Goal: Task Accomplishment & Management: Use online tool/utility

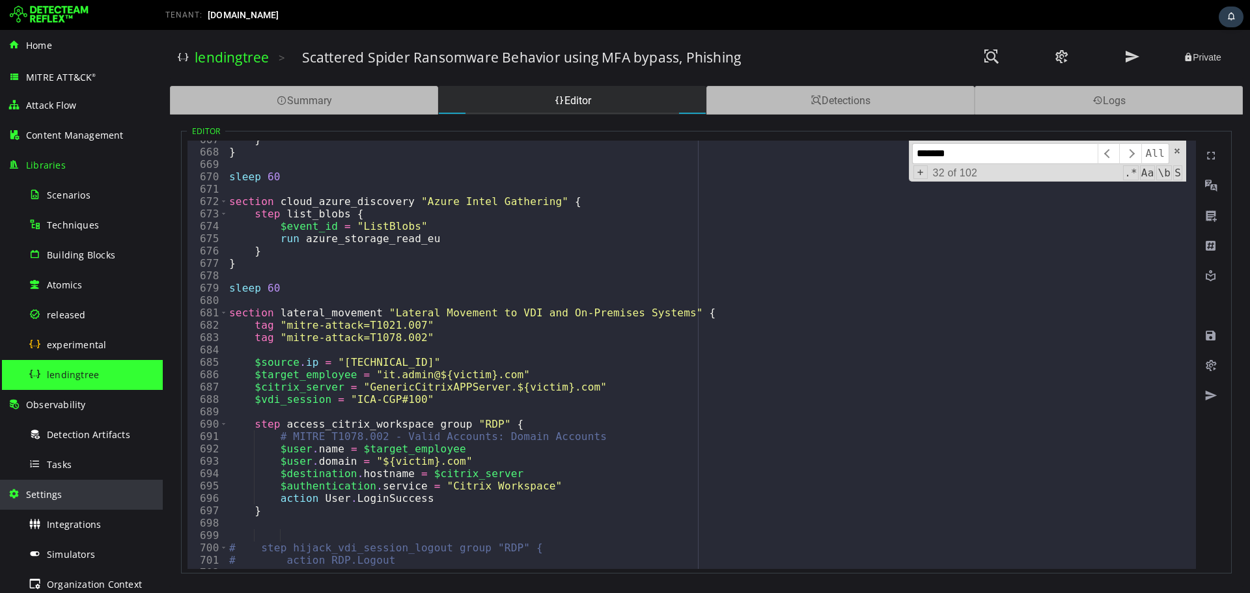
scroll to position [126, 0]
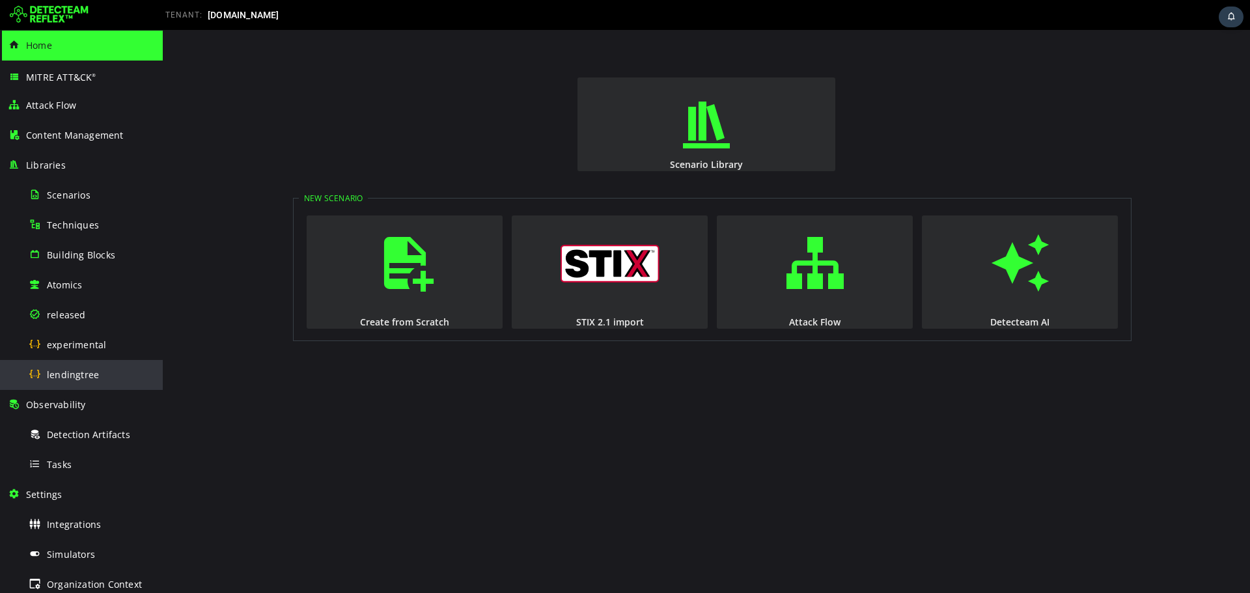
click at [43, 383] on div "lendingtree" at bounding box center [92, 374] width 126 height 29
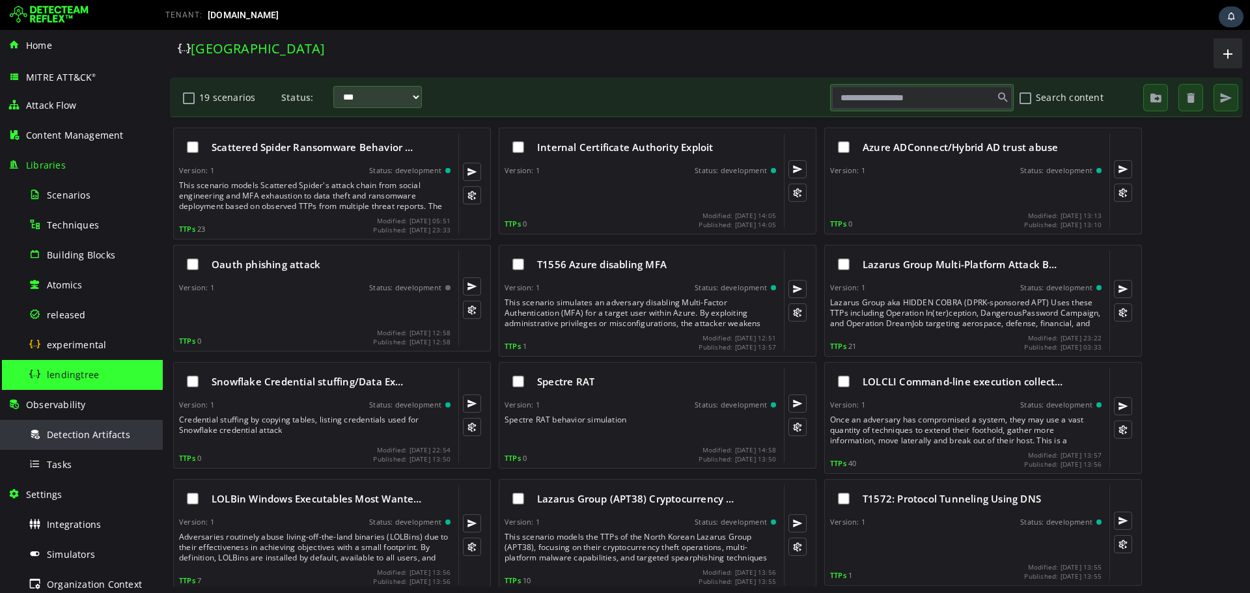
click at [78, 434] on span "Detection Artifacts" at bounding box center [88, 435] width 83 height 12
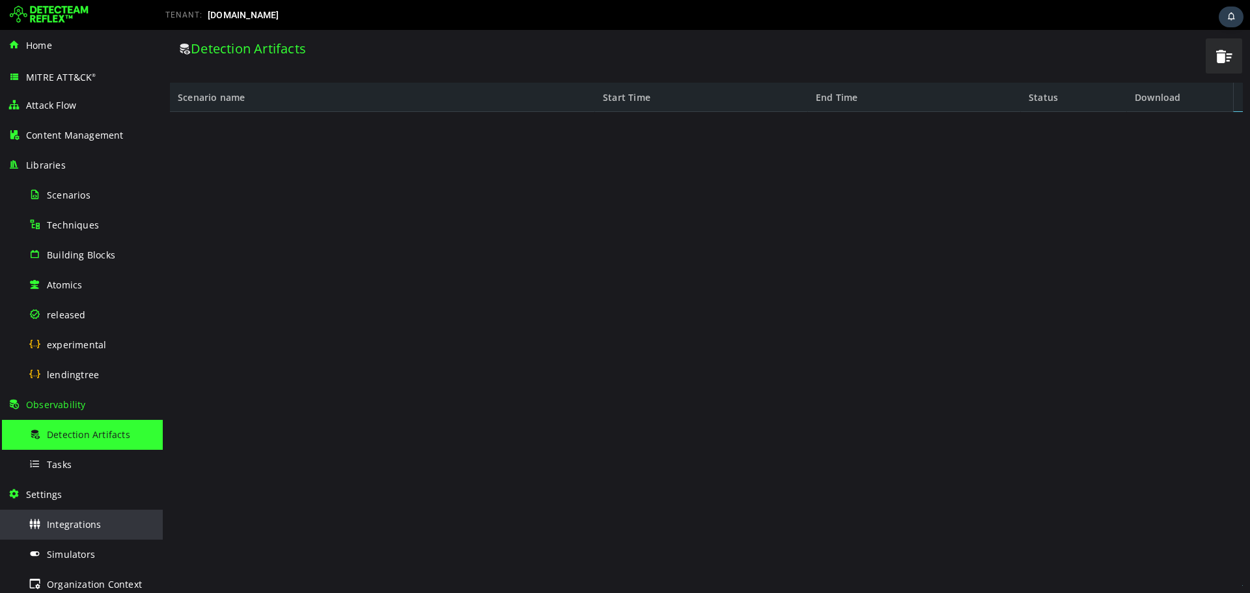
click at [84, 526] on span "Integrations" at bounding box center [74, 524] width 54 height 12
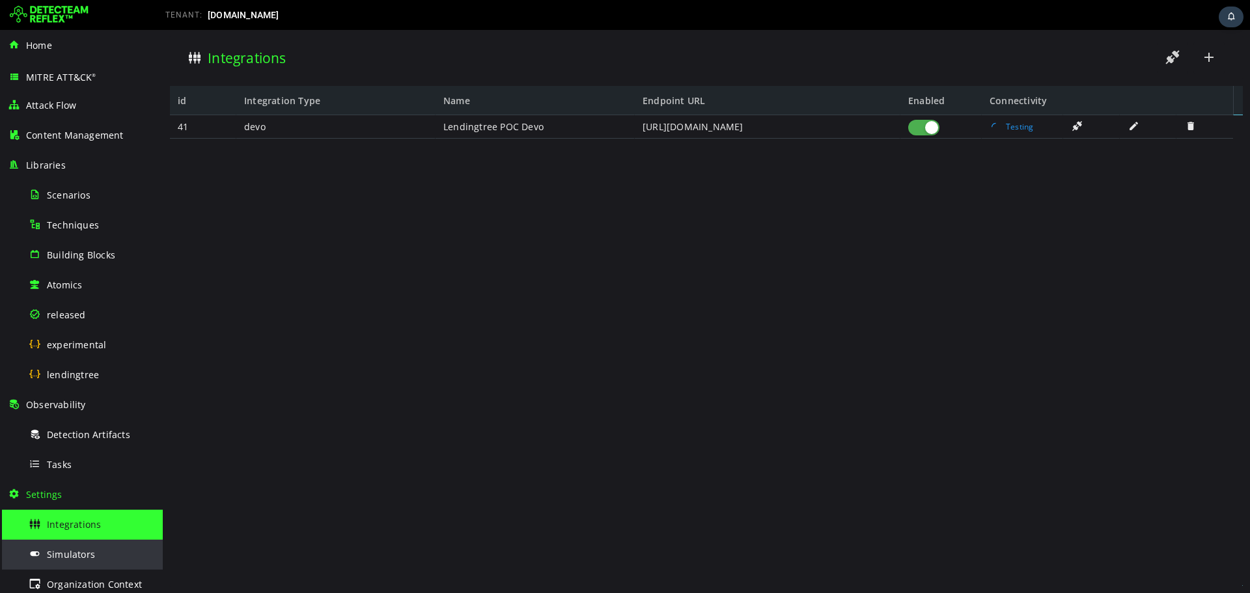
click at [115, 540] on div "Simulators" at bounding box center [92, 554] width 126 height 29
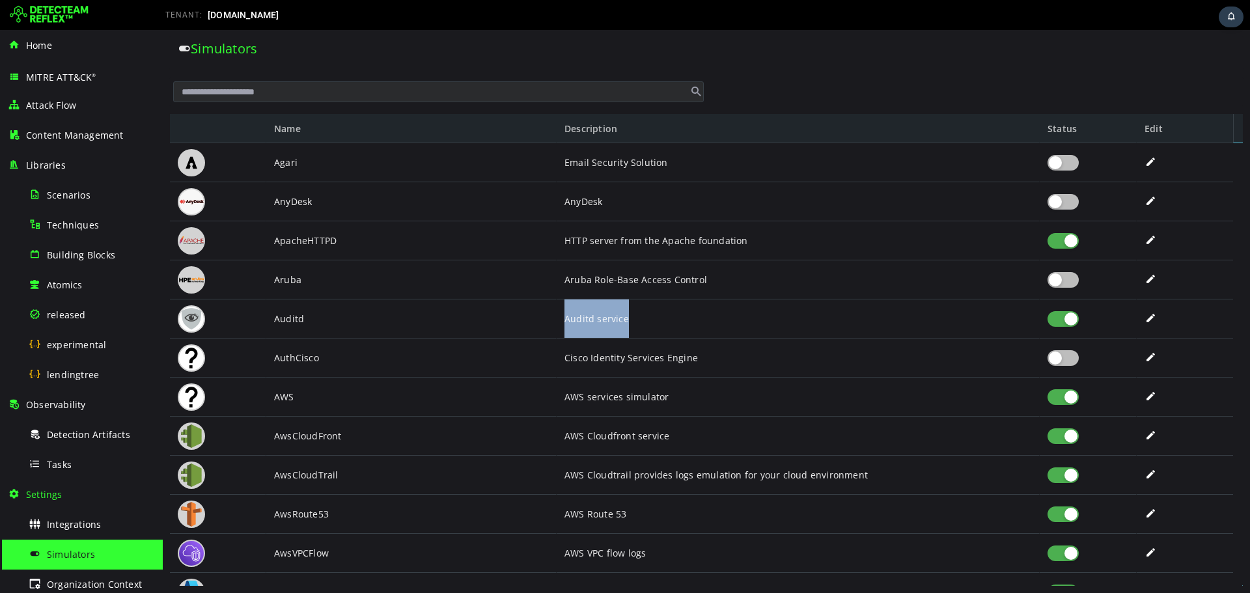
drag, startPoint x: 650, startPoint y: 318, endPoint x: 565, endPoint y: 323, distance: 84.8
click at [565, 323] on div "Auditd service" at bounding box center [798, 319] width 467 height 39
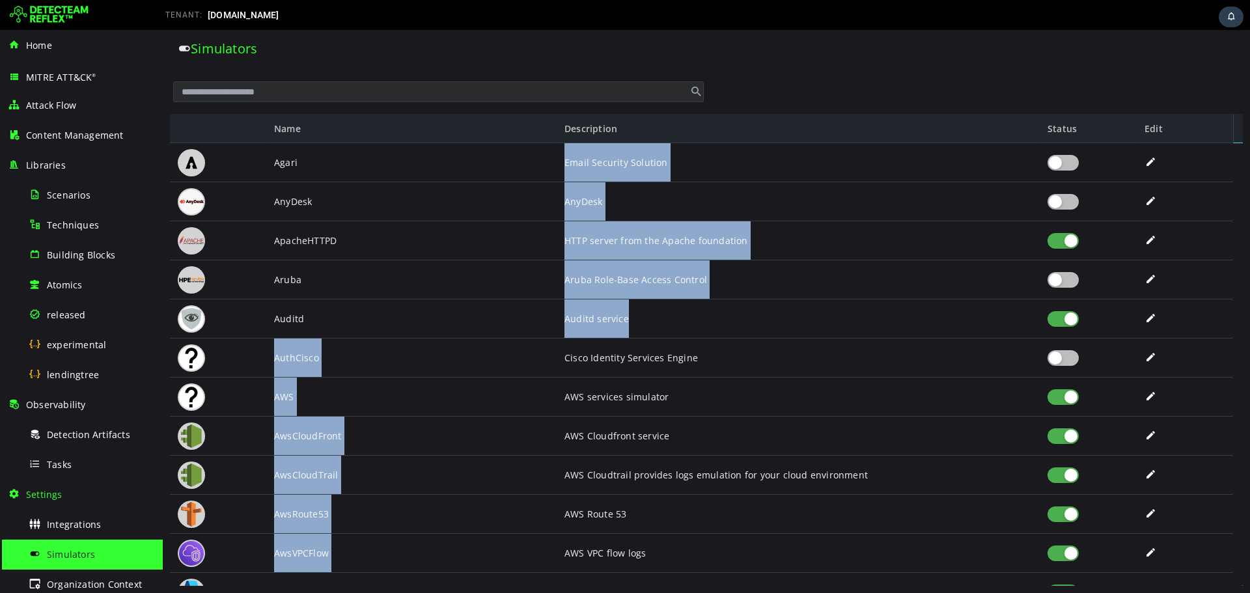
drag, startPoint x: 541, startPoint y: 318, endPoint x: 628, endPoint y: 318, distance: 86.6
click at [628, 318] on div "Agari AnyDesk ApacheHTTPD Aruba Auditd AuthCisco AWS AwsCloudFront AwsCloudTrai…" at bounding box center [701, 364] width 1063 height 443
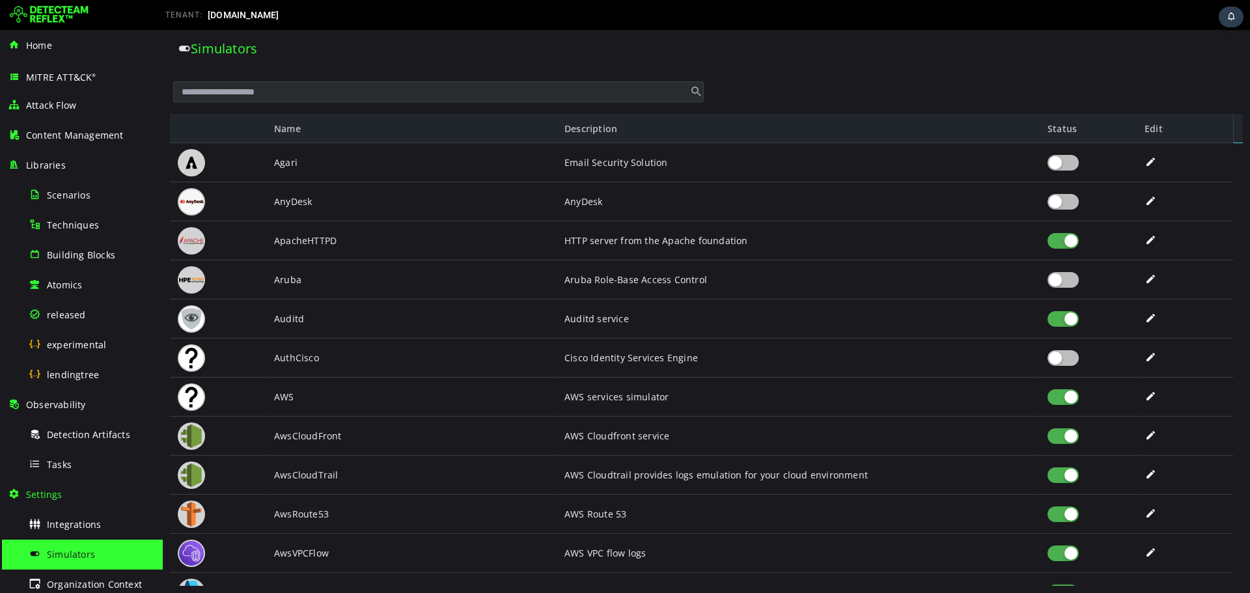
click at [604, 376] on div "Cisco Identity Services Engine" at bounding box center [798, 358] width 467 height 39
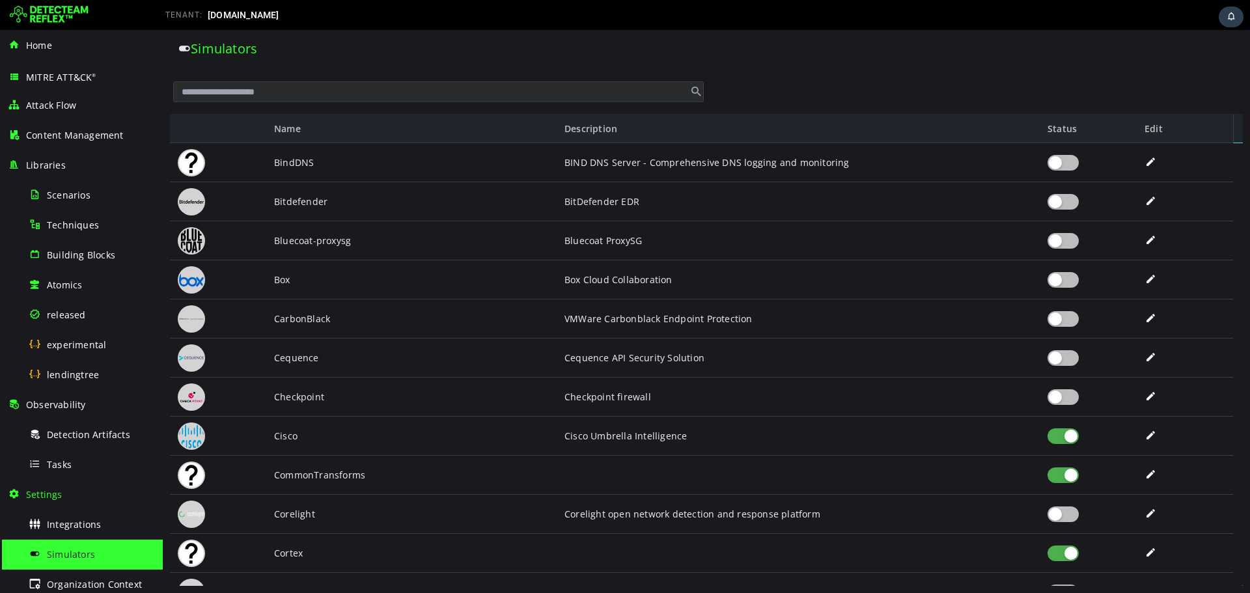
scroll to position [567, 0]
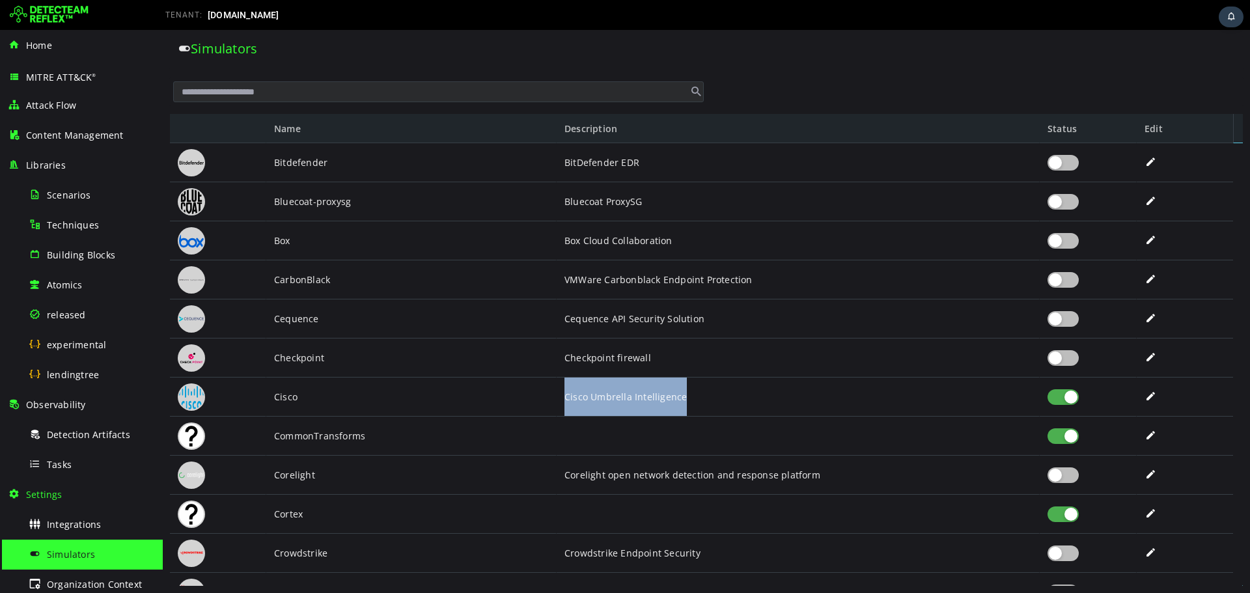
drag, startPoint x: 557, startPoint y: 400, endPoint x: 694, endPoint y: 401, distance: 137.4
click at [694, 401] on div "Cisco Umbrella Intelligence" at bounding box center [798, 397] width 483 height 39
click at [1055, 397] on div at bounding box center [1063, 397] width 31 height 16
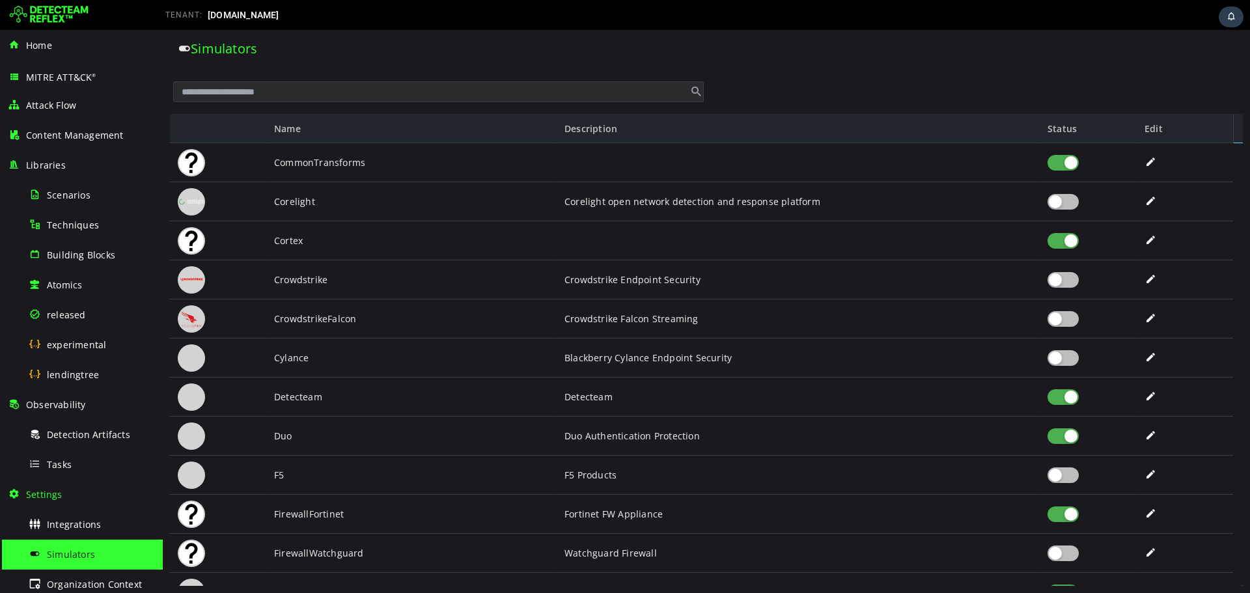
scroll to position [849, 0]
click at [1071, 437] on div at bounding box center [1063, 437] width 31 height 16
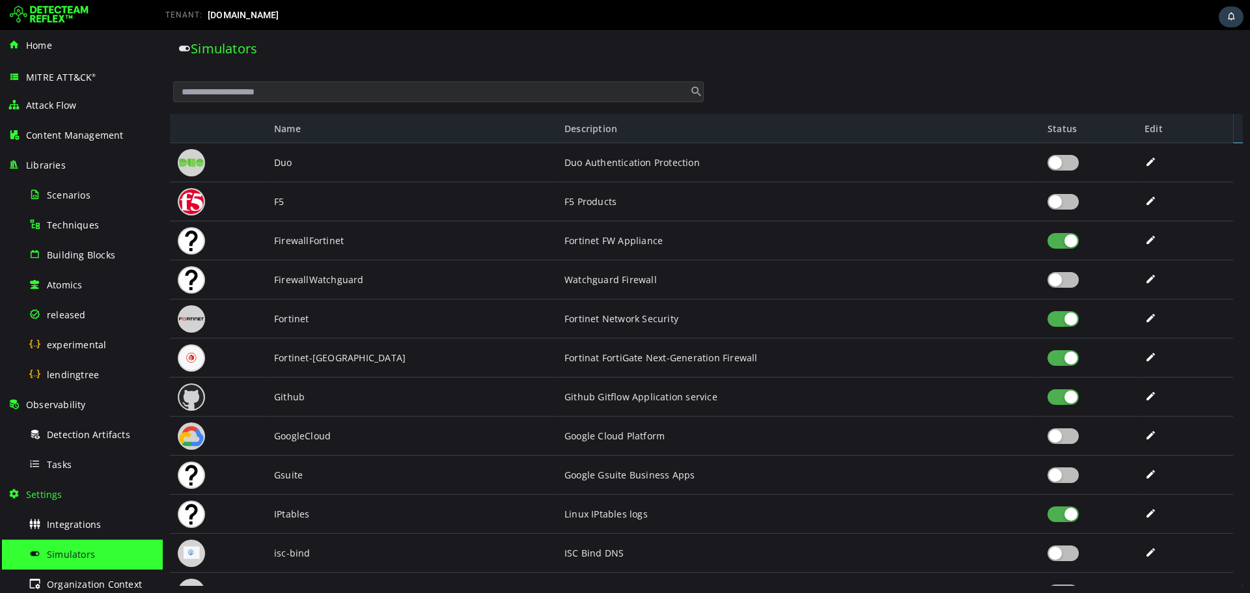
scroll to position [1104, 0]
drag, startPoint x: 565, startPoint y: 510, endPoint x: 677, endPoint y: 511, distance: 112.0
click at [677, 511] on div "Linux IPtables logs" at bounding box center [798, 514] width 467 height 39
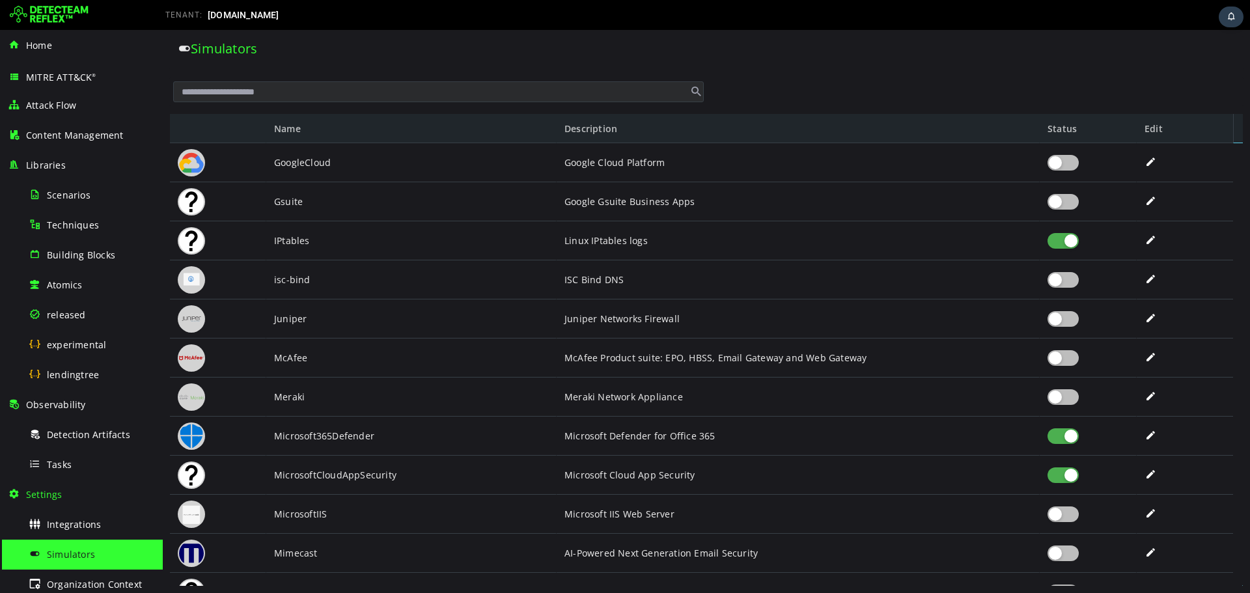
scroll to position [1416, 0]
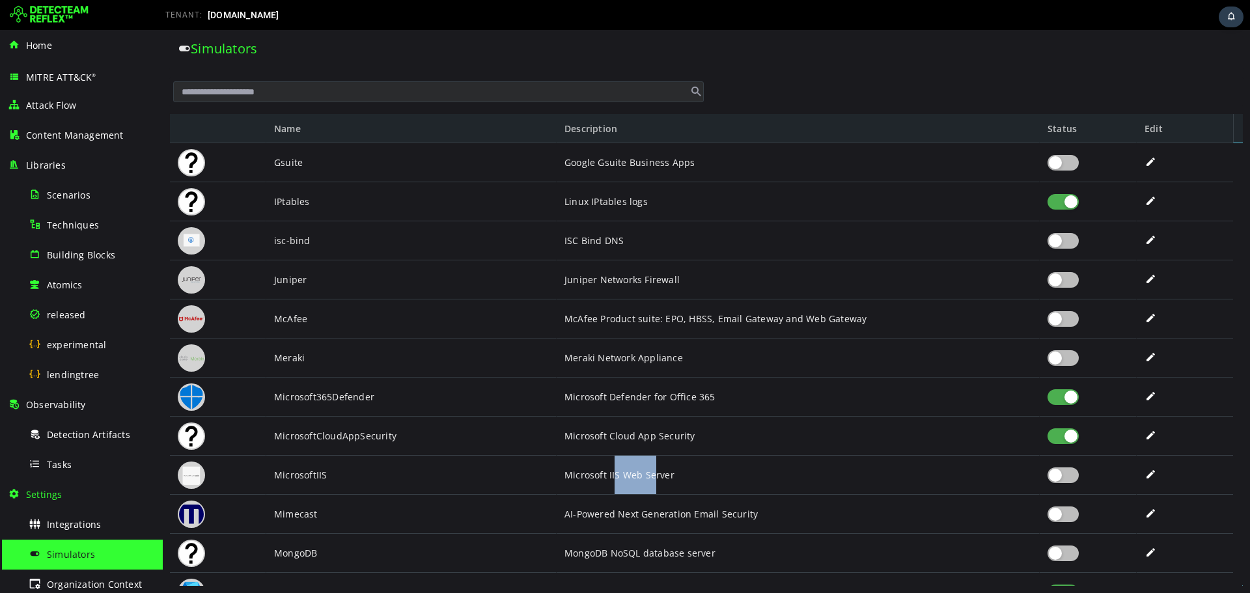
drag, startPoint x: 613, startPoint y: 483, endPoint x: 656, endPoint y: 477, distance: 42.7
click at [656, 477] on div "Microsoft IIS Web Server" at bounding box center [798, 475] width 467 height 39
click at [1075, 474] on div at bounding box center [1063, 476] width 31 height 16
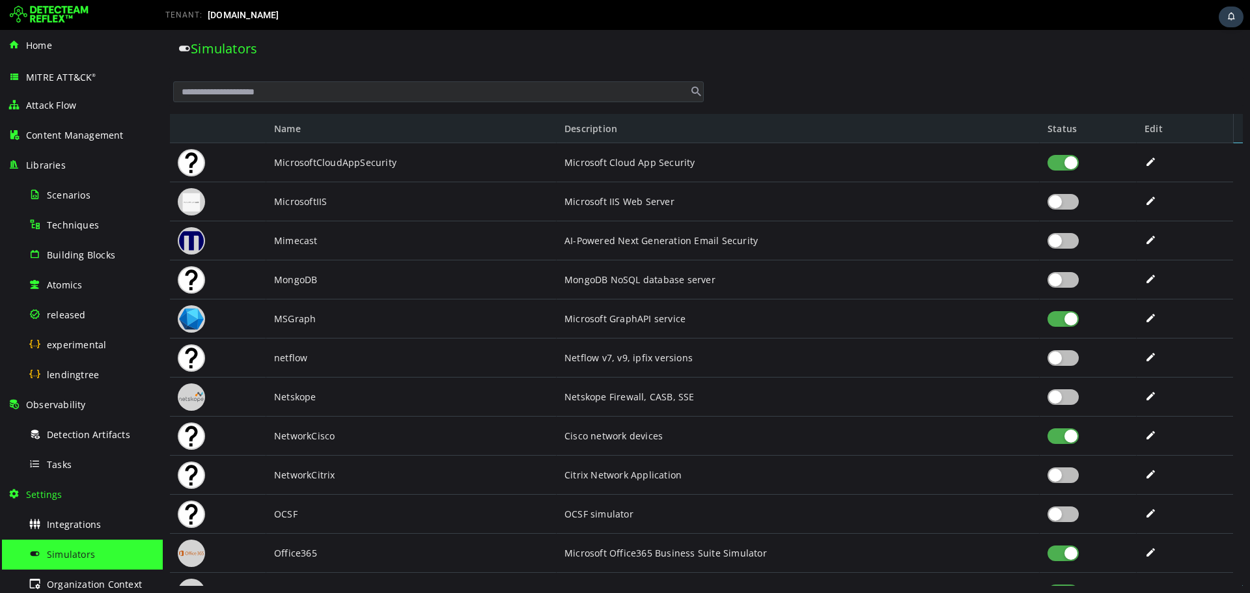
scroll to position [1702, 0]
drag, startPoint x: 714, startPoint y: 442, endPoint x: 573, endPoint y: 440, distance: 141.3
click at [573, 440] on div "Cisco network devices" at bounding box center [798, 436] width 467 height 39
click at [1068, 436] on div at bounding box center [1063, 437] width 31 height 16
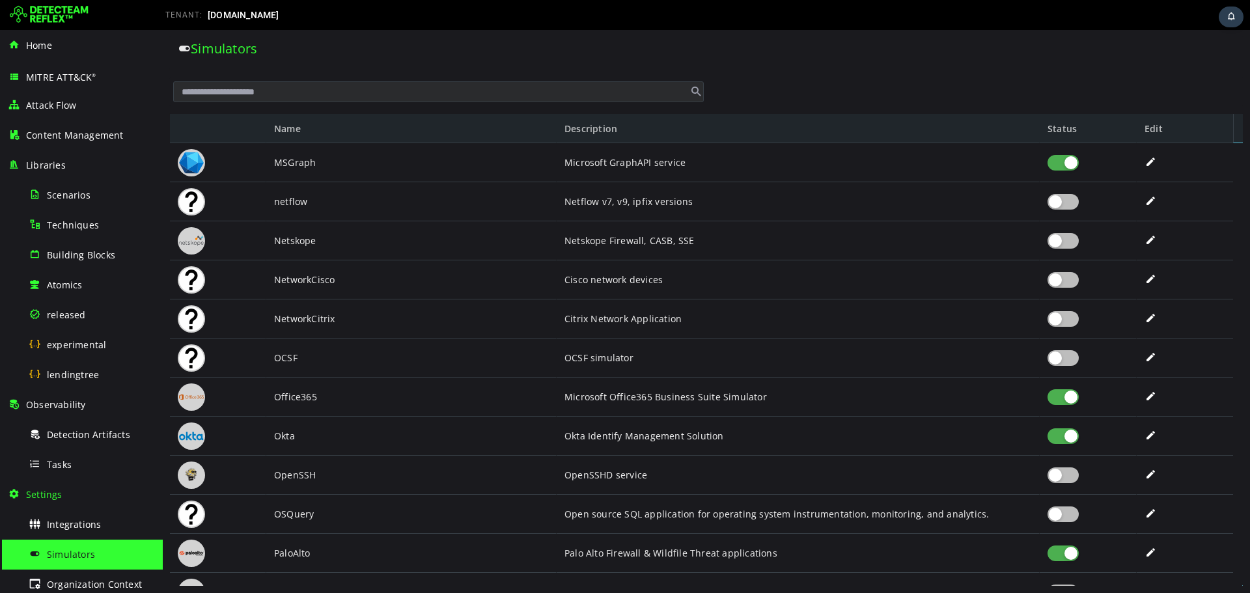
scroll to position [1851, 0]
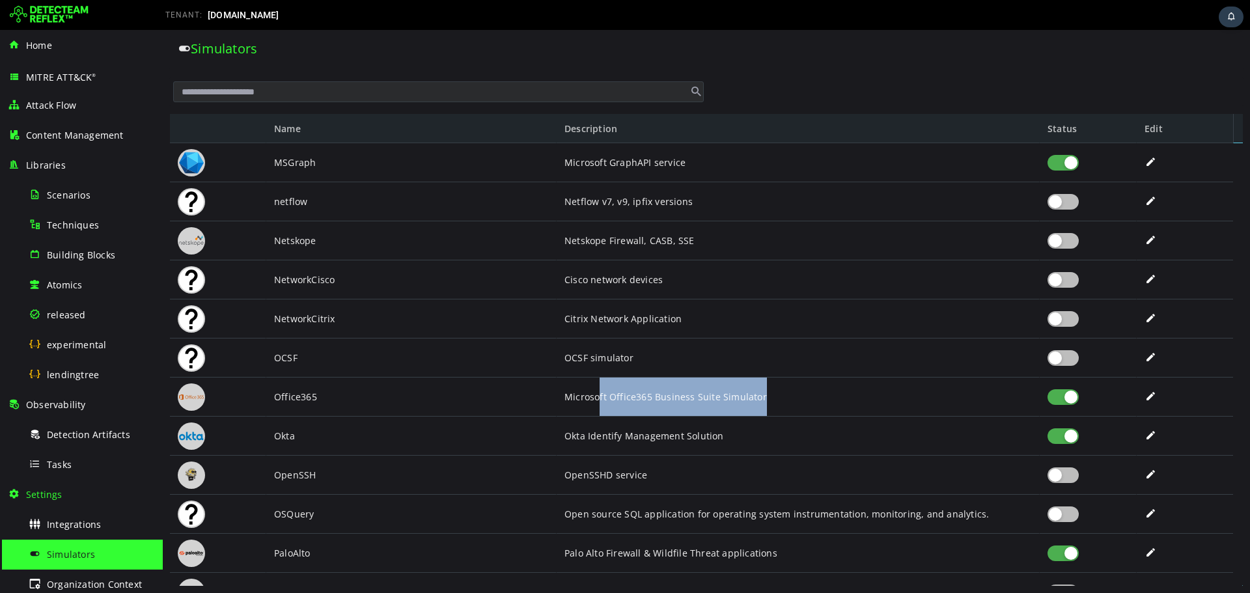
drag, startPoint x: 831, startPoint y: 398, endPoint x: 598, endPoint y: 390, distance: 232.6
click at [598, 390] on div "Microsoft Office365 Business Suite Simulator" at bounding box center [798, 397] width 467 height 39
click at [987, 404] on div "Microsoft Office365 Business Suite Simulator" at bounding box center [798, 397] width 467 height 39
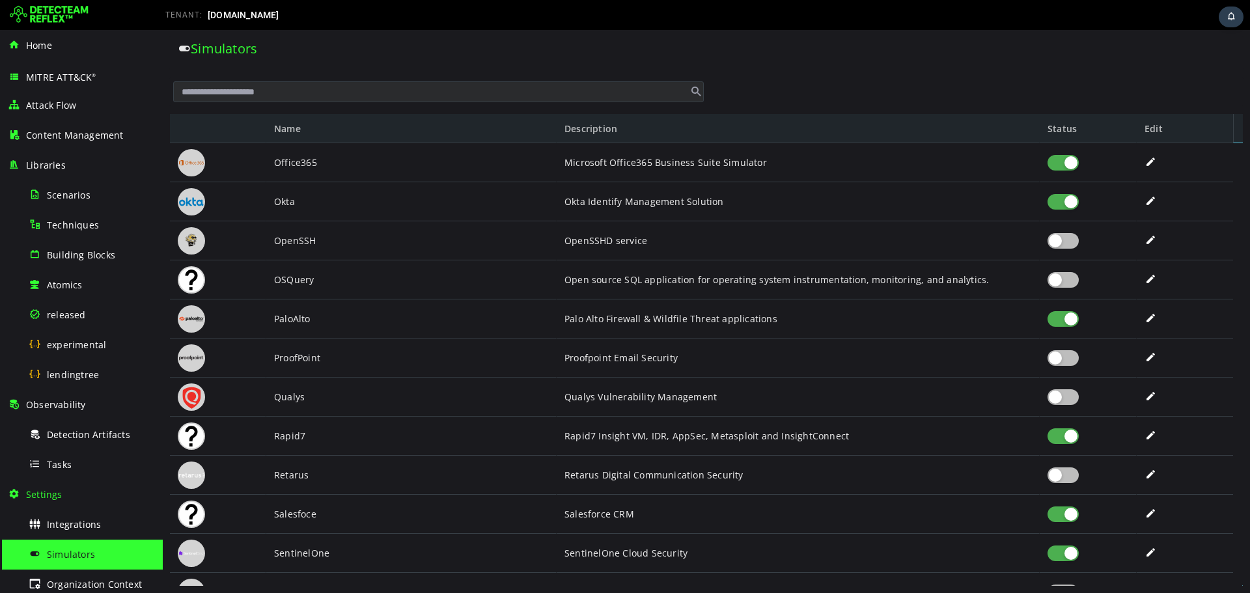
scroll to position [2107, 0]
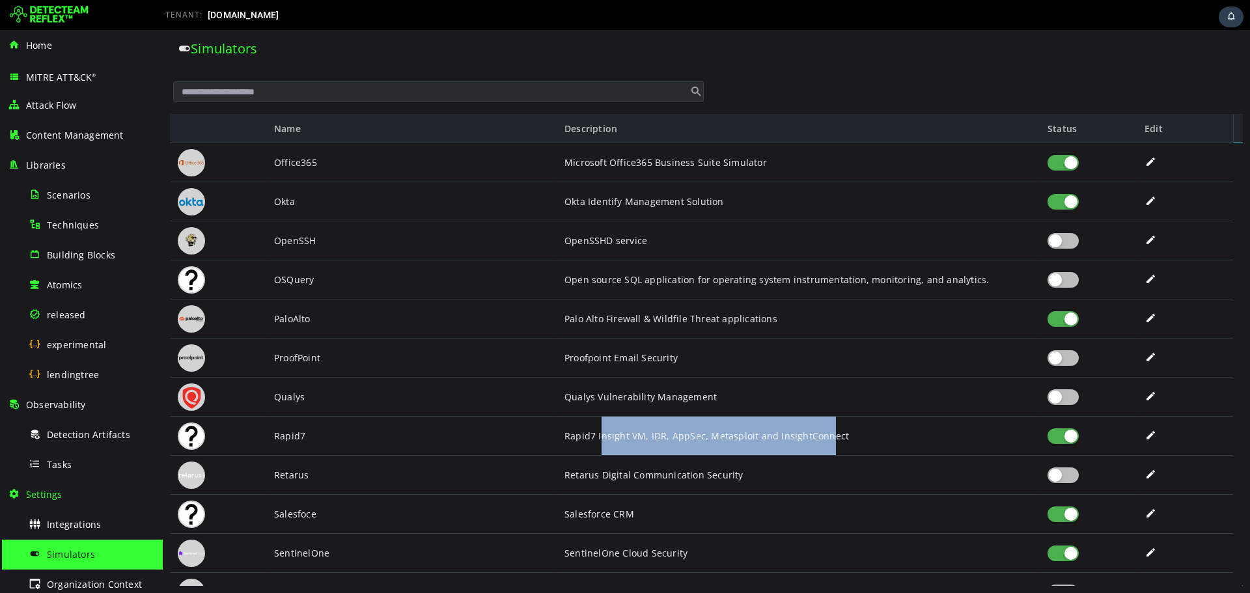
drag, startPoint x: 598, startPoint y: 441, endPoint x: 828, endPoint y: 443, distance: 229.2
click at [828, 443] on div "Rapid7 Insight VM, IDR, AppSec, Metasploit and InsightConnect" at bounding box center [798, 436] width 467 height 39
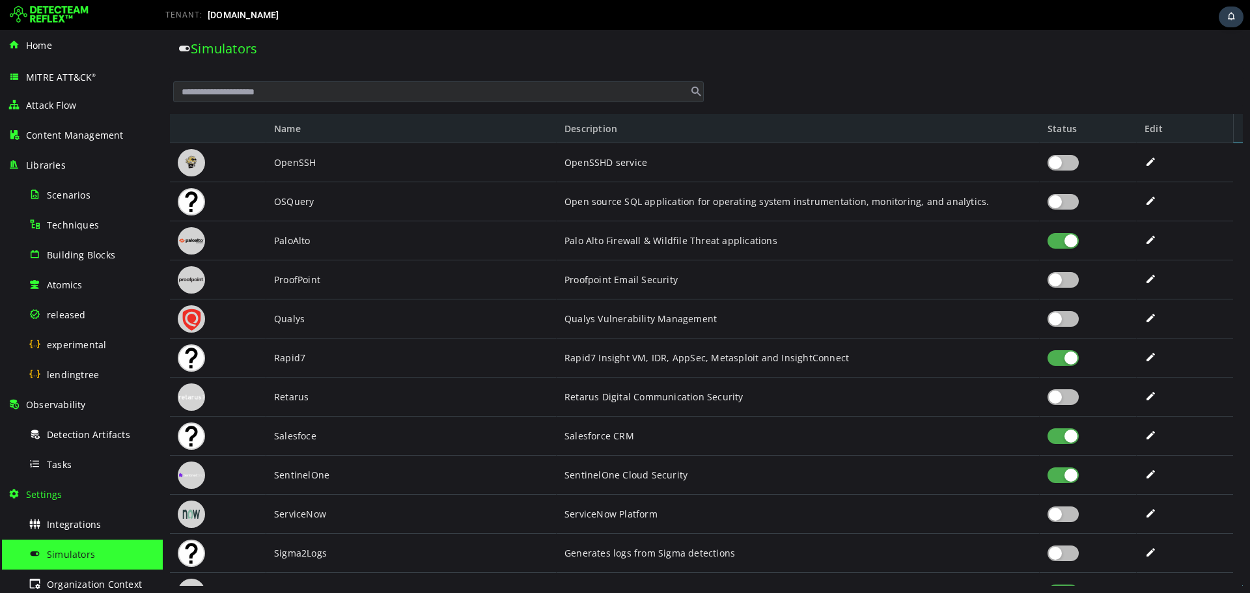
scroll to position [2193, 0]
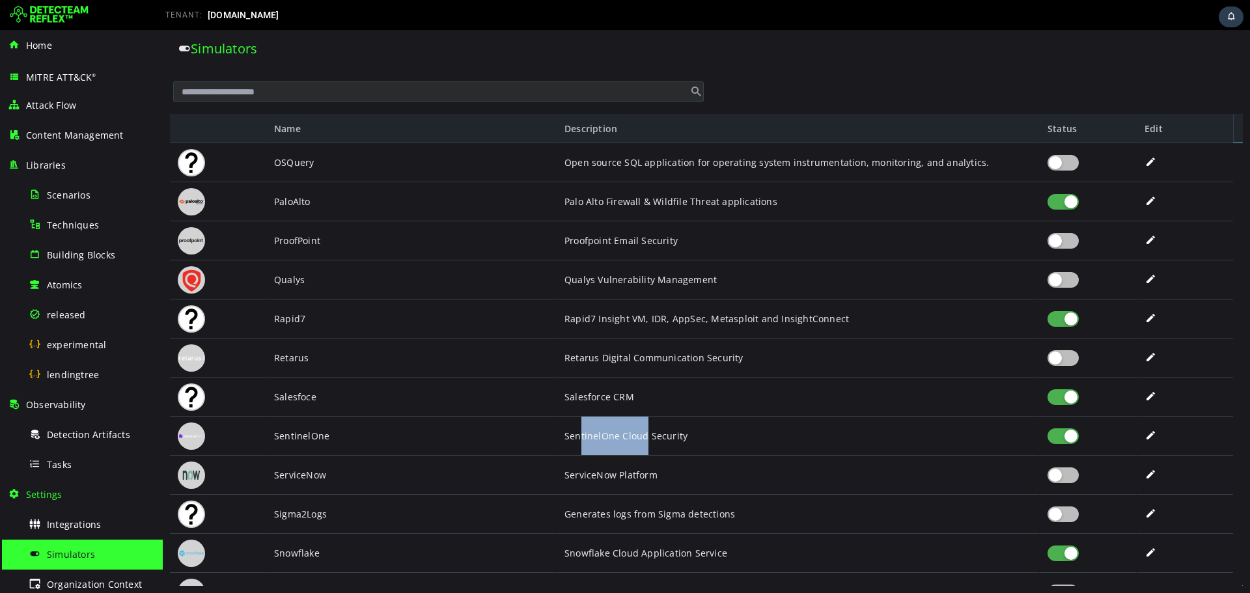
drag, startPoint x: 580, startPoint y: 430, endPoint x: 647, endPoint y: 430, distance: 67.1
click at [647, 430] on div "SentinelOne Cloud Security" at bounding box center [798, 436] width 467 height 39
click at [1068, 437] on div at bounding box center [1063, 437] width 31 height 16
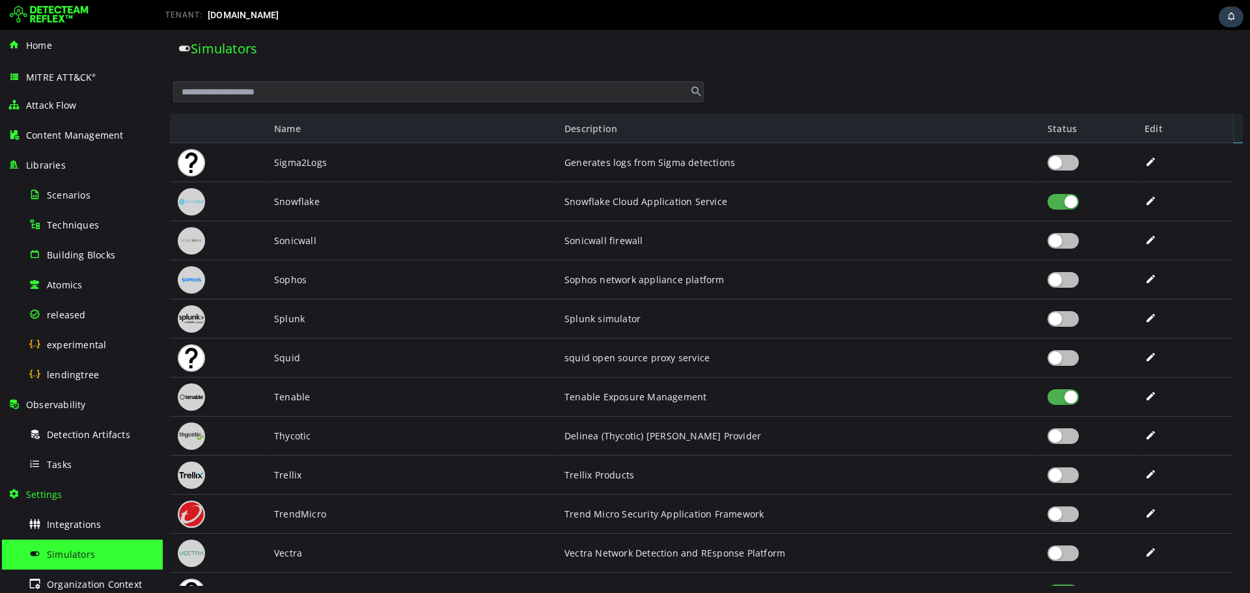
scroll to position [2551, 0]
click at [1063, 398] on div at bounding box center [1063, 397] width 31 height 16
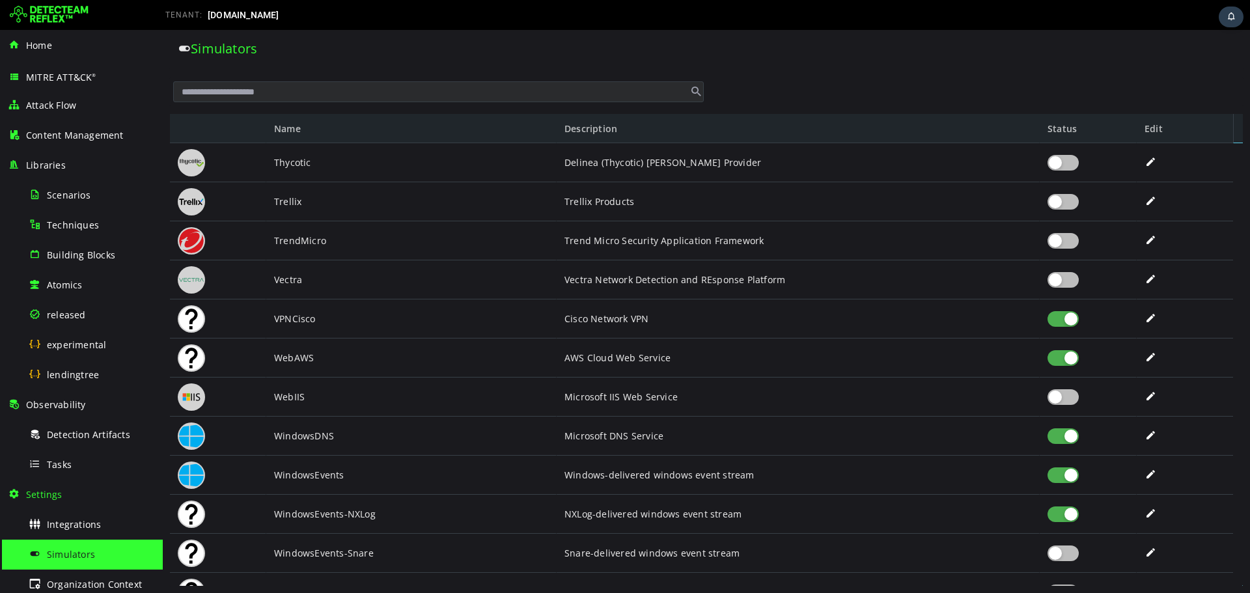
scroll to position [2832, 0]
click at [1071, 320] on div at bounding box center [1063, 319] width 31 height 16
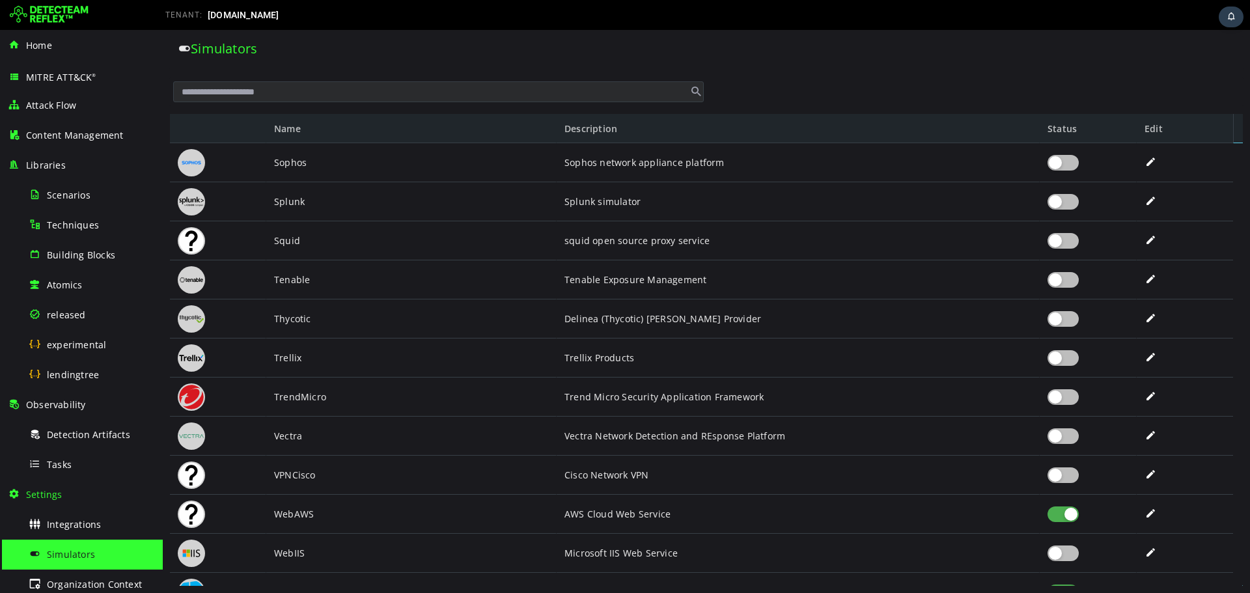
scroll to position [2878, 0]
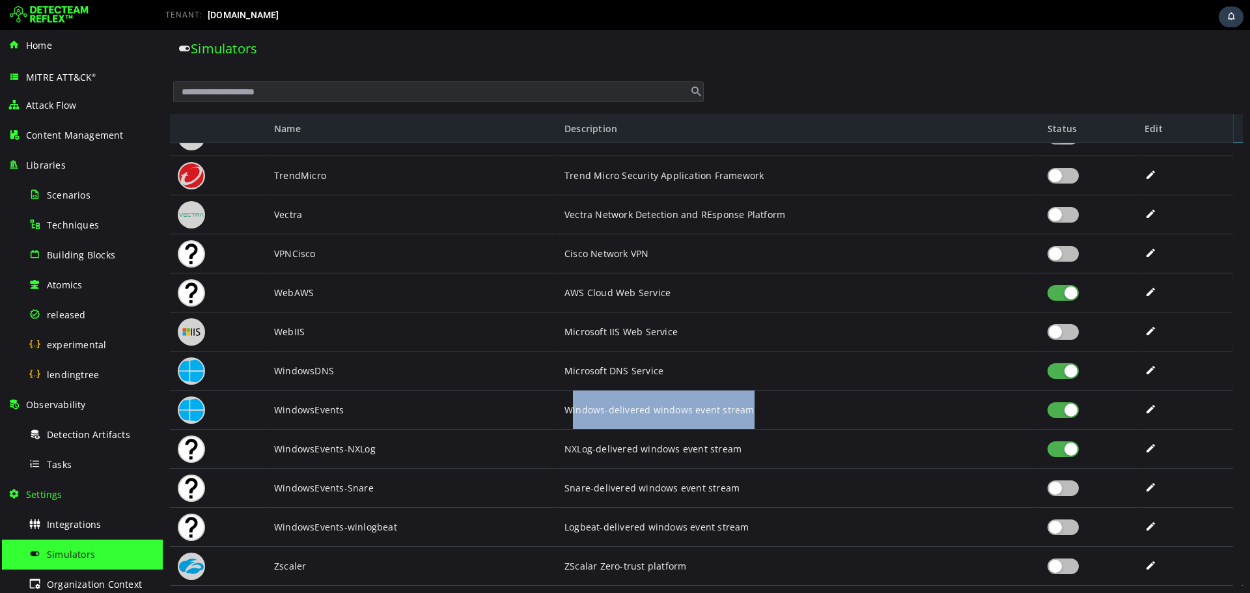
drag, startPoint x: 569, startPoint y: 411, endPoint x: 788, endPoint y: 411, distance: 218.8
click at [788, 411] on div "Windows-delivered windows event stream" at bounding box center [798, 410] width 467 height 39
click at [658, 422] on div "Windows-delivered windows event stream" at bounding box center [798, 410] width 467 height 39
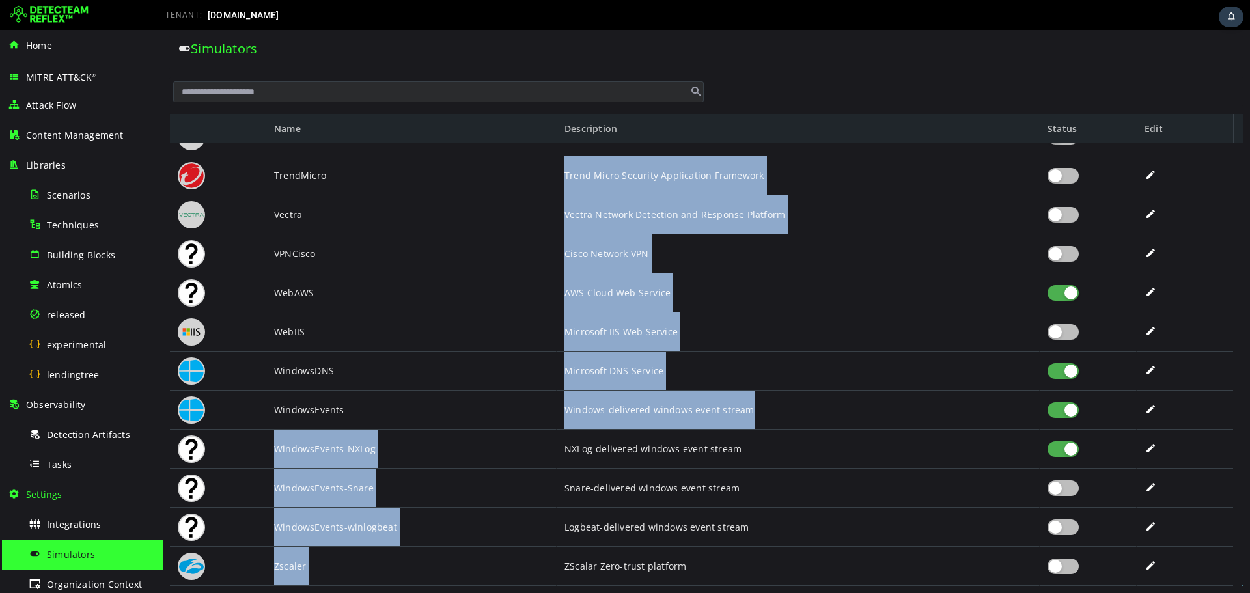
drag, startPoint x: 623, startPoint y: 417, endPoint x: 778, endPoint y: 410, distance: 155.1
click at [778, 410] on div "Trellix TrendMicro Vectra VPNCisco WebAWS WebIIS WindowsDNS WindowsEvents Windo…" at bounding box center [701, 364] width 1063 height 443
click at [762, 410] on div "Windows-delivered windows event stream" at bounding box center [798, 410] width 467 height 39
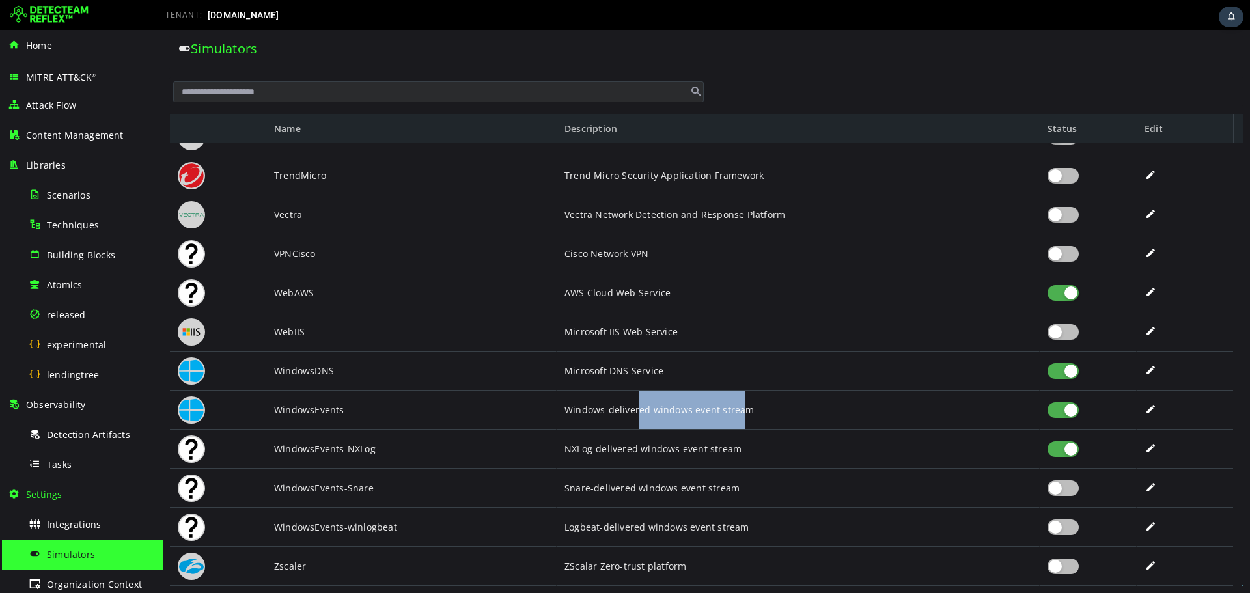
drag, startPoint x: 741, startPoint y: 412, endPoint x: 639, endPoint y: 414, distance: 102.3
click at [639, 414] on div "Windows-delivered windows event stream" at bounding box center [798, 410] width 467 height 39
drag, startPoint x: 342, startPoint y: 448, endPoint x: 374, endPoint y: 447, distance: 31.9
click at [374, 447] on div "WindowsEvents-NXLog" at bounding box center [411, 449] width 290 height 39
drag, startPoint x: 561, startPoint y: 408, endPoint x: 764, endPoint y: 413, distance: 203.2
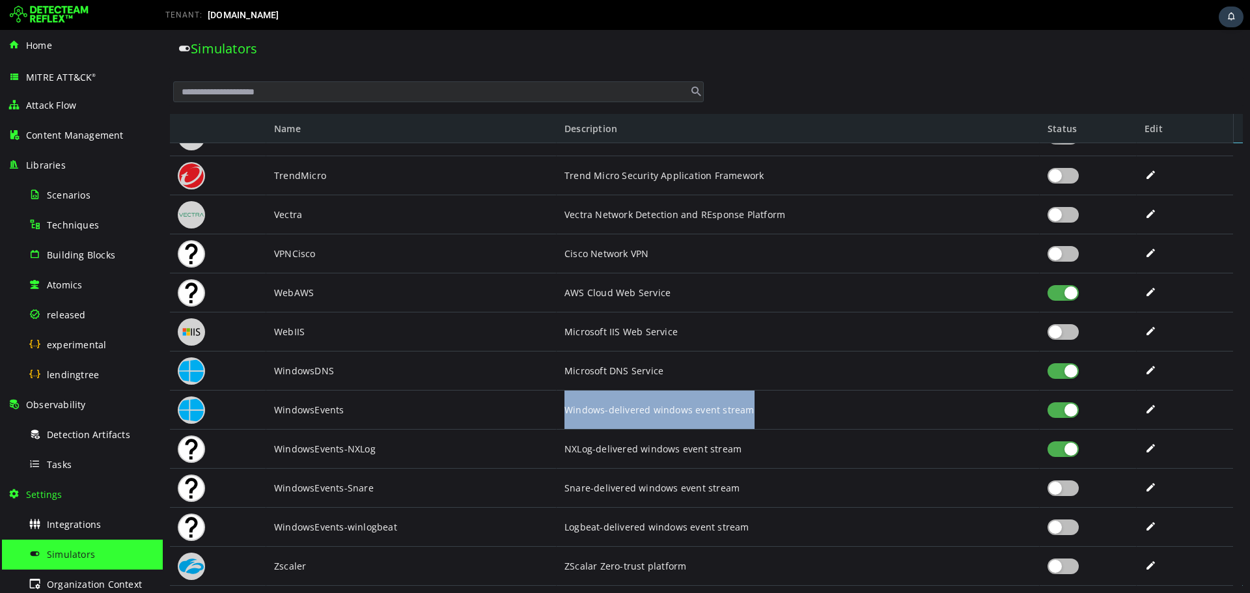
click at [764, 413] on div "Windows-delivered windows event stream" at bounding box center [798, 410] width 483 height 39
click at [1064, 411] on div at bounding box center [1063, 410] width 31 height 16
drag, startPoint x: 572, startPoint y: 415, endPoint x: 687, endPoint y: 415, distance: 115.3
click at [687, 415] on div "Windows-delivered windows event stream" at bounding box center [798, 410] width 467 height 39
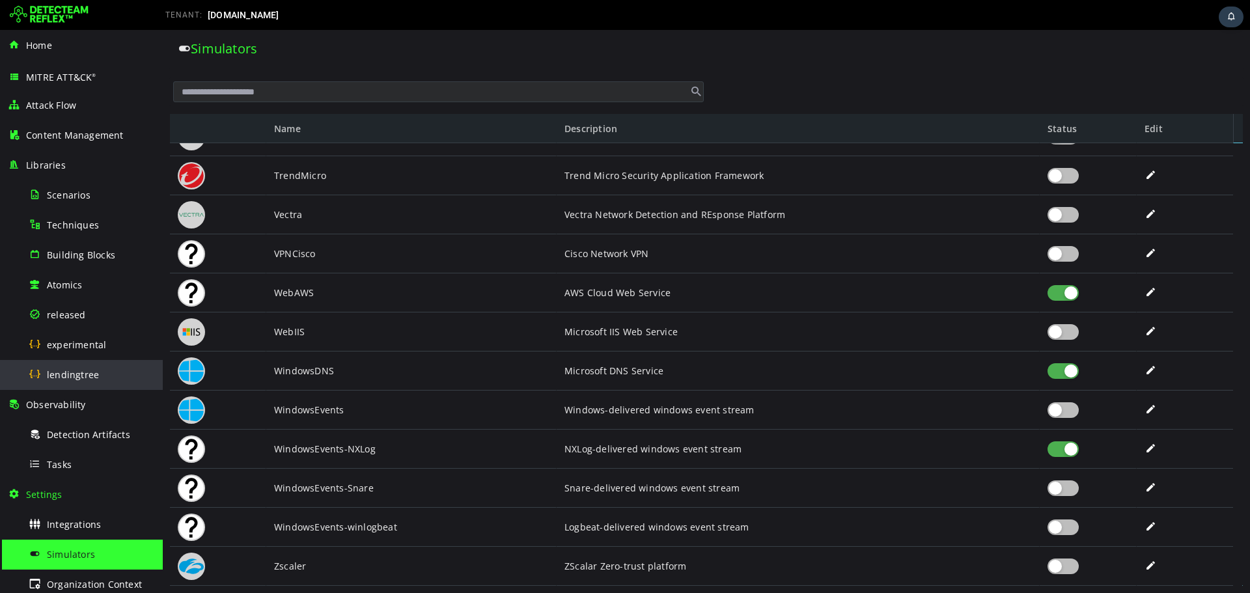
click at [94, 381] on div "lendingtree" at bounding box center [92, 374] width 126 height 29
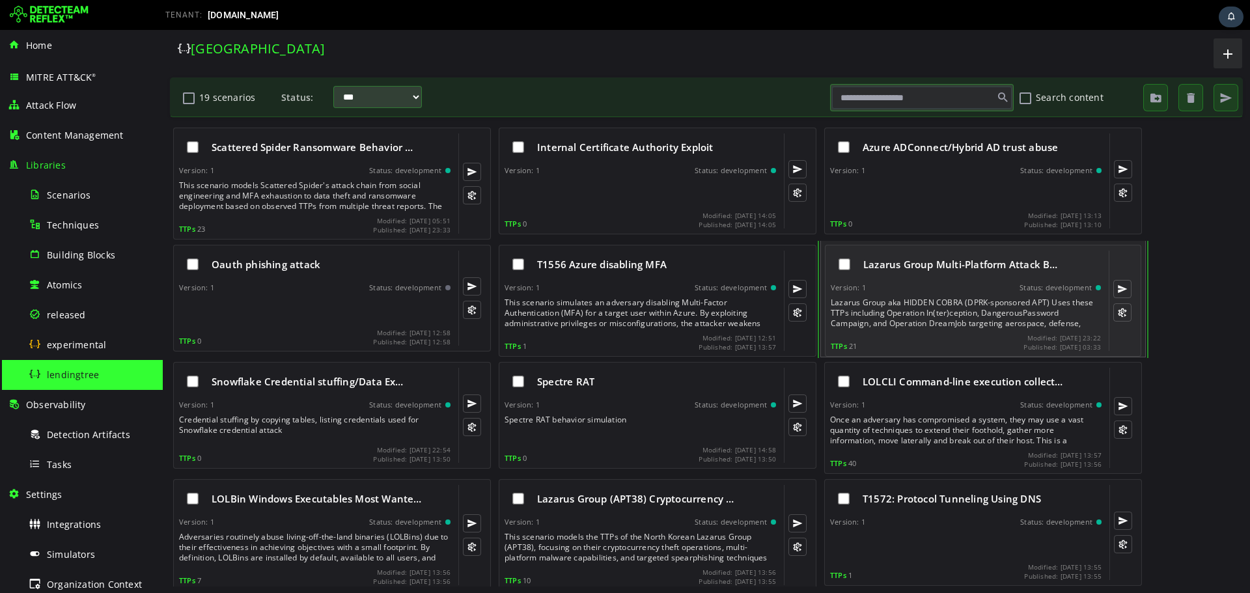
click at [938, 275] on div "Lazarus Group Multi-Platform Attack B…" at bounding box center [966, 264] width 270 height 27
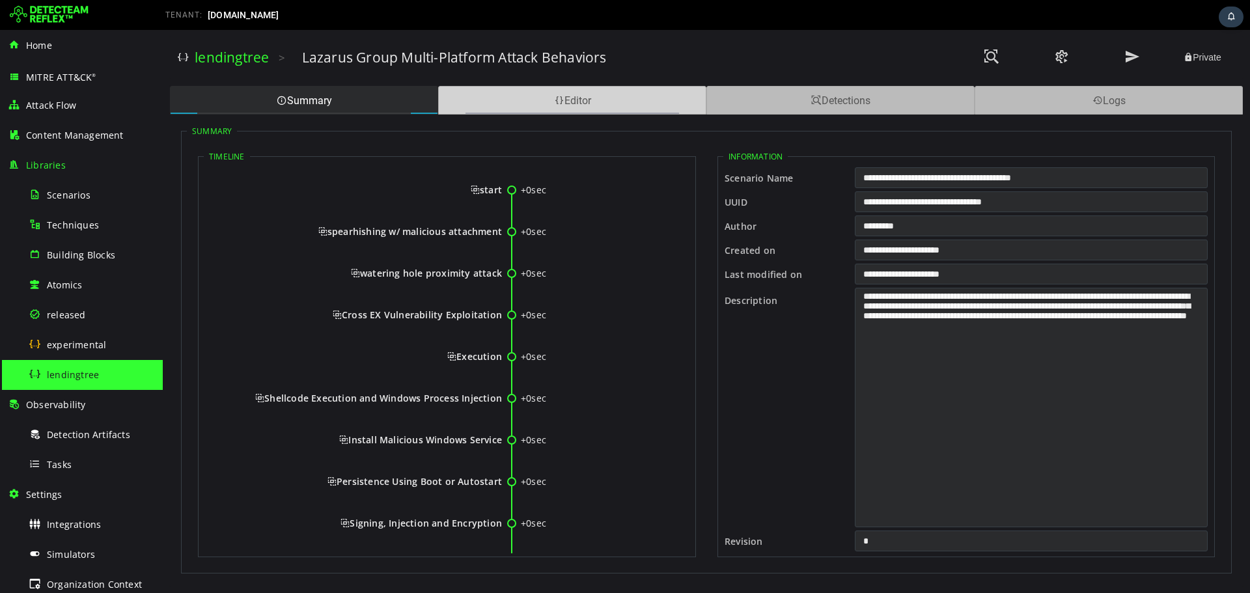
click at [635, 101] on div "Editor" at bounding box center [572, 100] width 268 height 29
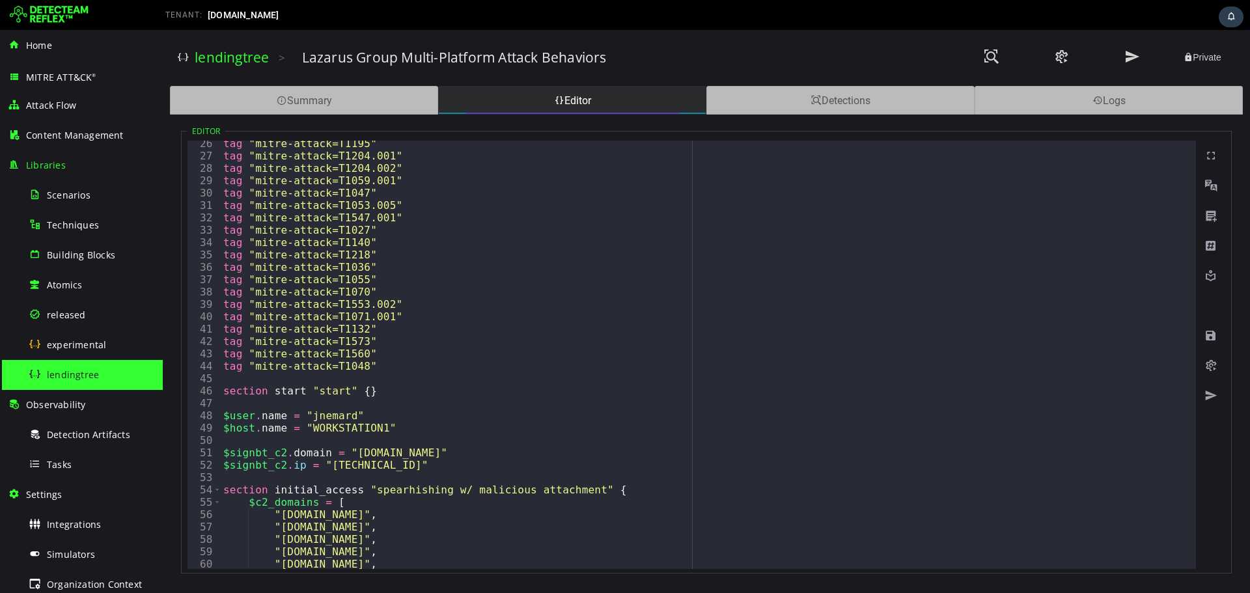
scroll to position [625, 0]
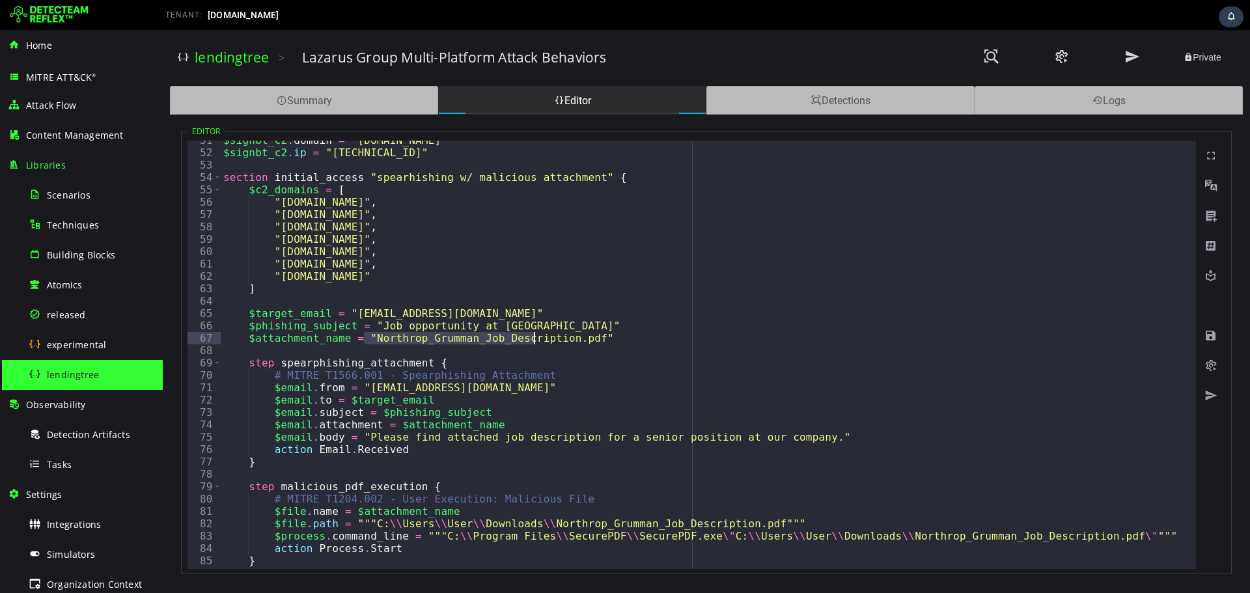
drag, startPoint x: 365, startPoint y: 339, endPoint x: 535, endPoint y: 339, distance: 169.3
click at [535, 339] on div "$signbt_c2 . domain = "[DOMAIN_NAME]" $signbt_c2 . ip = "[TECHNICAL_ID]" sectio…" at bounding box center [704, 355] width 966 height 429
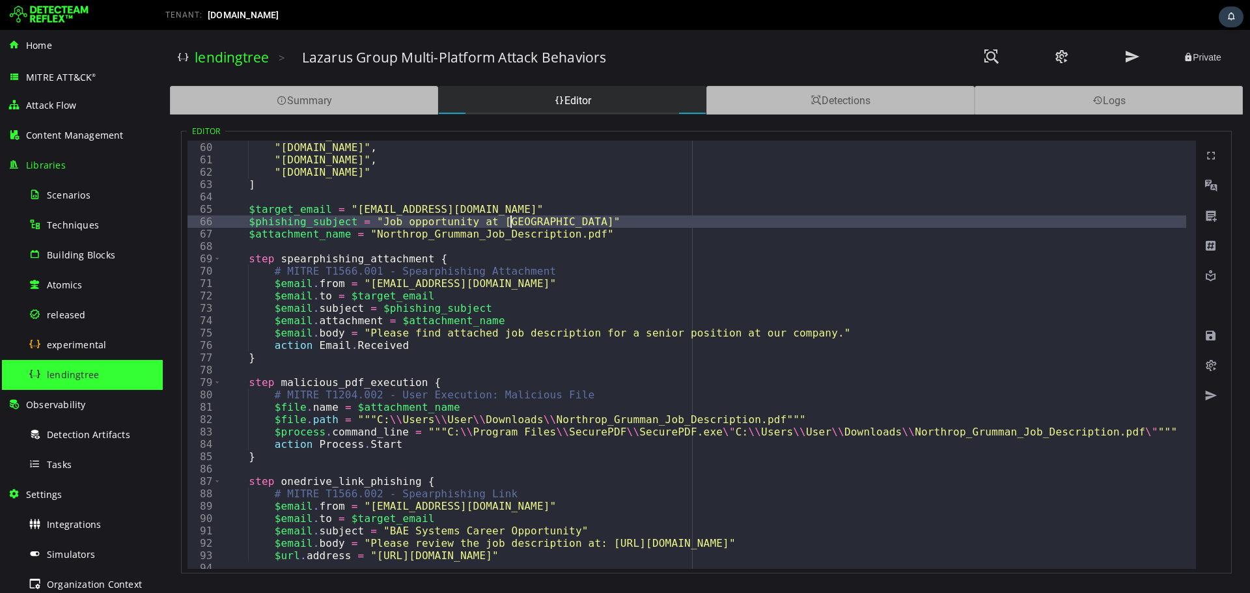
scroll to position [834, 0]
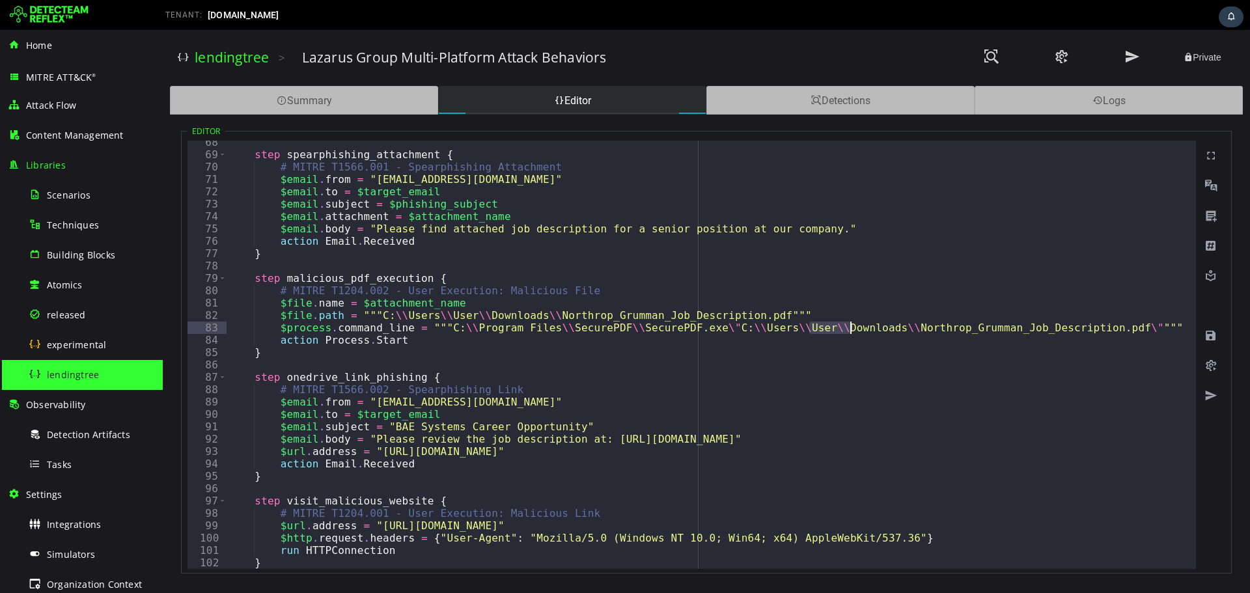
drag, startPoint x: 809, startPoint y: 327, endPoint x: 848, endPoint y: 328, distance: 38.4
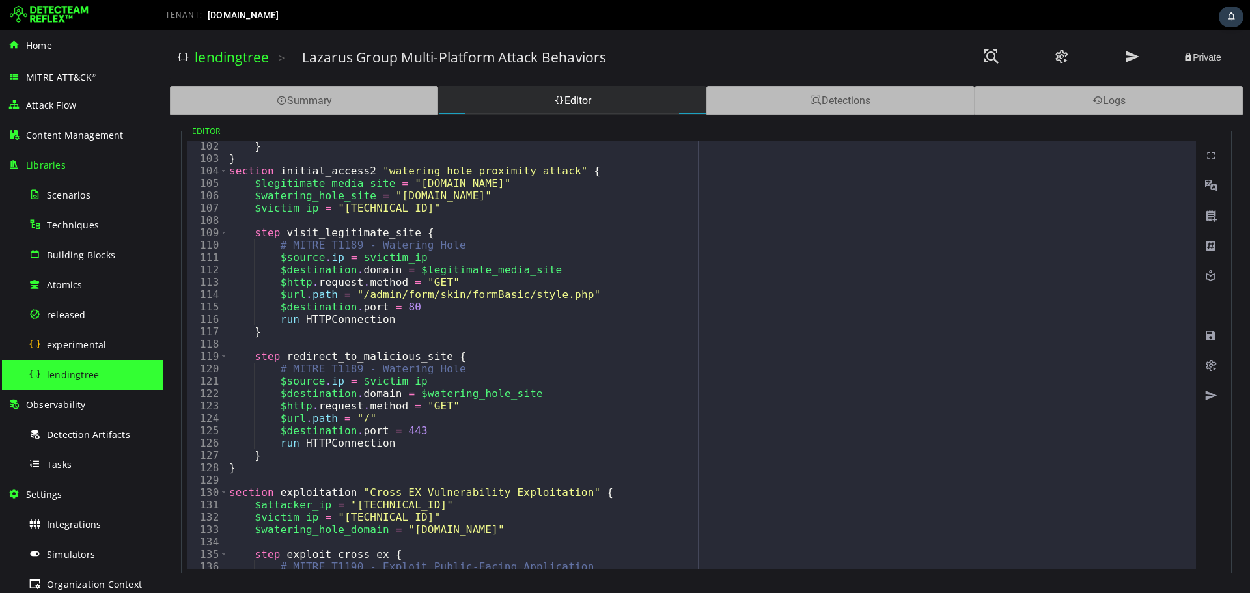
scroll to position [1355, 0]
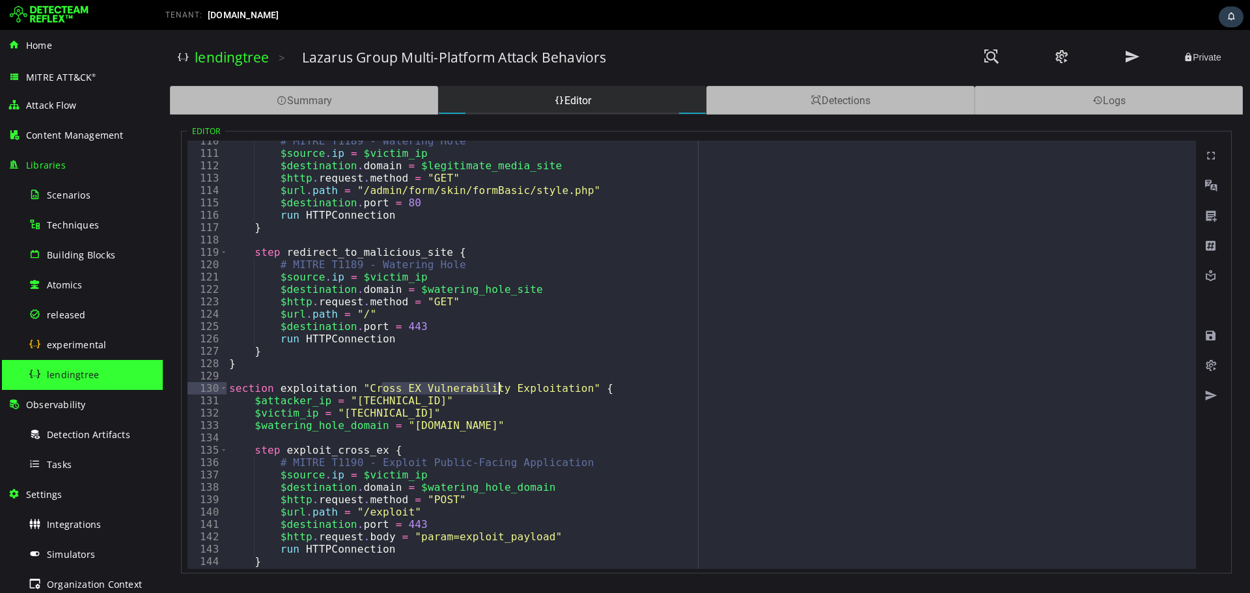
drag, startPoint x: 380, startPoint y: 389, endPoint x: 501, endPoint y: 389, distance: 121.1
click at [501, 389] on div "# MITRE T1189 - Watering Hole $source . ip = $victim_ip $destination . domain =…" at bounding box center [707, 355] width 960 height 429
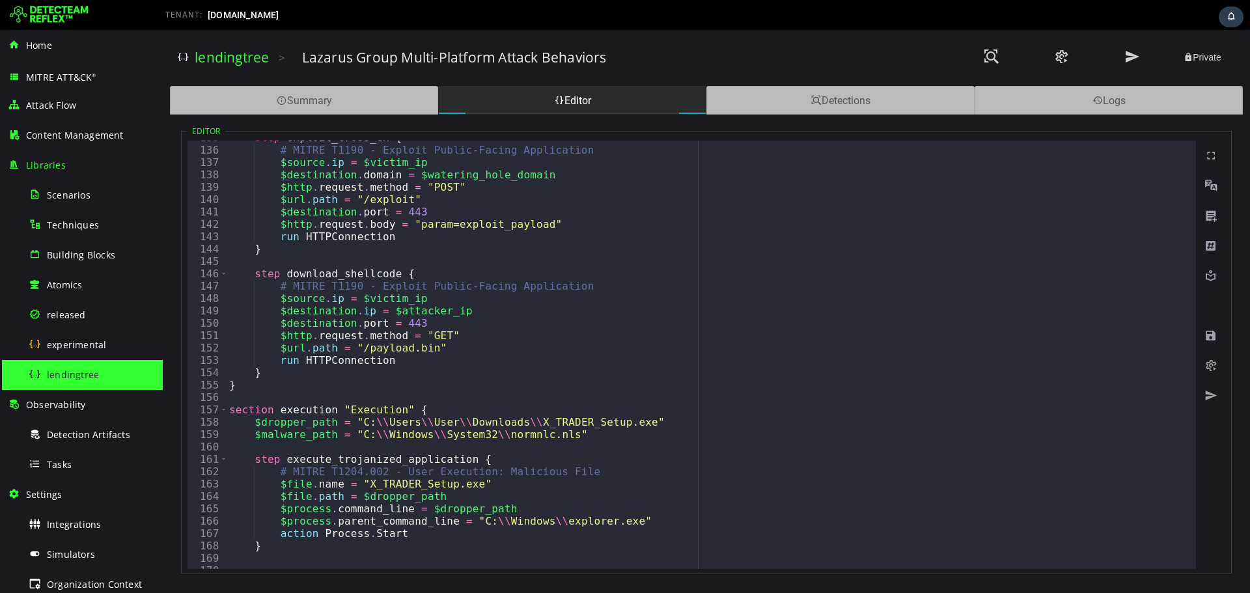
scroll to position [1667, 0]
drag, startPoint x: 517, startPoint y: 423, endPoint x: 594, endPoint y: 425, distance: 76.9
drag, startPoint x: 535, startPoint y: 436, endPoint x: 547, endPoint y: 436, distance: 12.4
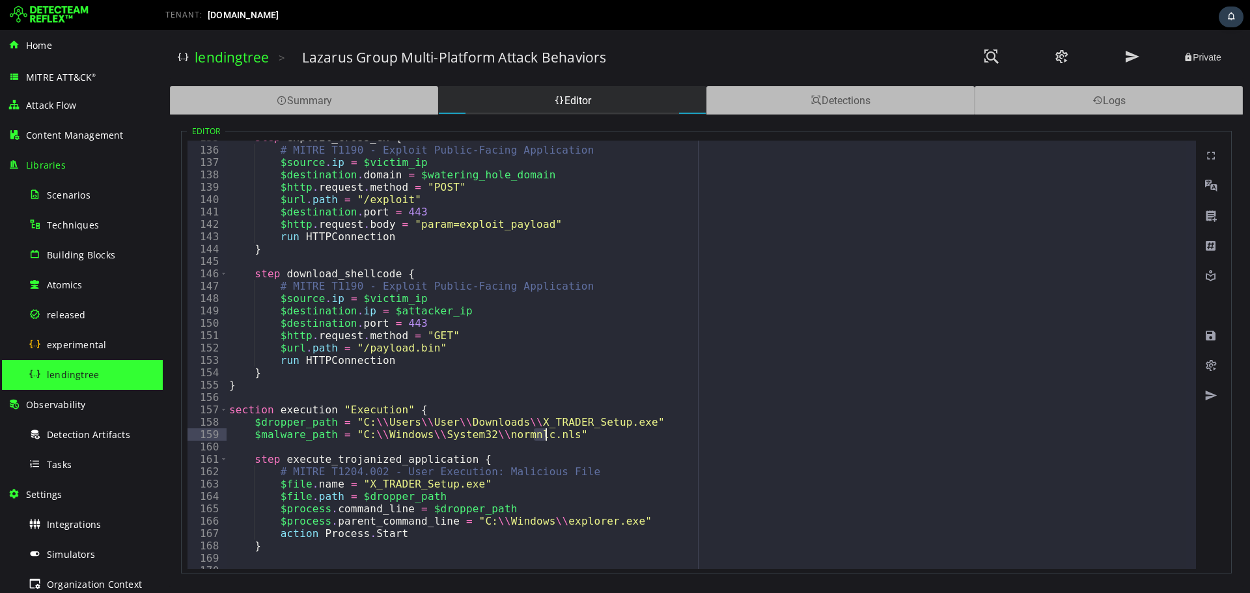
click at [547, 436] on div "step exploit_cross_ex { # MITRE T1190 - Exploit Public-Facing Application $sour…" at bounding box center [707, 355] width 960 height 429
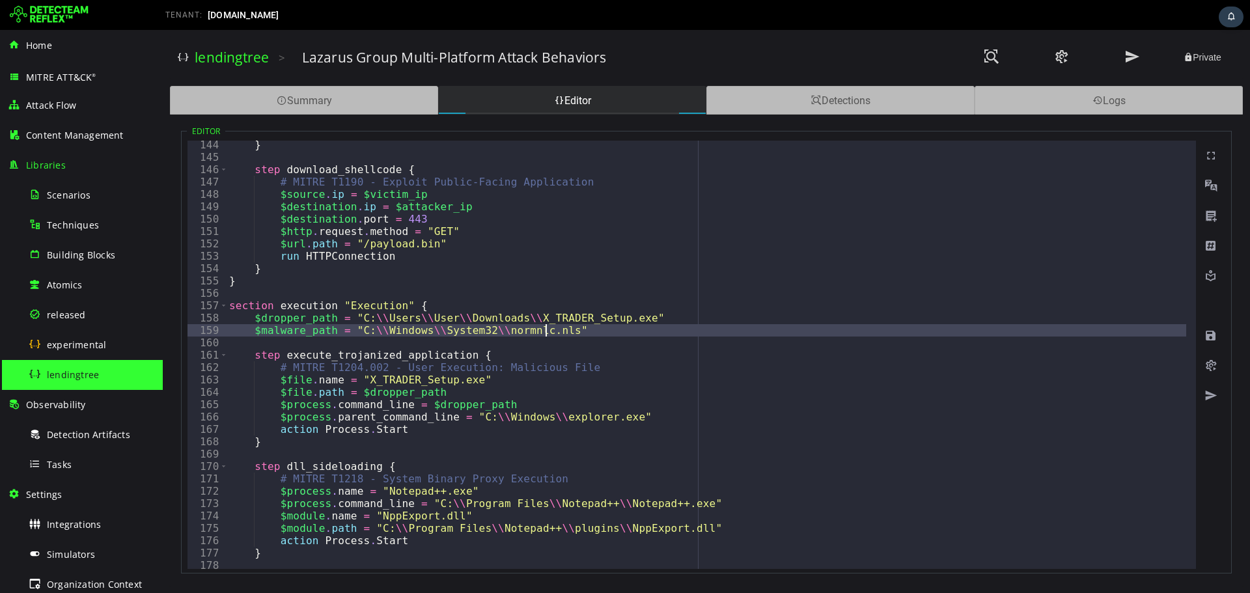
scroll to position [1876, 0]
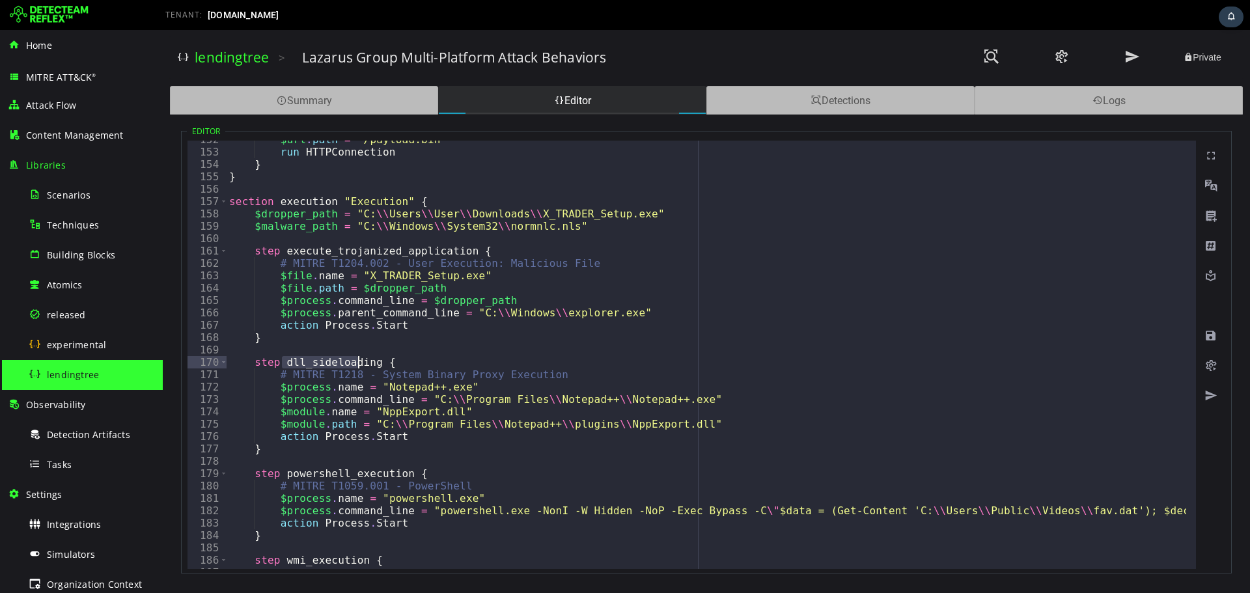
drag, startPoint x: 283, startPoint y: 365, endPoint x: 359, endPoint y: 365, distance: 75.5
drag, startPoint x: 374, startPoint y: 386, endPoint x: 401, endPoint y: 386, distance: 26.7
type textarea "**********"
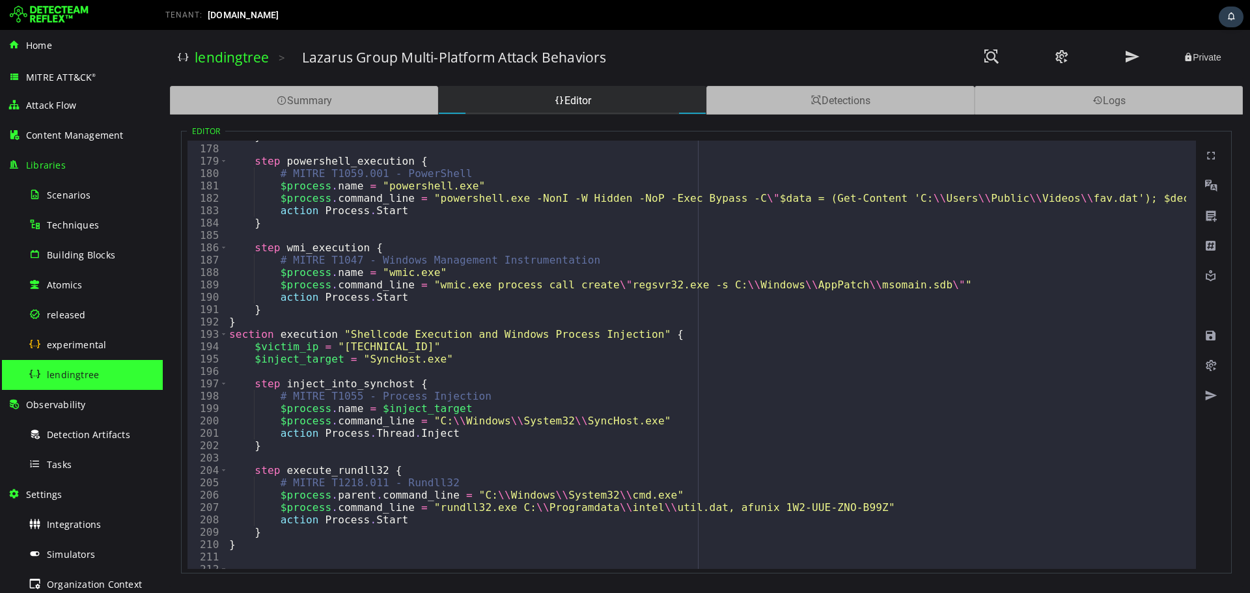
scroll to position [2188, 0]
click at [1131, 59] on span at bounding box center [1133, 57] width 16 height 18
click at [80, 460] on div "Tasks" at bounding box center [92, 464] width 126 height 29
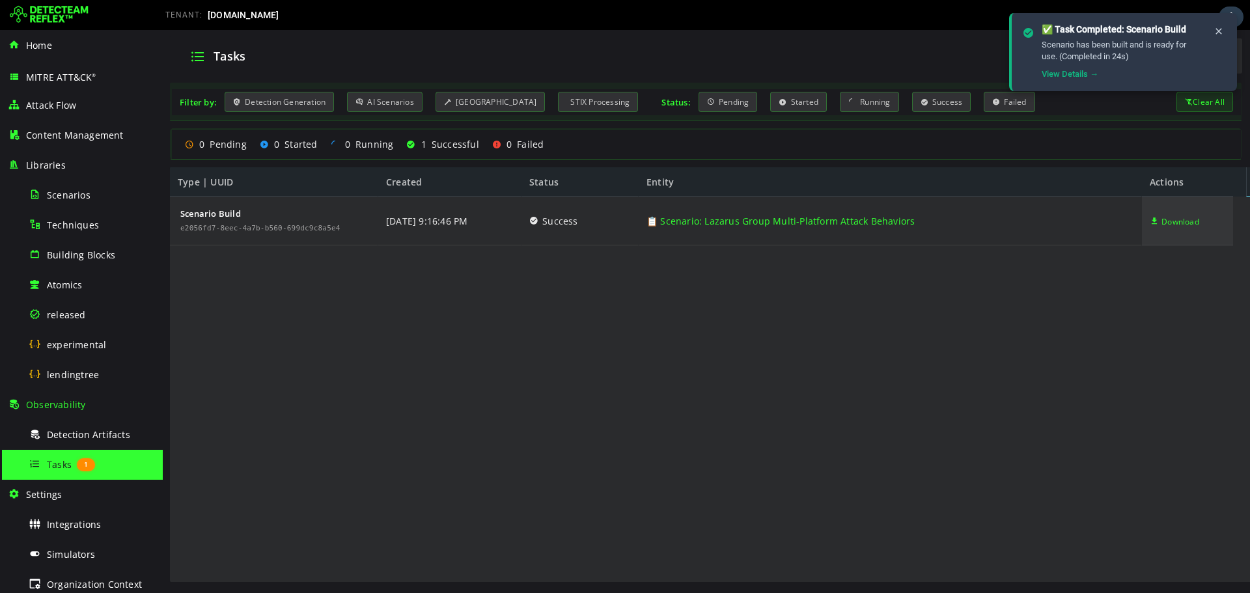
click at [1166, 221] on span "Download" at bounding box center [1181, 221] width 38 height 49
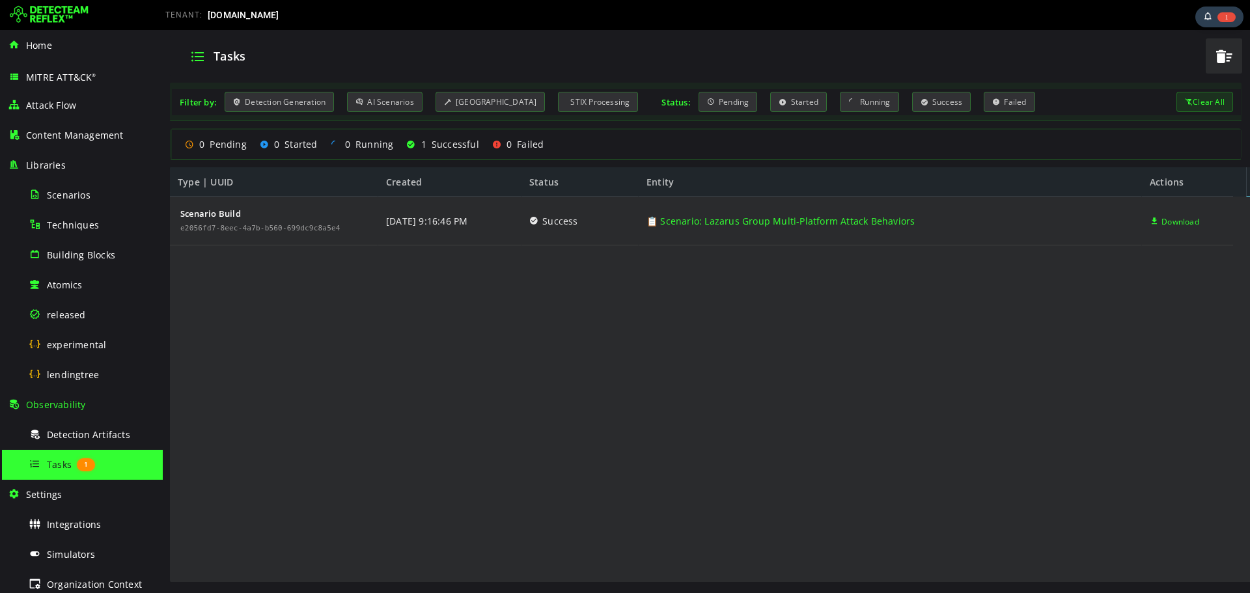
drag, startPoint x: 681, startPoint y: 391, endPoint x: 1001, endPoint y: 303, distance: 332.2
click at [681, 391] on div "Scenario Build e2056fd7-8eec-4a7b-b560-699dc9c8a5e4 [DATE] 9:16:46 PM Success 📋…" at bounding box center [701, 390] width 1063 height 387
click at [66, 438] on span "Detection Artifacts" at bounding box center [88, 435] width 83 height 12
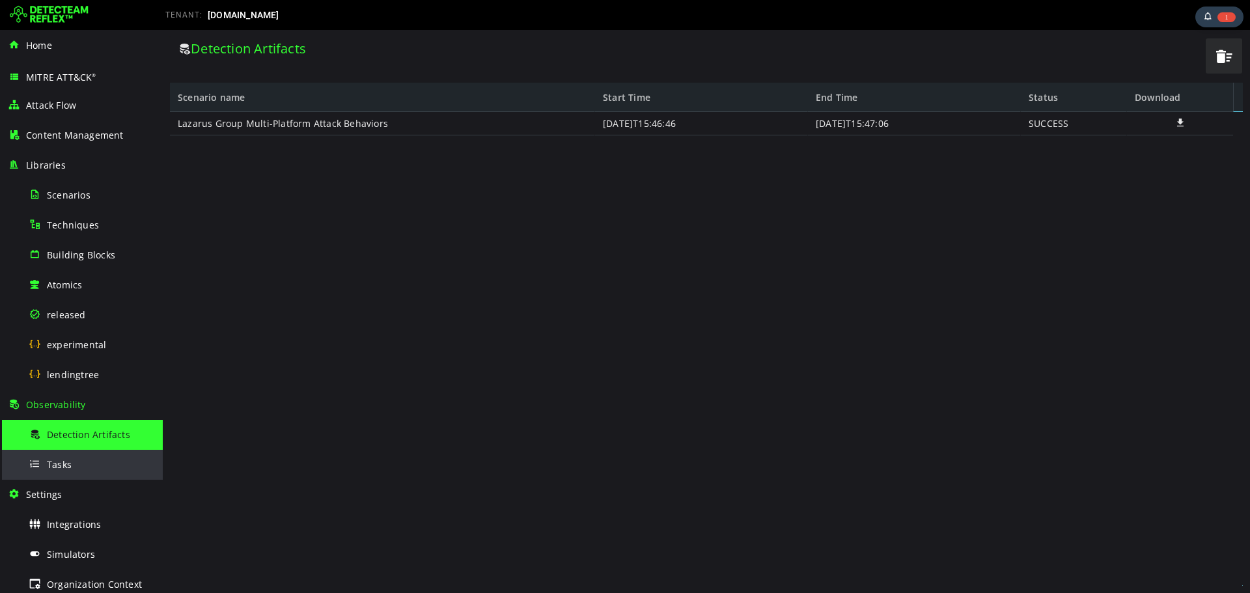
click at [66, 461] on span "Tasks" at bounding box center [59, 464] width 25 height 12
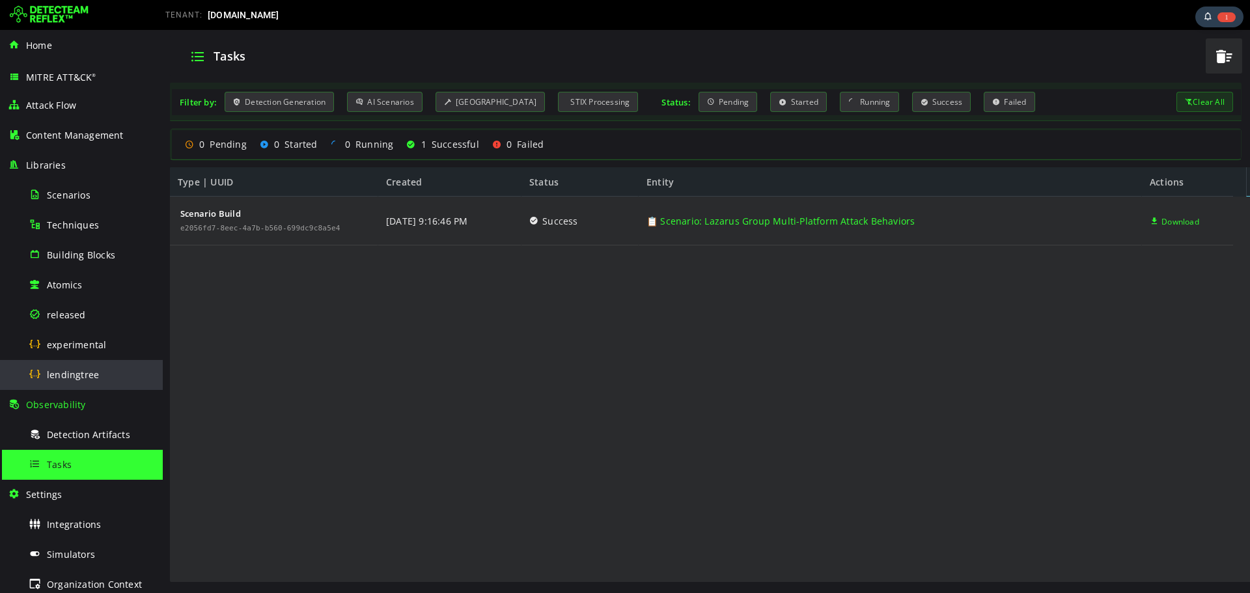
click at [74, 380] on span "lendingtree" at bounding box center [73, 375] width 52 height 12
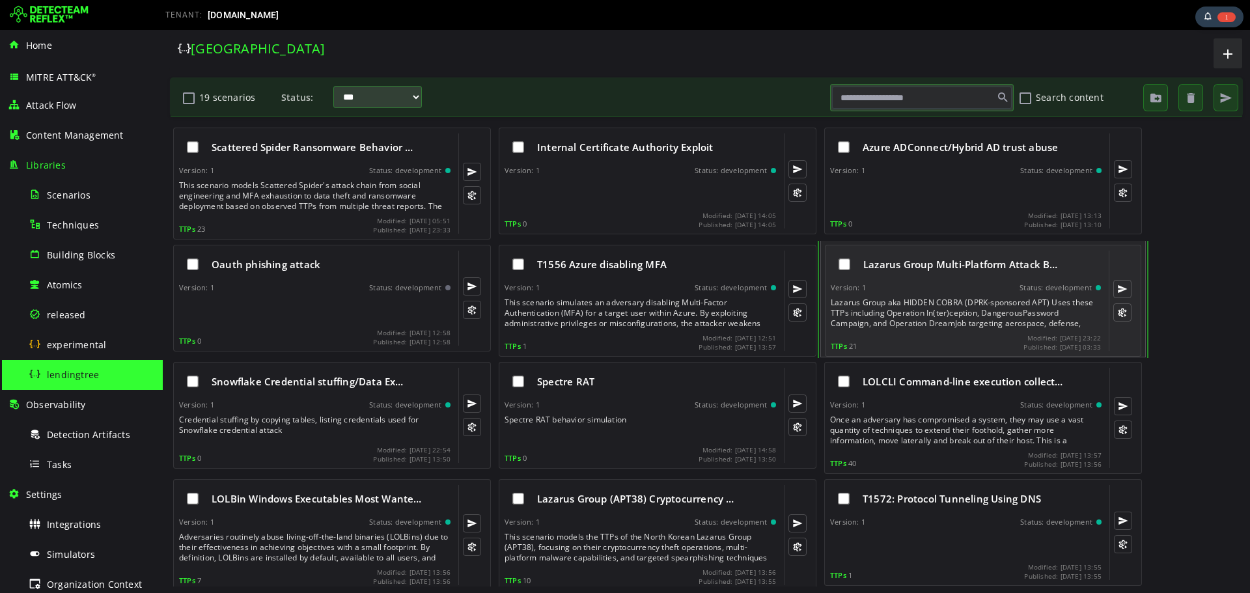
click at [957, 280] on div "Lazarus Group Multi-Platform Attack B… Version: 1 Status: development Lazarus G…" at bounding box center [966, 301] width 270 height 100
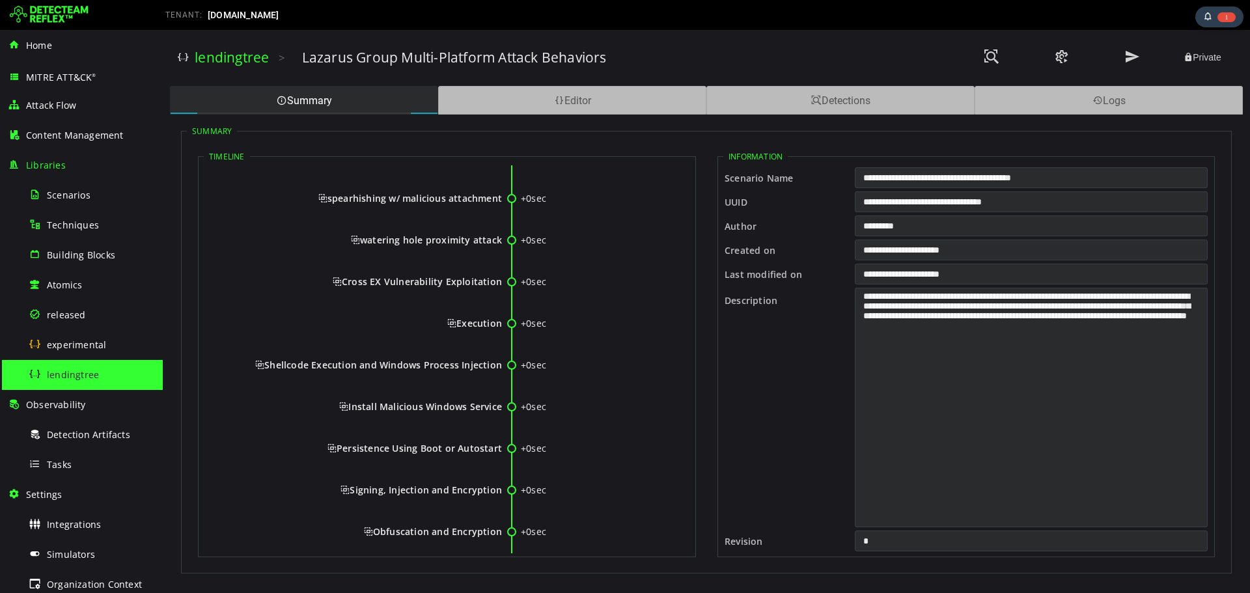
scroll to position [16, 0]
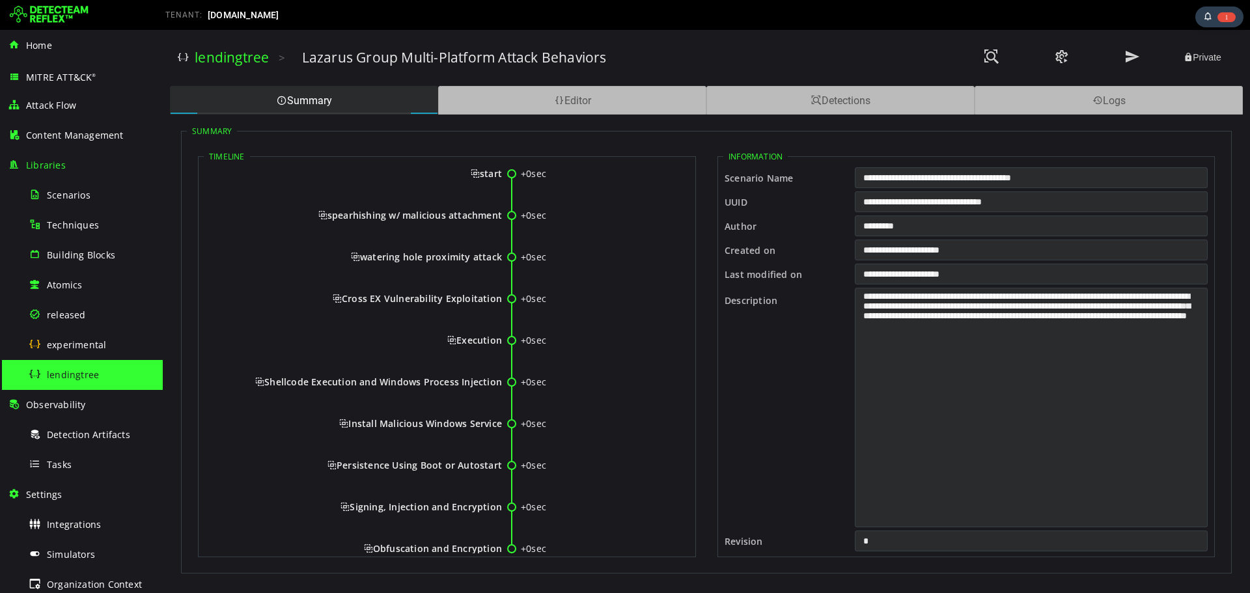
click at [498, 425] on span "Install Malicious Windows Service" at bounding box center [420, 423] width 163 height 12
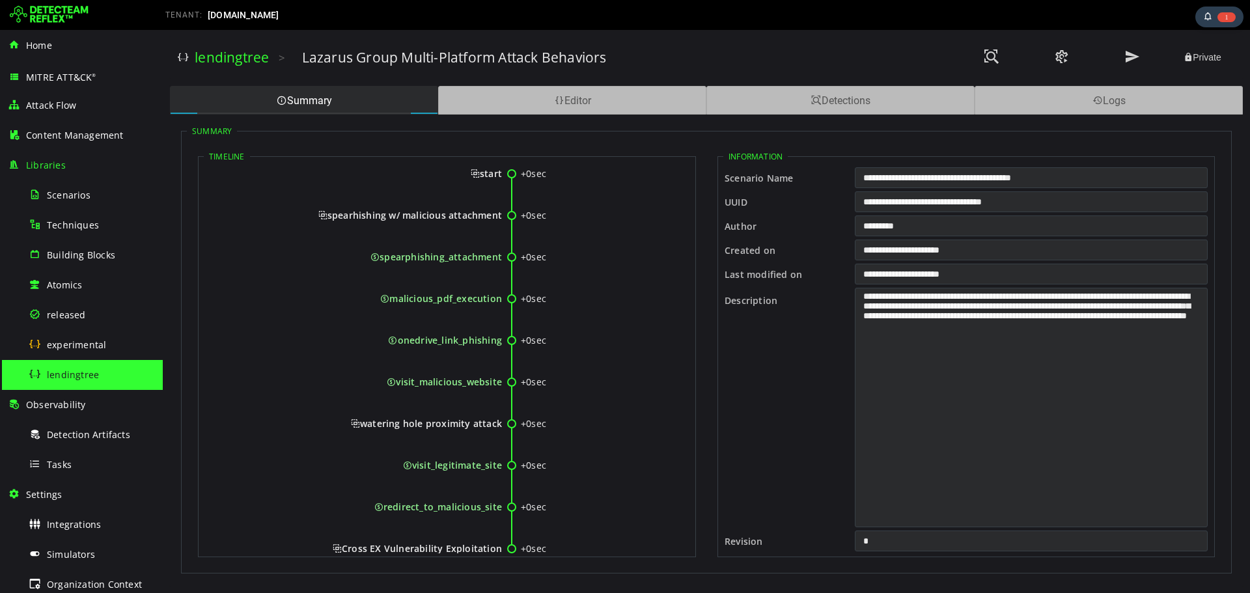
click at [485, 423] on span "watering hole proximity attack" at bounding box center [426, 423] width 151 height 12
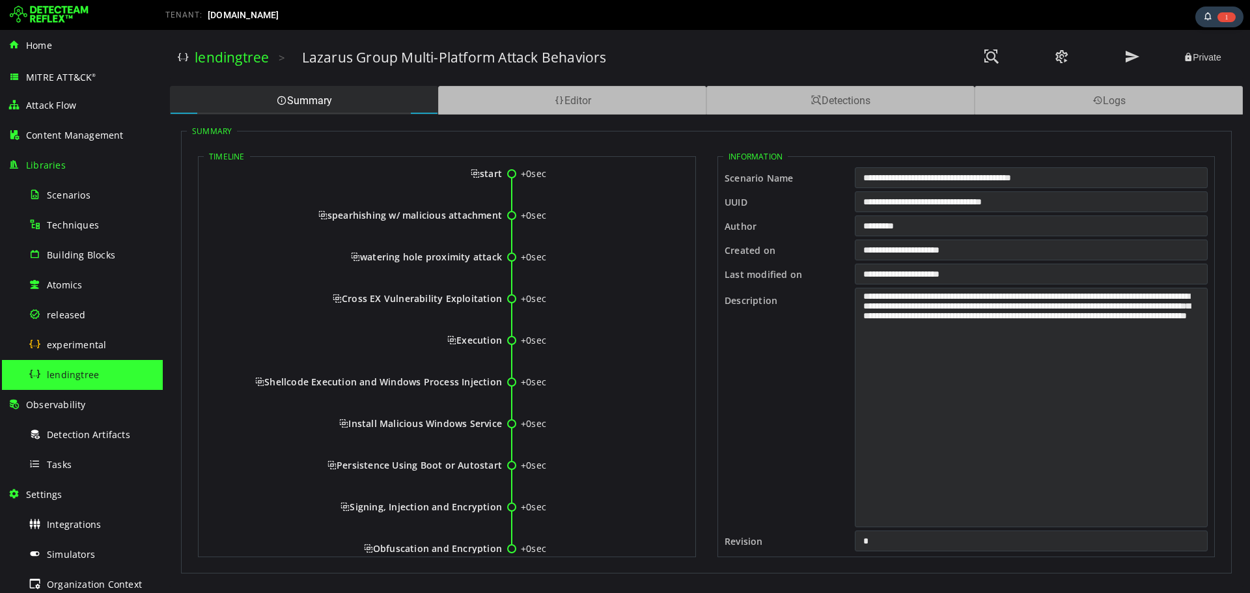
click at [485, 423] on span "Install Malicious Windows Service" at bounding box center [420, 423] width 163 height 12
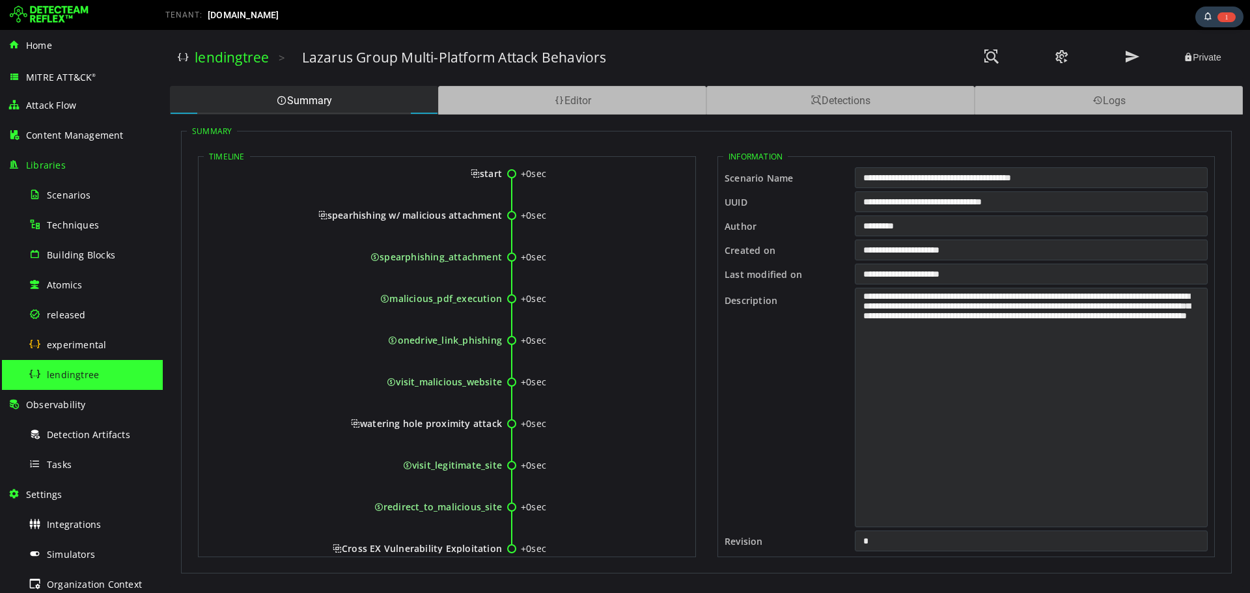
click at [475, 213] on span "spearhishing w/ malicious attachment" at bounding box center [410, 215] width 184 height 12
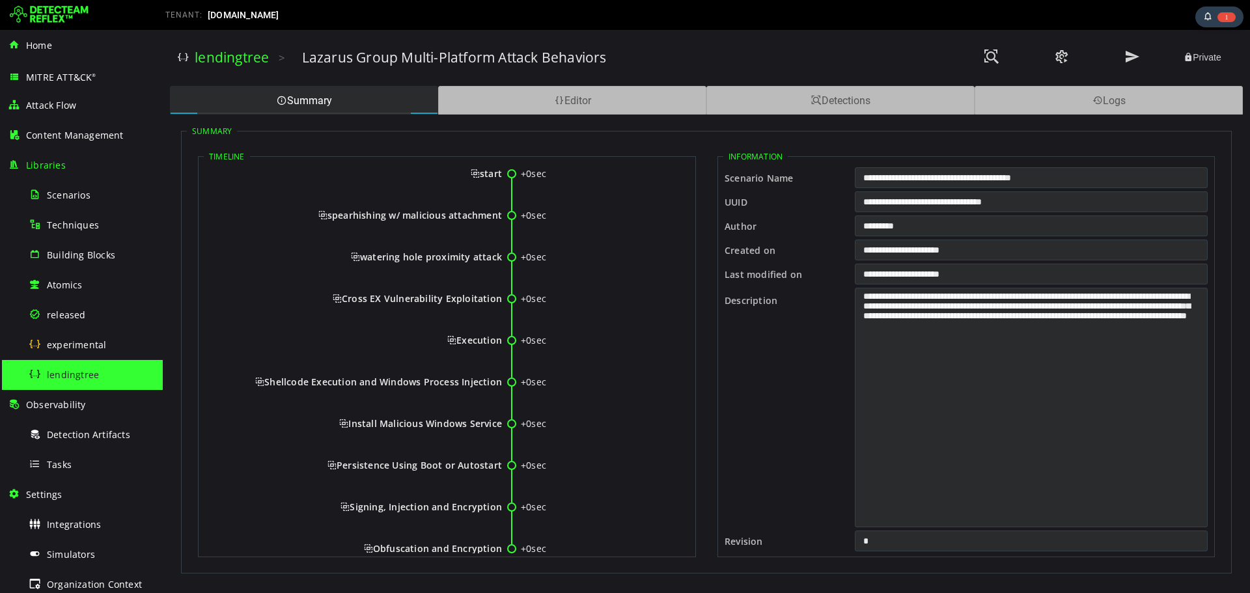
click at [483, 172] on span "start" at bounding box center [486, 173] width 31 height 12
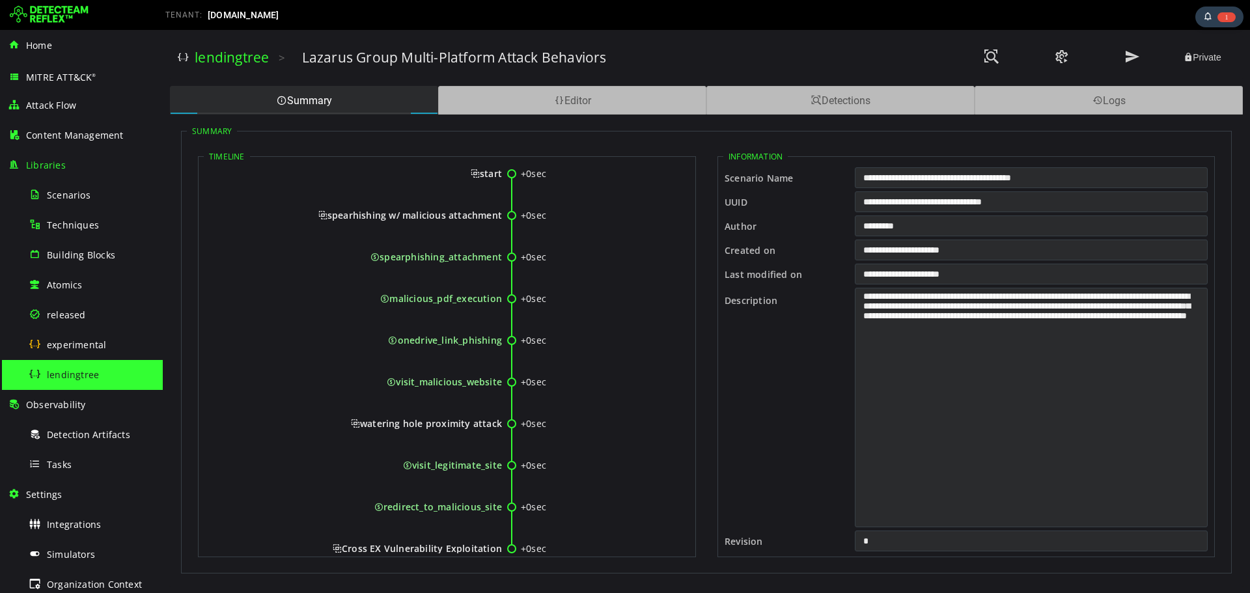
click at [472, 384] on span "visit_malicious_website" at bounding box center [444, 382] width 115 height 12
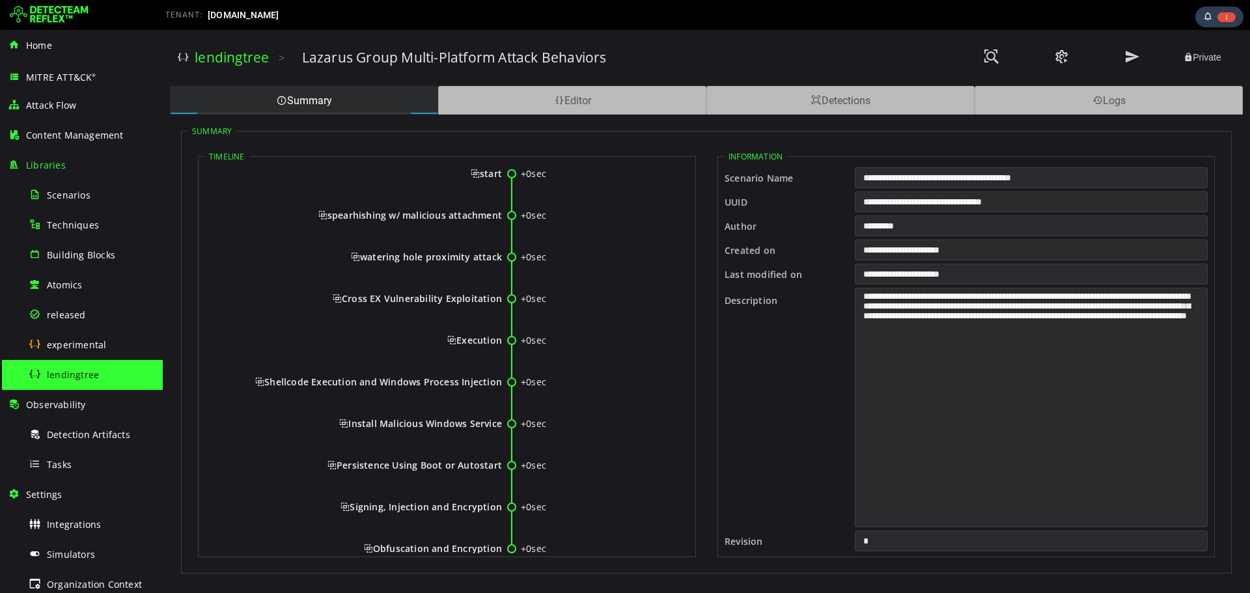
click at [465, 217] on span "spearhishing w/ malicious attachment" at bounding box center [410, 215] width 184 height 12
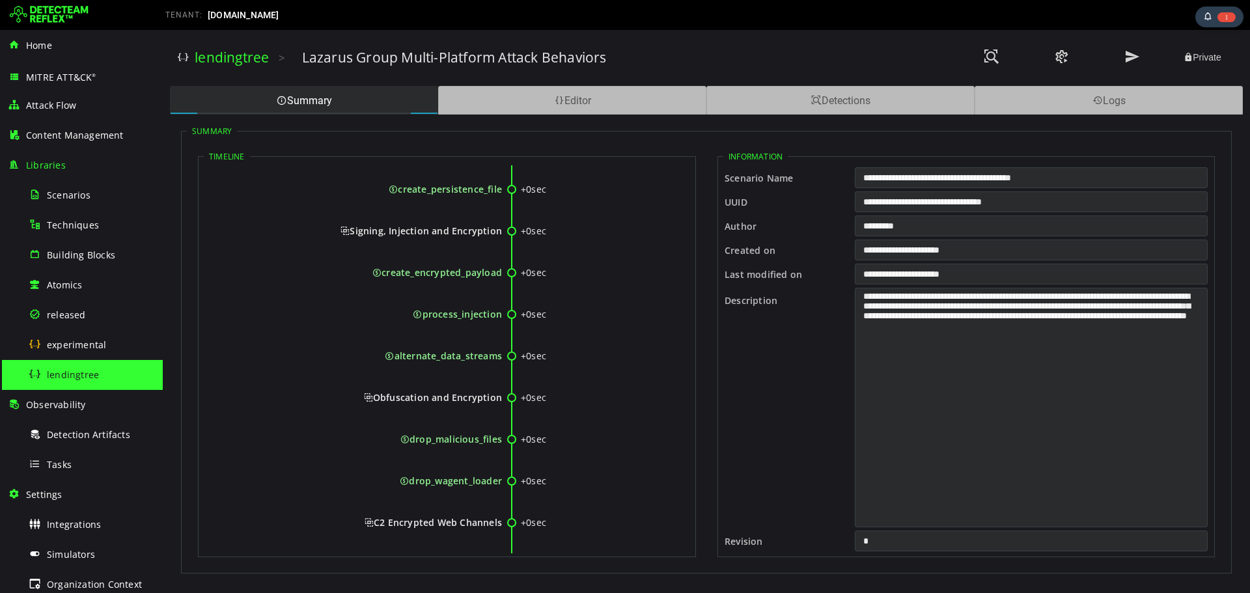
scroll to position [1136, 0]
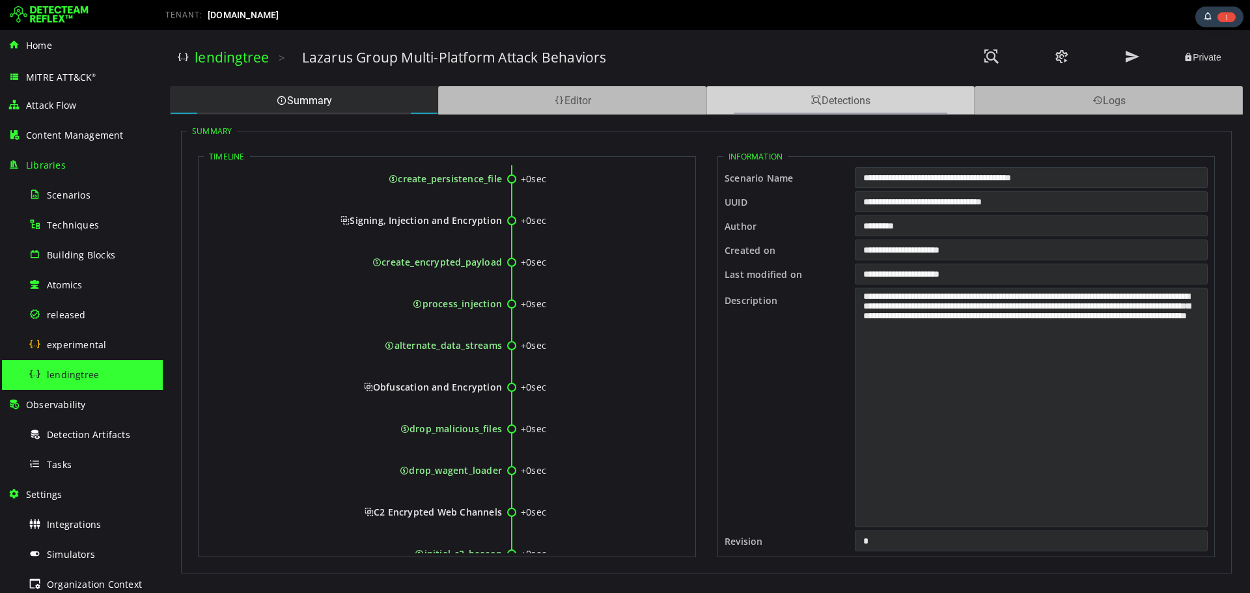
click at [850, 105] on div "Detections" at bounding box center [841, 100] width 268 height 29
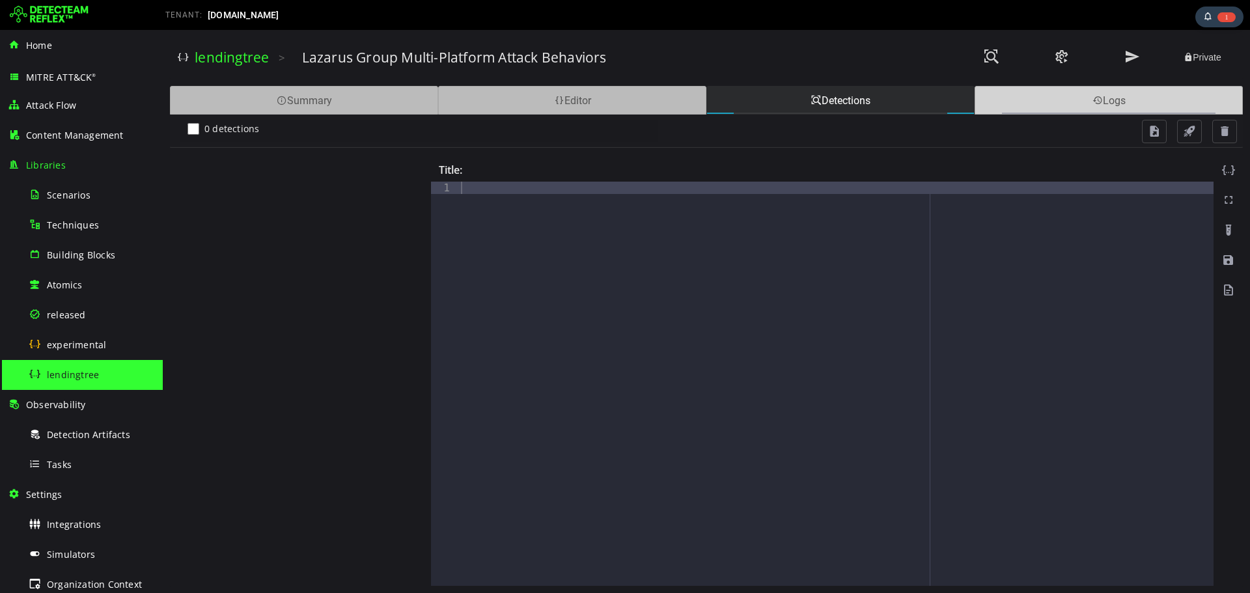
click at [1104, 103] on div "Logs" at bounding box center [1109, 100] width 268 height 29
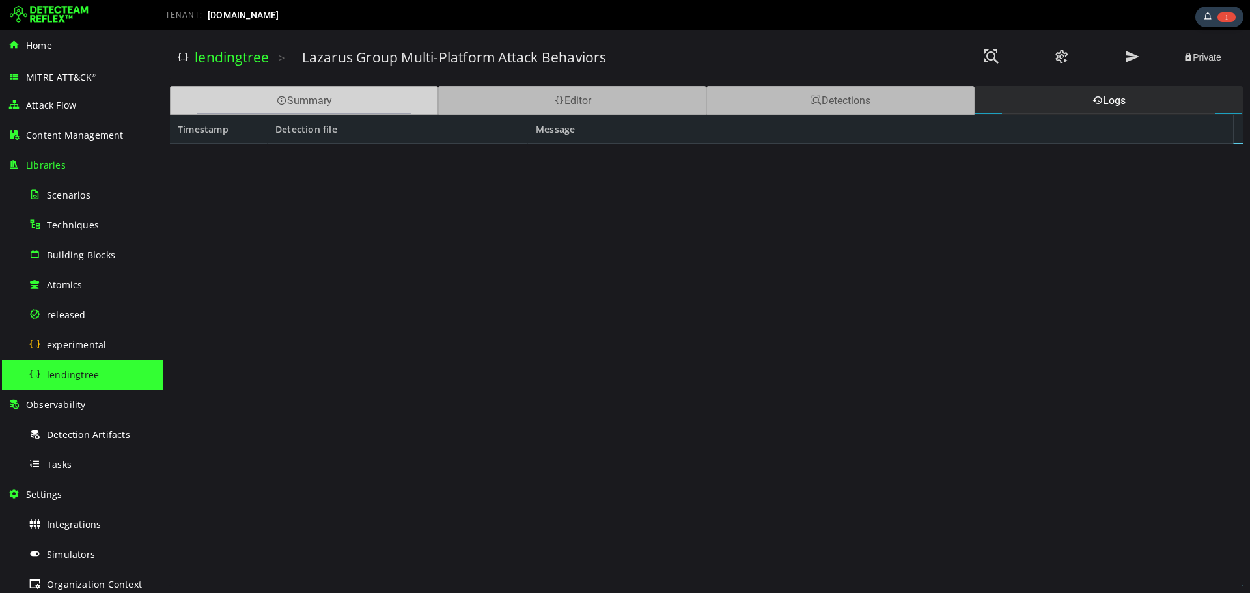
click at [365, 112] on div "Summary" at bounding box center [304, 100] width 268 height 29
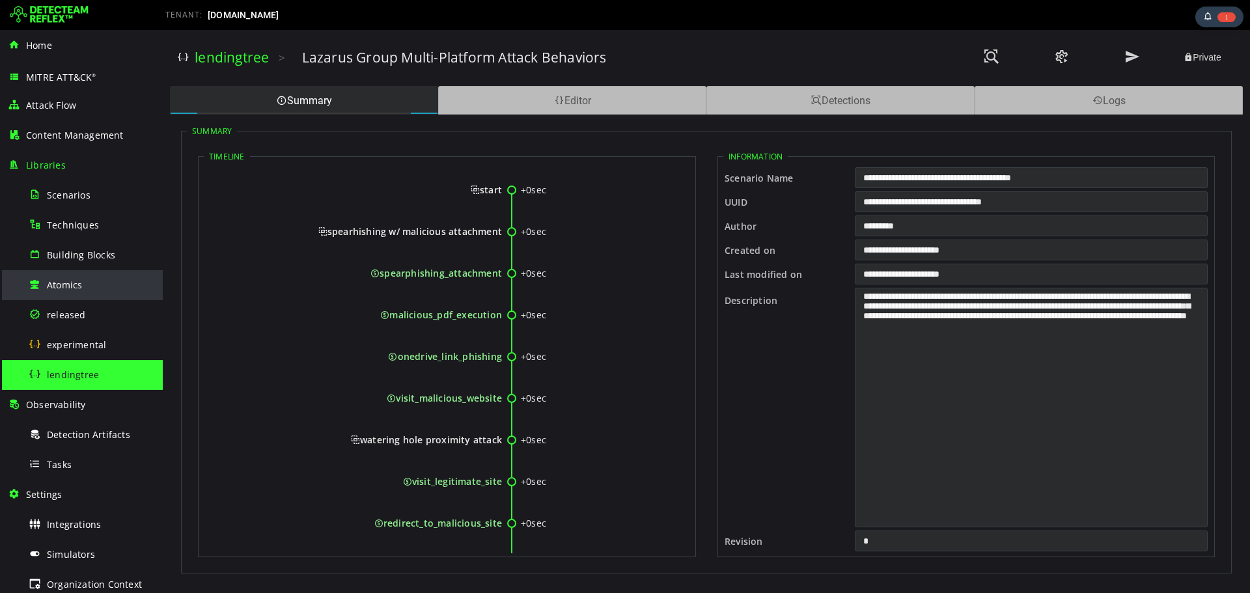
click at [57, 277] on div "Atomics" at bounding box center [92, 284] width 126 height 29
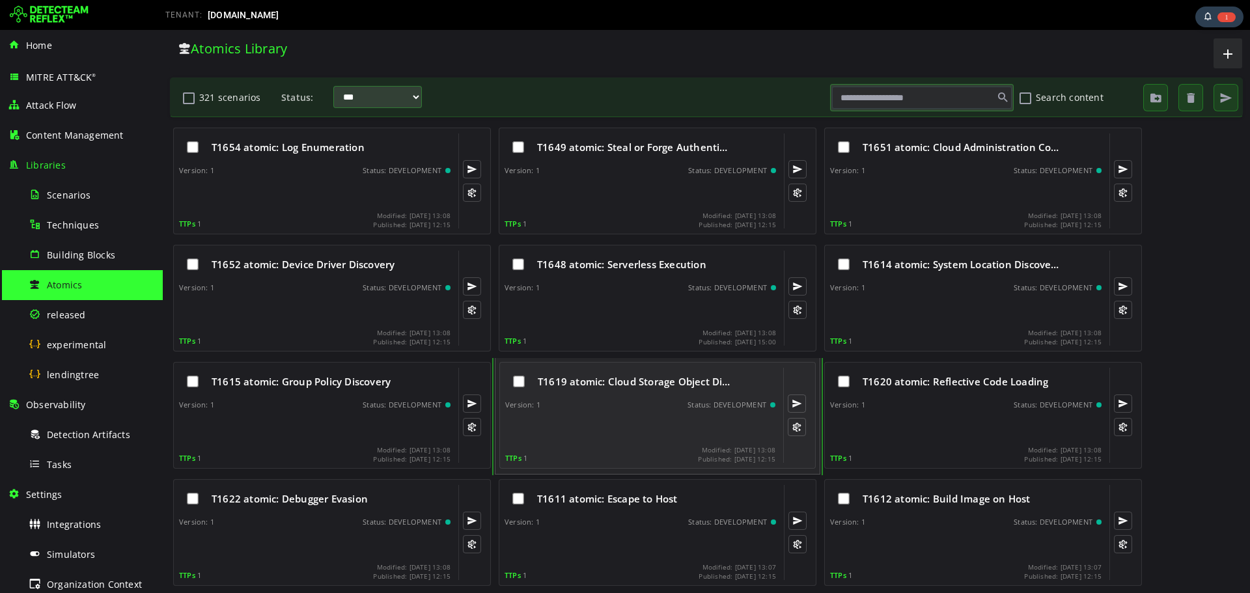
click at [625, 402] on div "Version: 1 Status: DEVELOPMENT" at bounding box center [640, 405] width 270 height 9
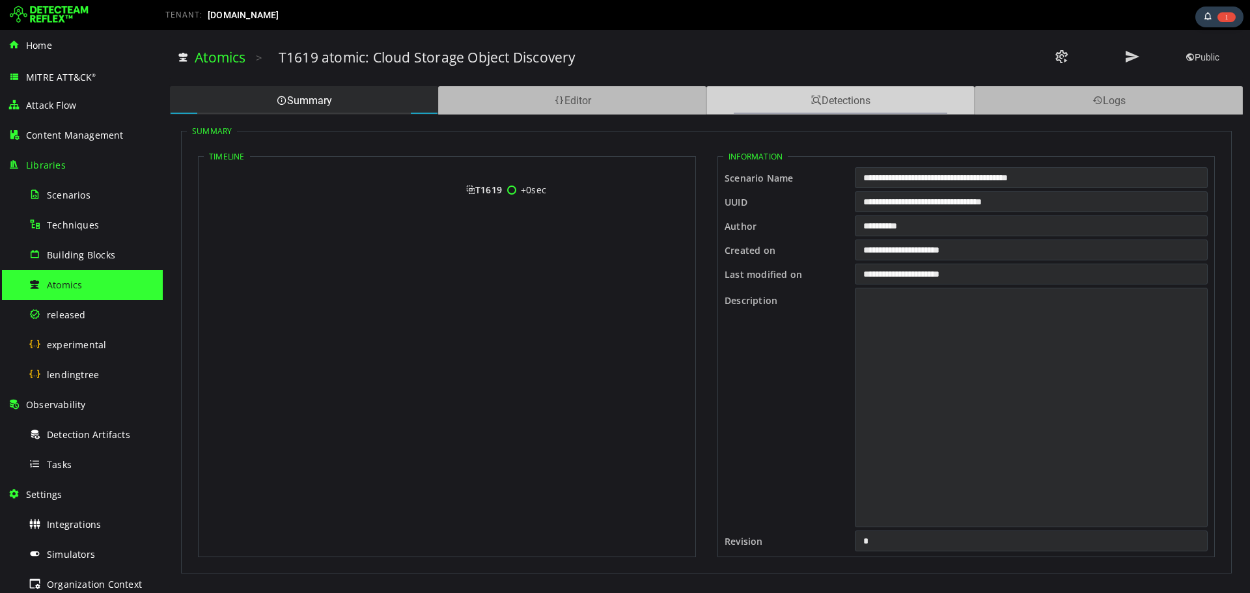
click at [855, 100] on div "Detections" at bounding box center [841, 100] width 268 height 29
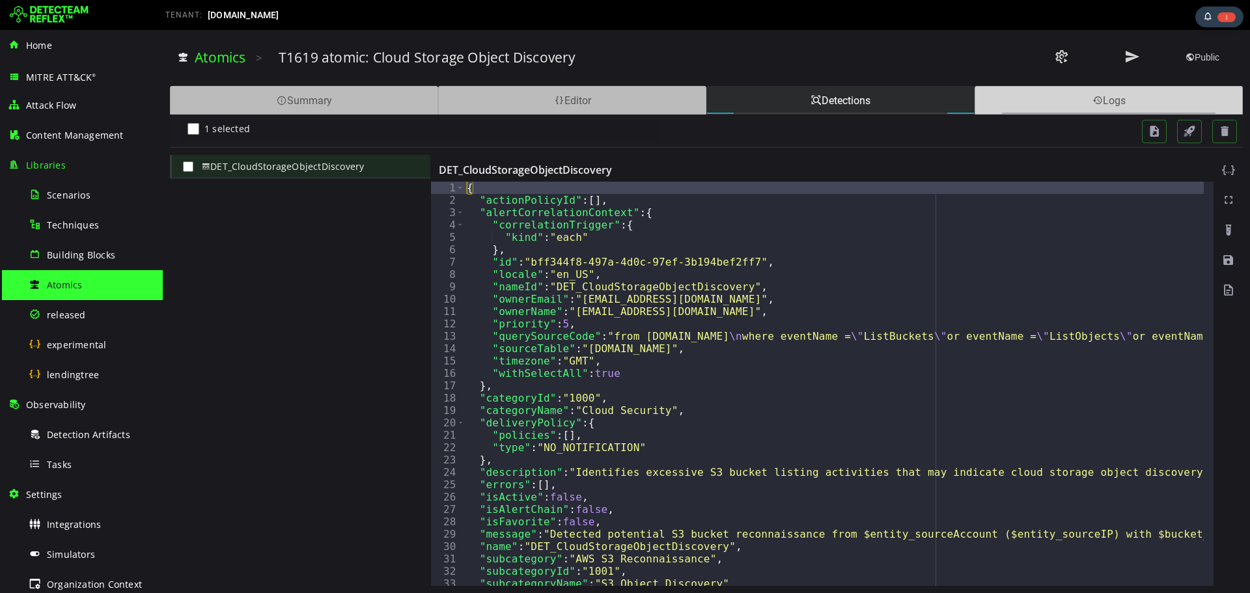
click at [1039, 104] on div "Logs" at bounding box center [1109, 100] width 268 height 29
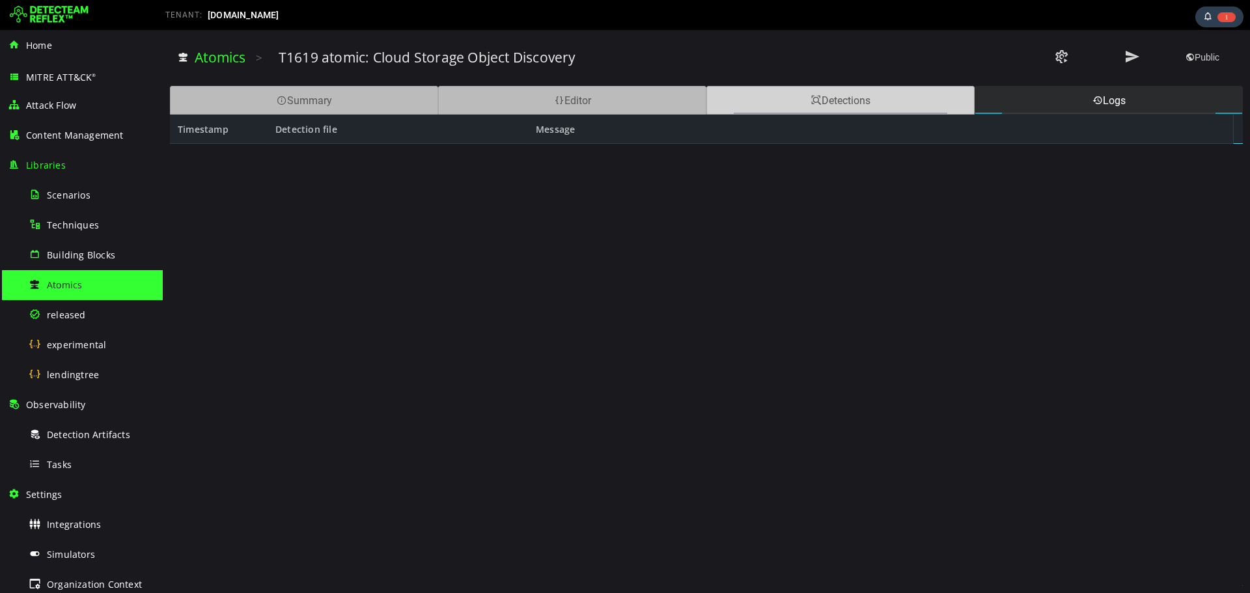
click at [931, 99] on div "Detections" at bounding box center [841, 100] width 268 height 29
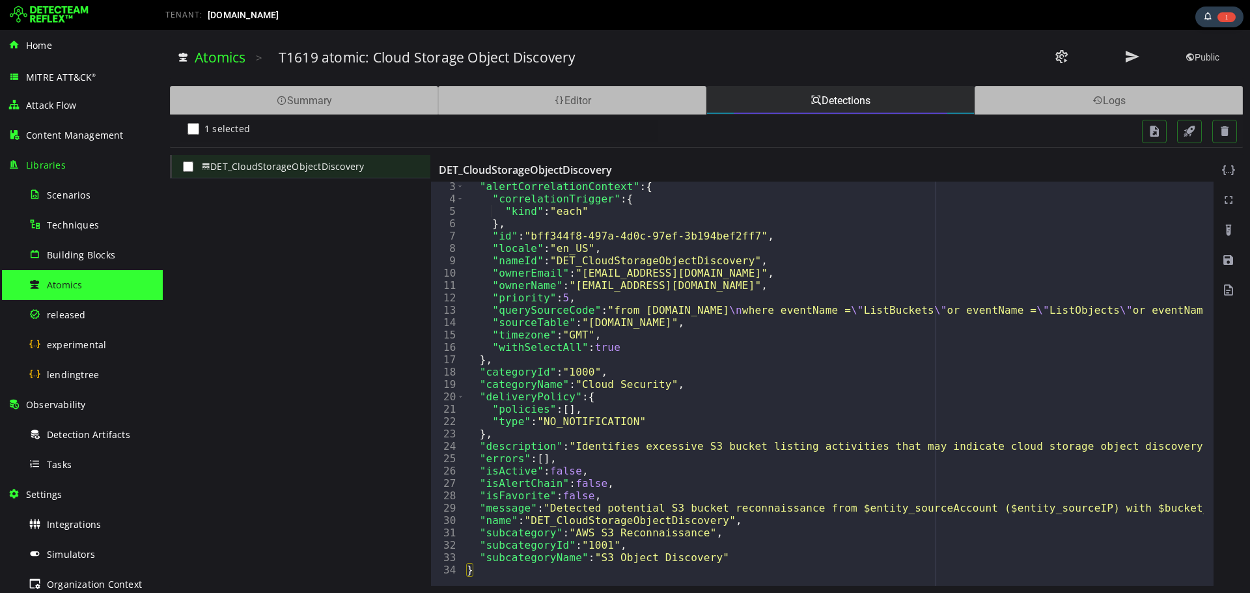
scroll to position [26, 0]
drag, startPoint x: 511, startPoint y: 467, endPoint x: 531, endPoint y: 467, distance: 20.2
drag, startPoint x: 523, startPoint y: 486, endPoint x: 550, endPoint y: 486, distance: 27.4
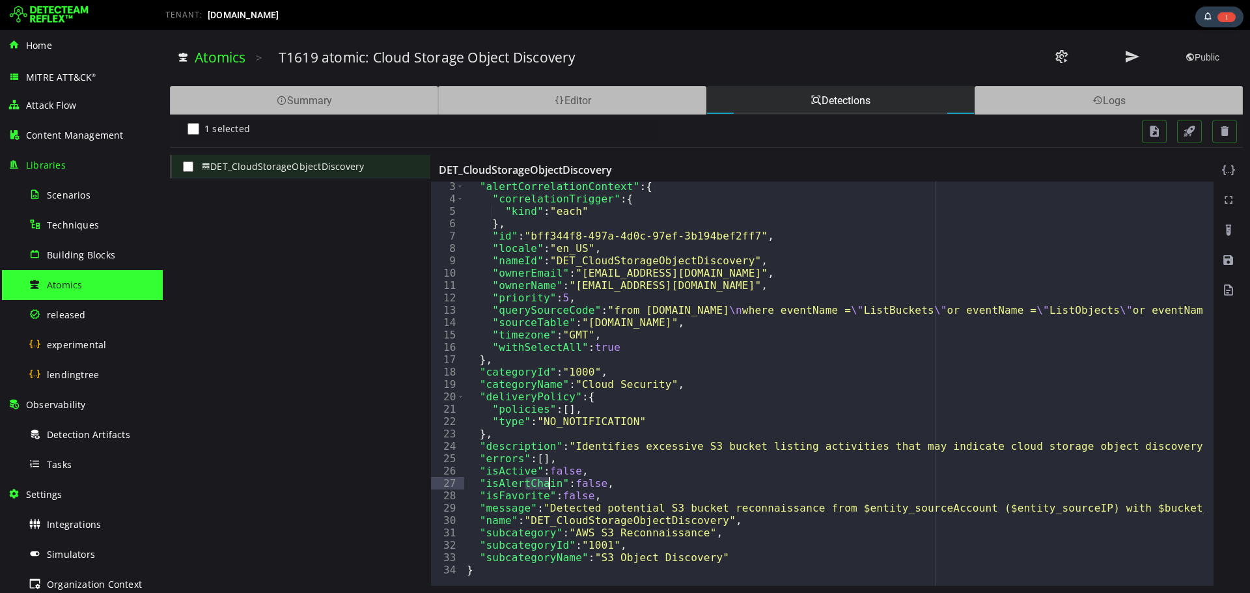
drag, startPoint x: 519, startPoint y: 542, endPoint x: 571, endPoint y: 542, distance: 52.1
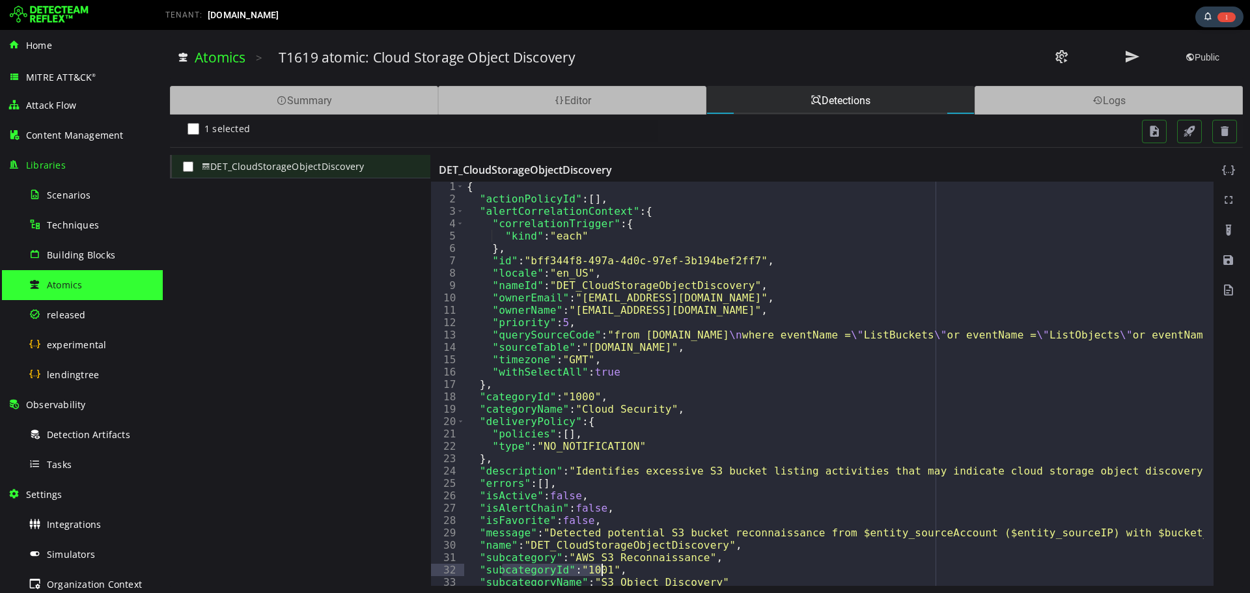
drag, startPoint x: 505, startPoint y: 569, endPoint x: 603, endPoint y: 567, distance: 98.4
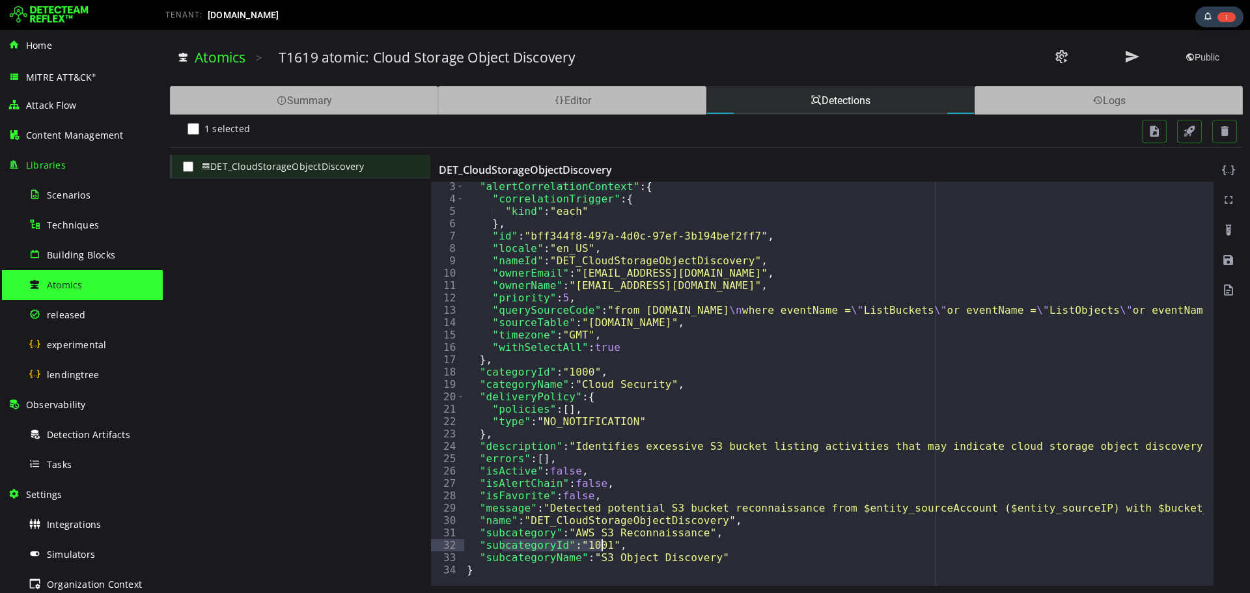
scroll to position [26, 0]
drag, startPoint x: 516, startPoint y: 560, endPoint x: 597, endPoint y: 557, distance: 80.2
drag, startPoint x: 496, startPoint y: 550, endPoint x: 555, endPoint y: 550, distance: 58.6
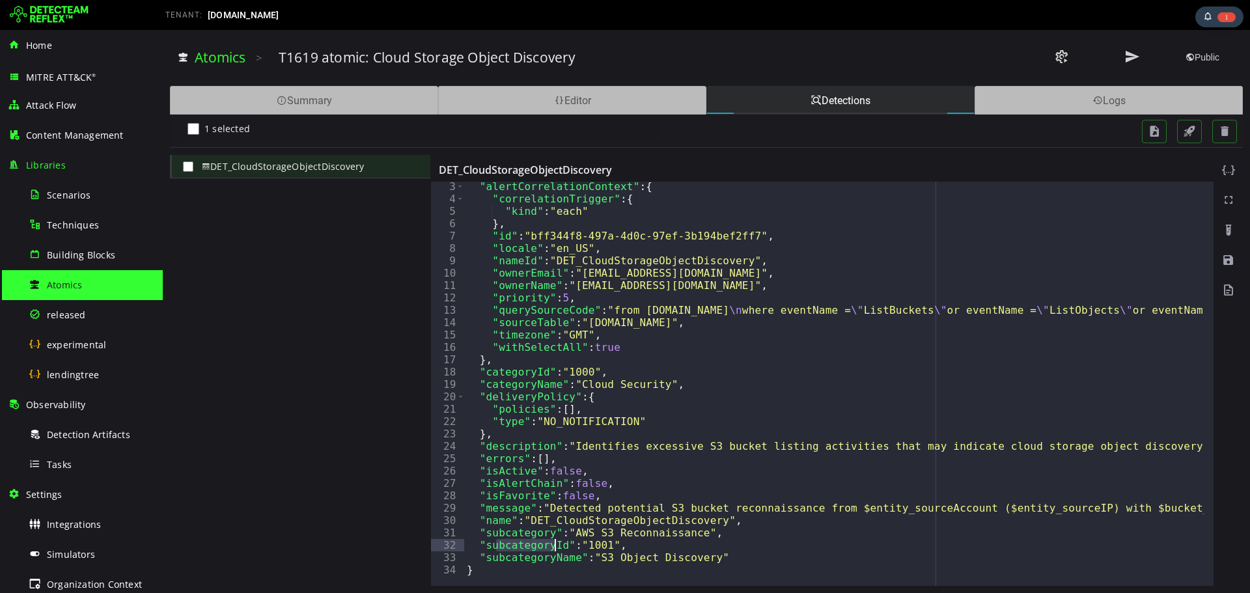
scroll to position [0, 0]
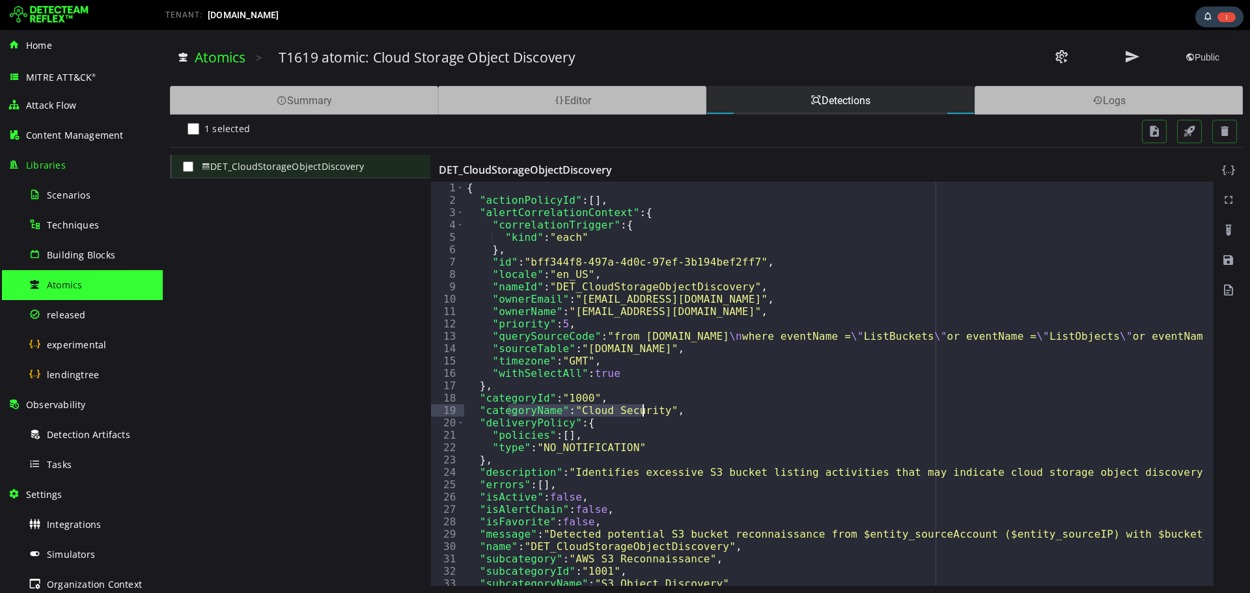
drag, startPoint x: 507, startPoint y: 410, endPoint x: 645, endPoint y: 414, distance: 137.5
type textarea "**********"
click at [1028, 92] on div "Logs" at bounding box center [1109, 100] width 268 height 29
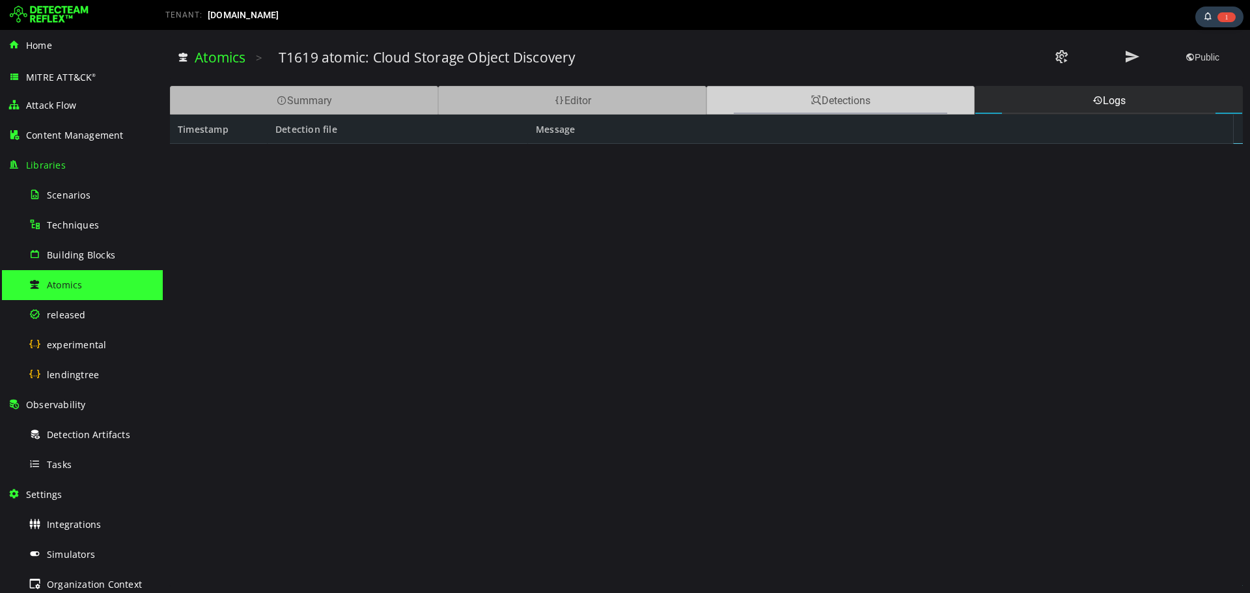
click at [849, 106] on div "Detections" at bounding box center [841, 100] width 268 height 29
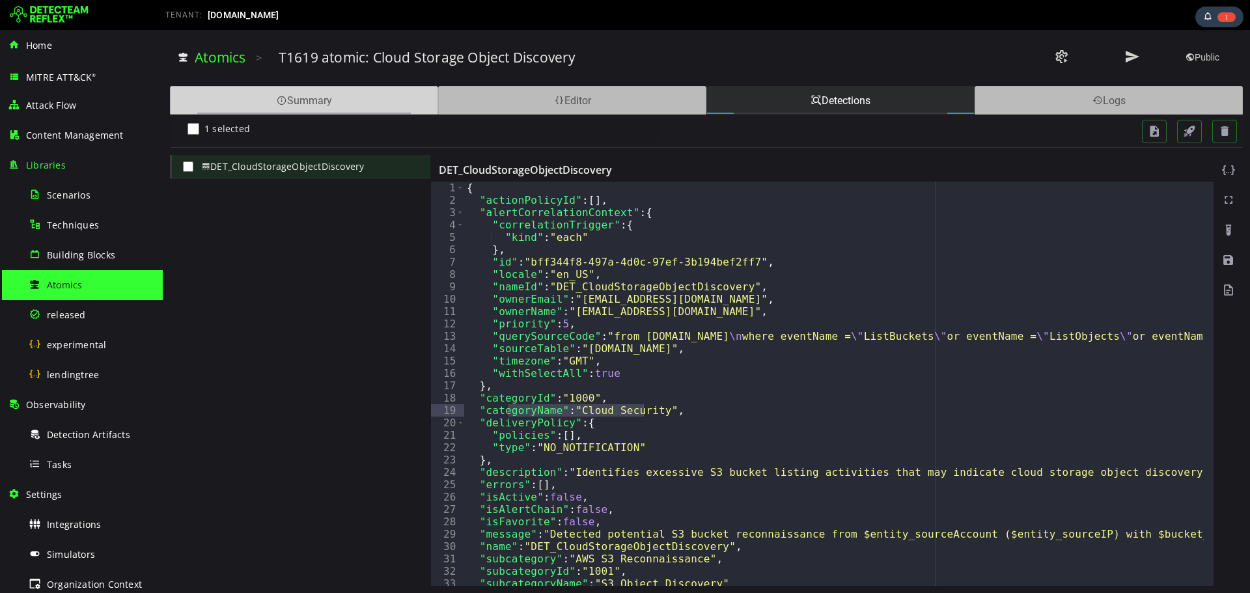
click at [368, 96] on div "Summary" at bounding box center [304, 100] width 268 height 29
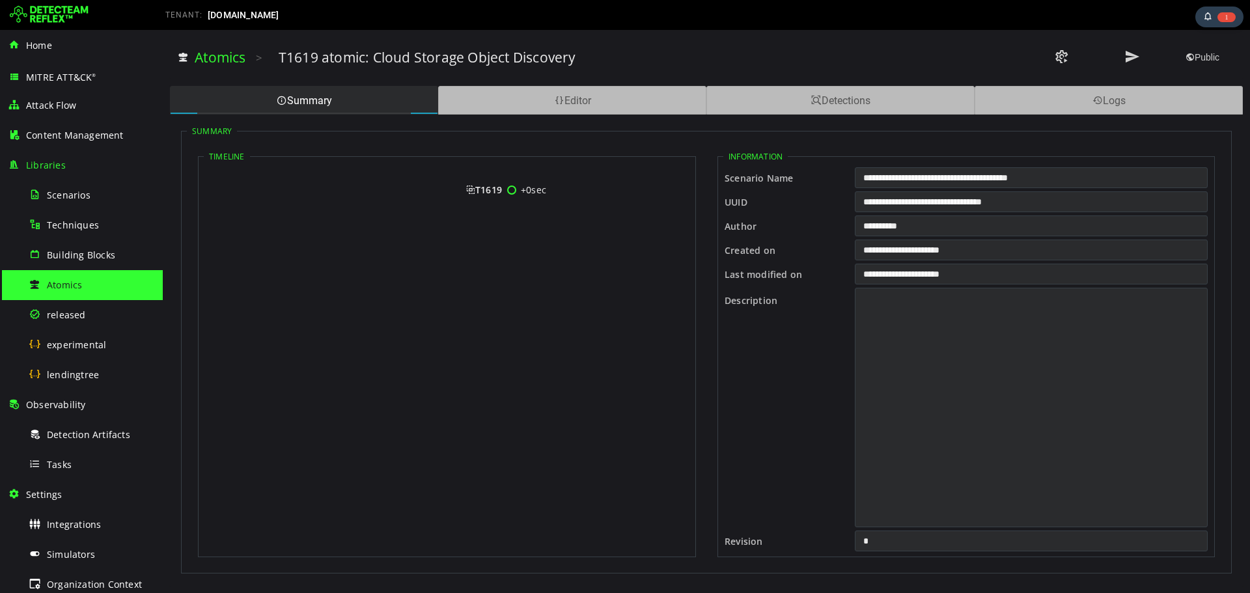
click at [503, 190] on icon at bounding box center [366, 207] width 309 height 42
click at [477, 190] on span "T1619" at bounding box center [484, 190] width 36 height 12
click at [486, 234] on span "sh" at bounding box center [492, 231] width 20 height 12
click at [486, 234] on div "+0sec T1619" at bounding box center [447, 359] width 486 height 388
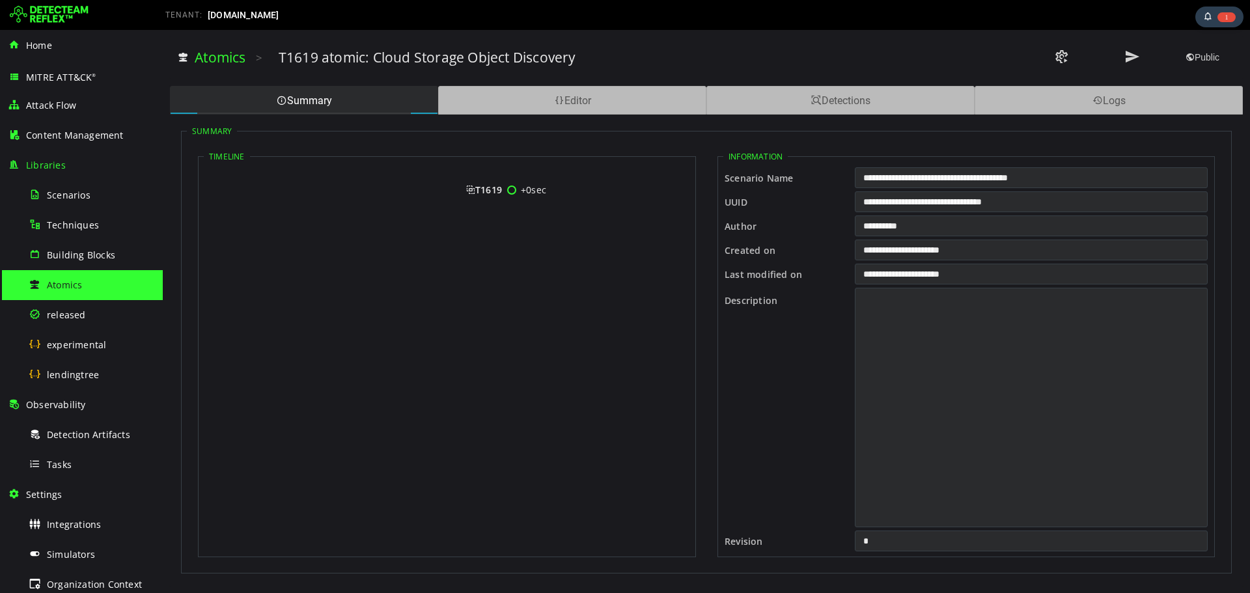
click at [511, 189] on circle at bounding box center [512, 190] width 8 height 8
click at [893, 100] on div "Detections" at bounding box center [841, 100] width 268 height 29
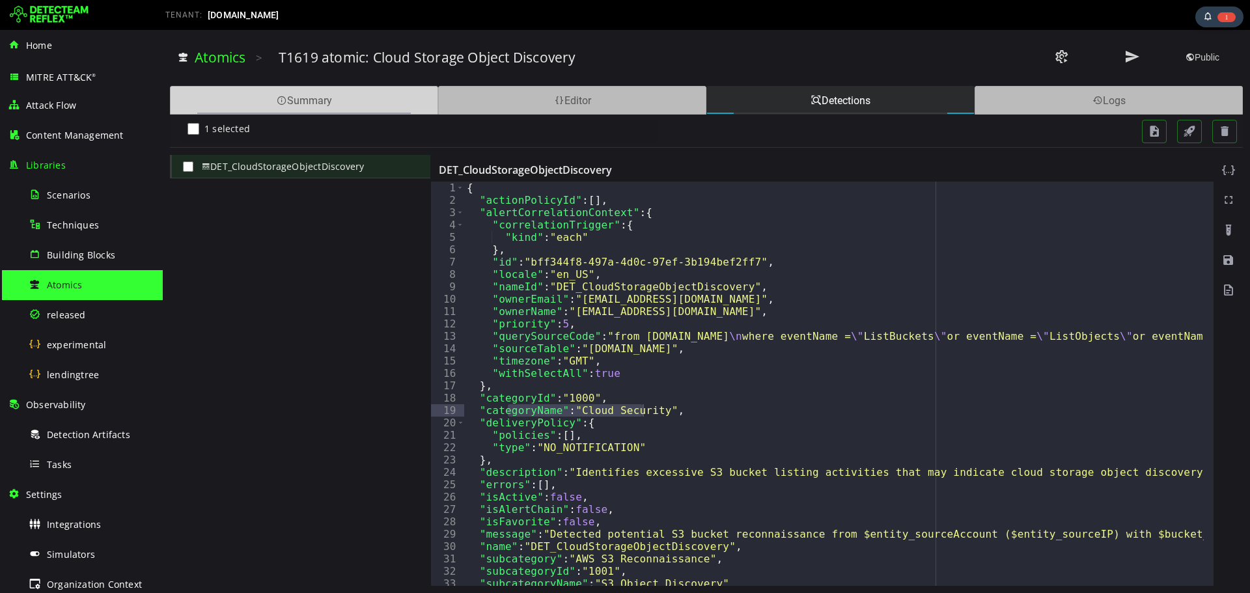
click at [360, 98] on div "Summary" at bounding box center [304, 100] width 268 height 29
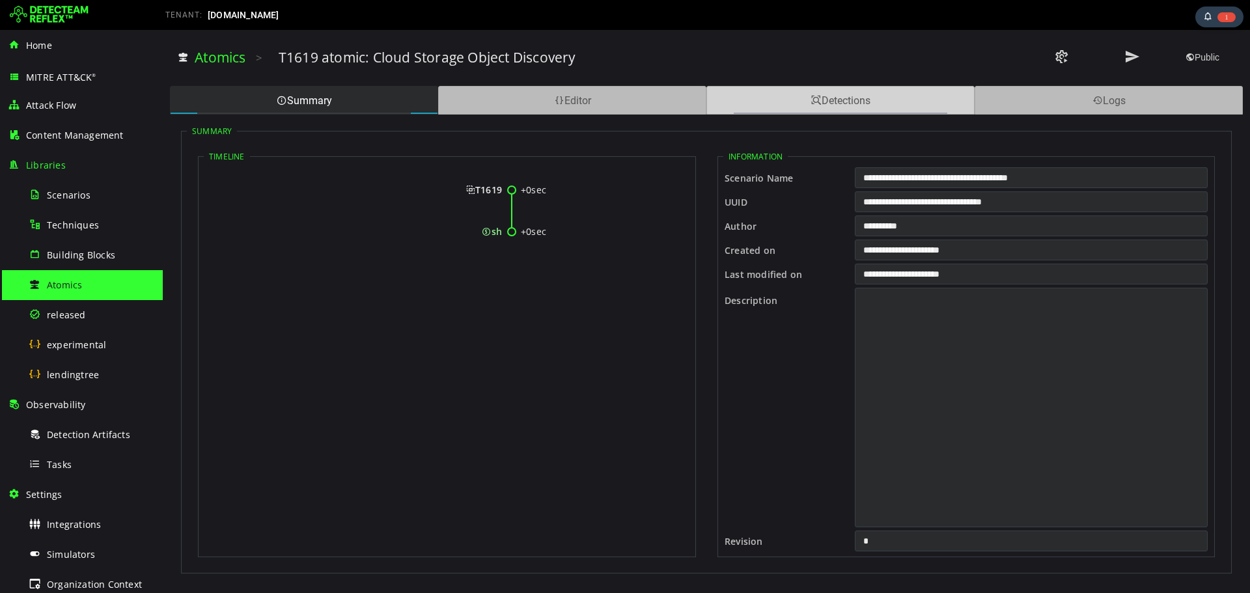
click at [823, 104] on div "Detections" at bounding box center [841, 100] width 268 height 29
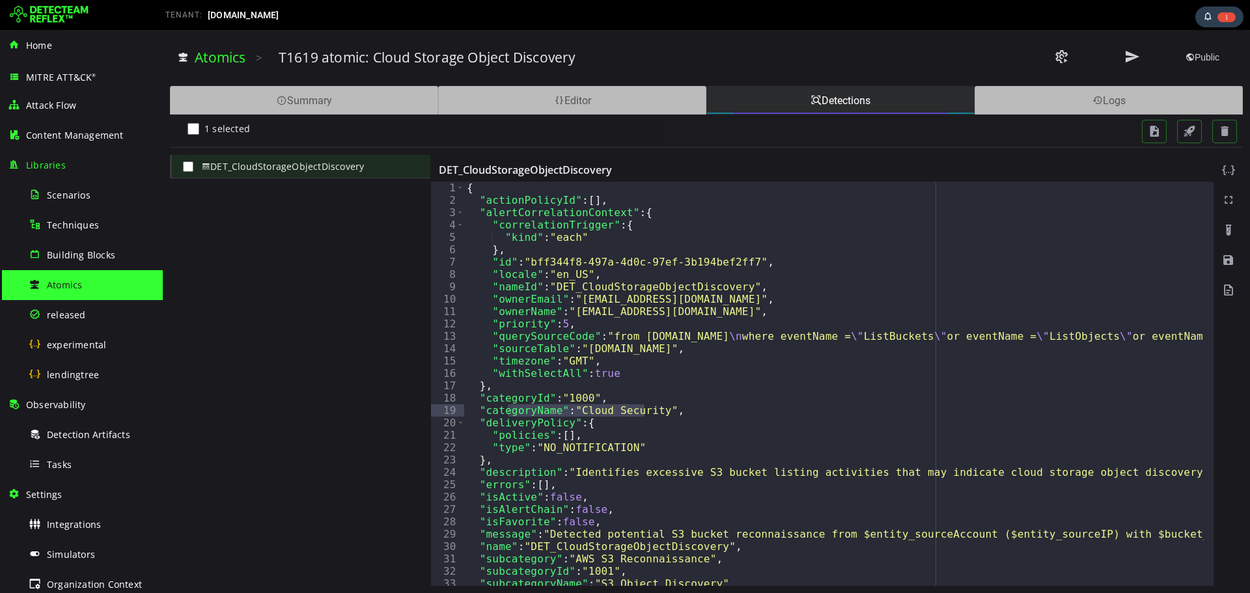
scroll to position [26, 0]
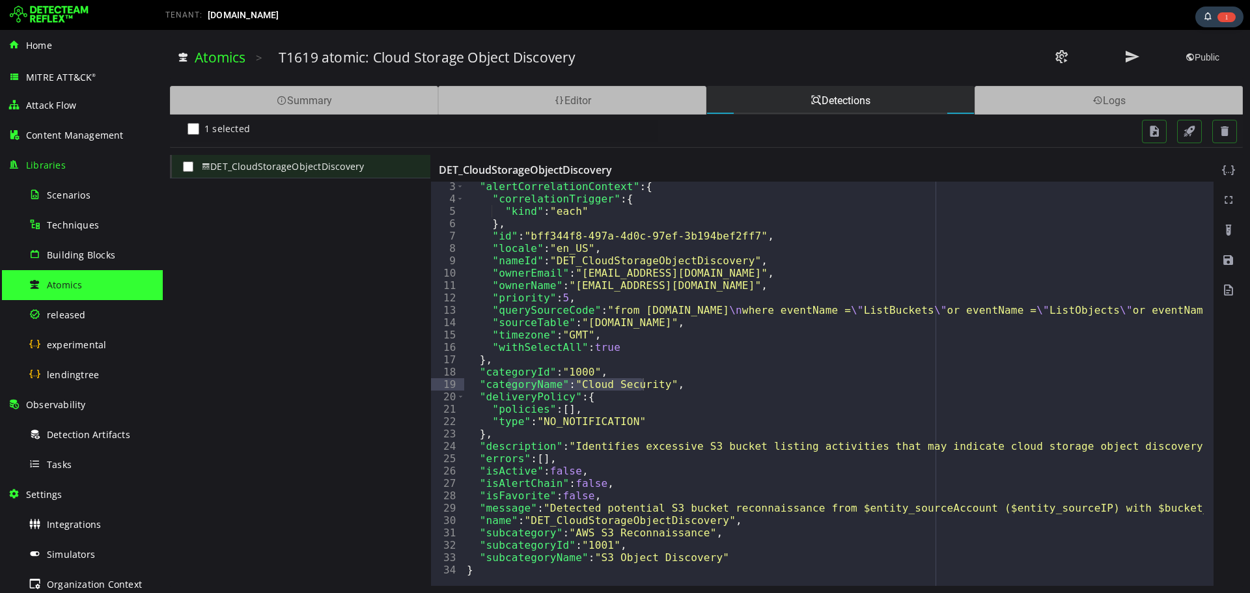
click at [89, 292] on div "Atomics" at bounding box center [92, 284] width 126 height 29
click at [78, 195] on span "Scenarios" at bounding box center [69, 195] width 44 height 12
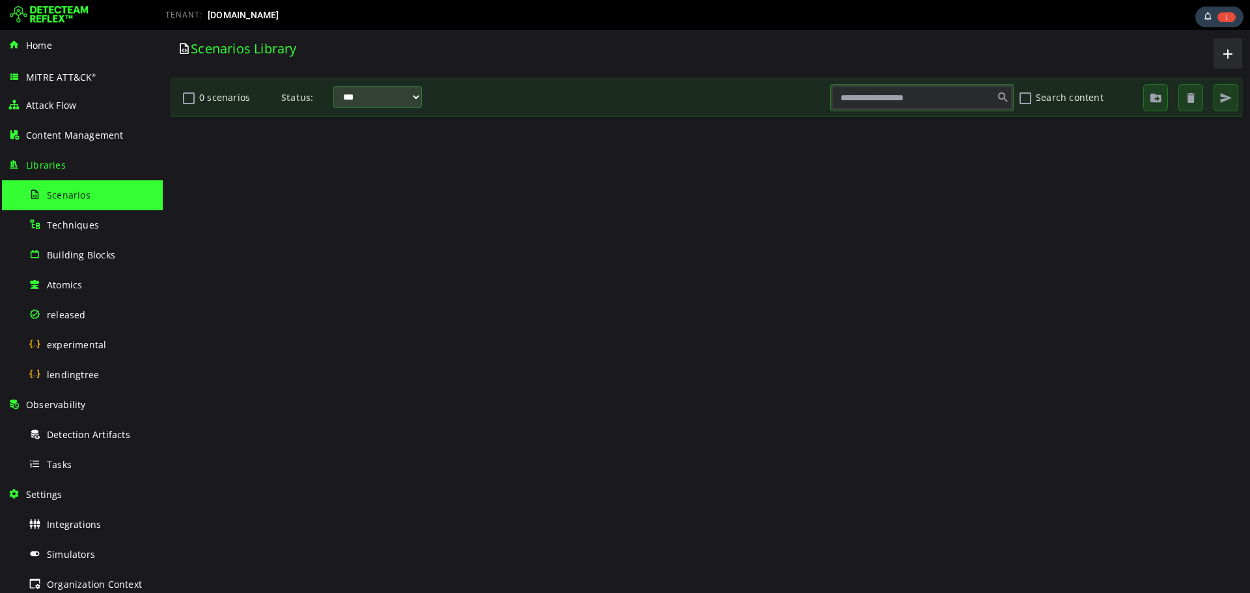
click at [888, 106] on input "text" at bounding box center [922, 98] width 180 height 22
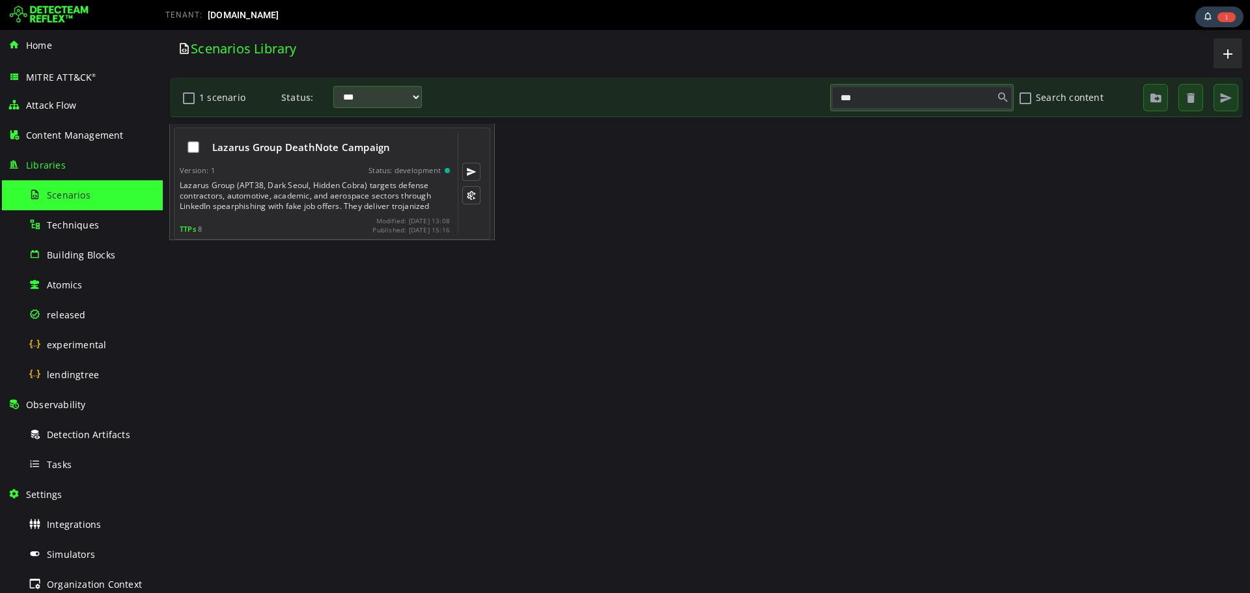
type input "***"
click at [281, 201] on div "Lazarus Group (APT38, Dark Seoul, Hidden Cobra) targets defense contractors, au…" at bounding box center [316, 195] width 273 height 31
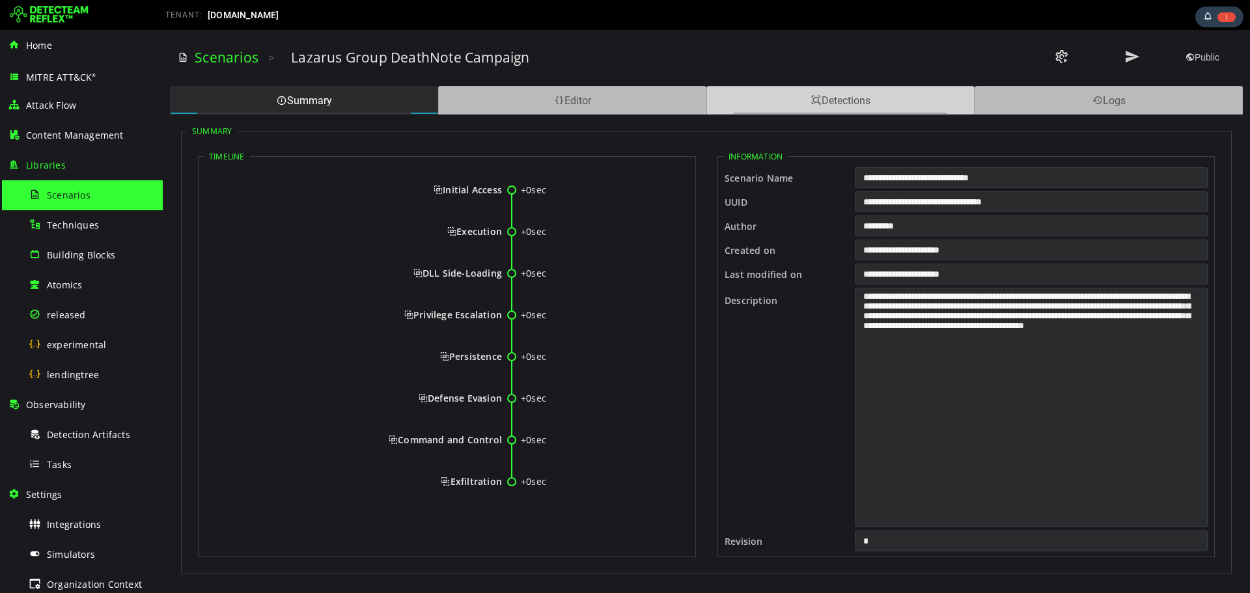
click at [808, 101] on div "Detections" at bounding box center [841, 100] width 268 height 29
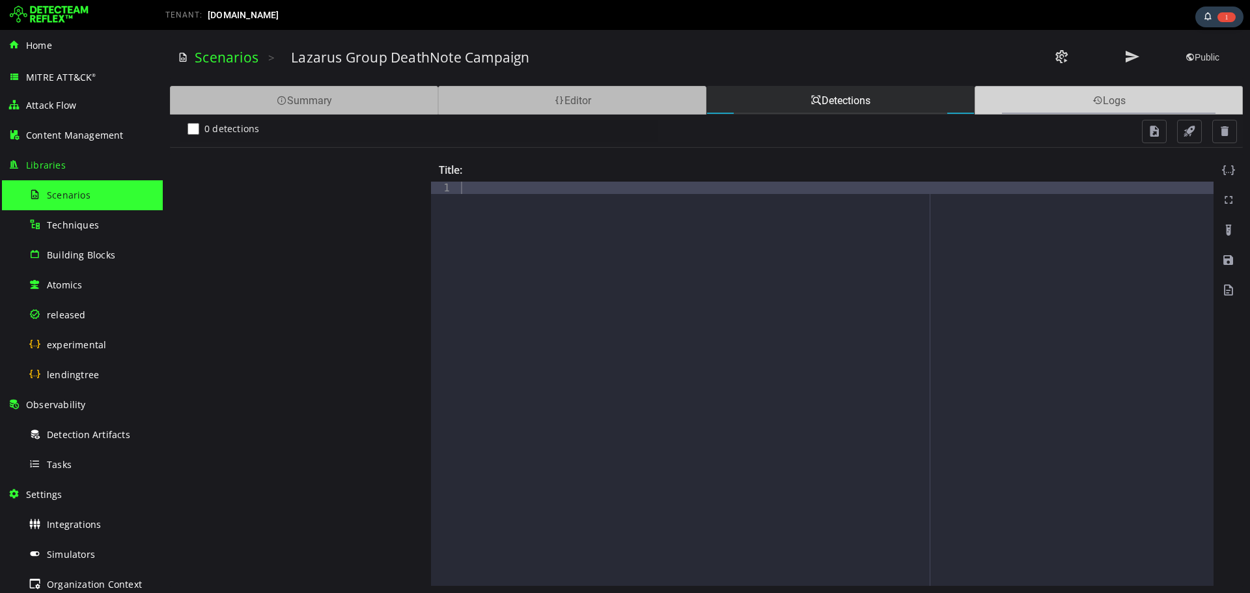
click at [1038, 105] on div "Logs" at bounding box center [1109, 100] width 268 height 29
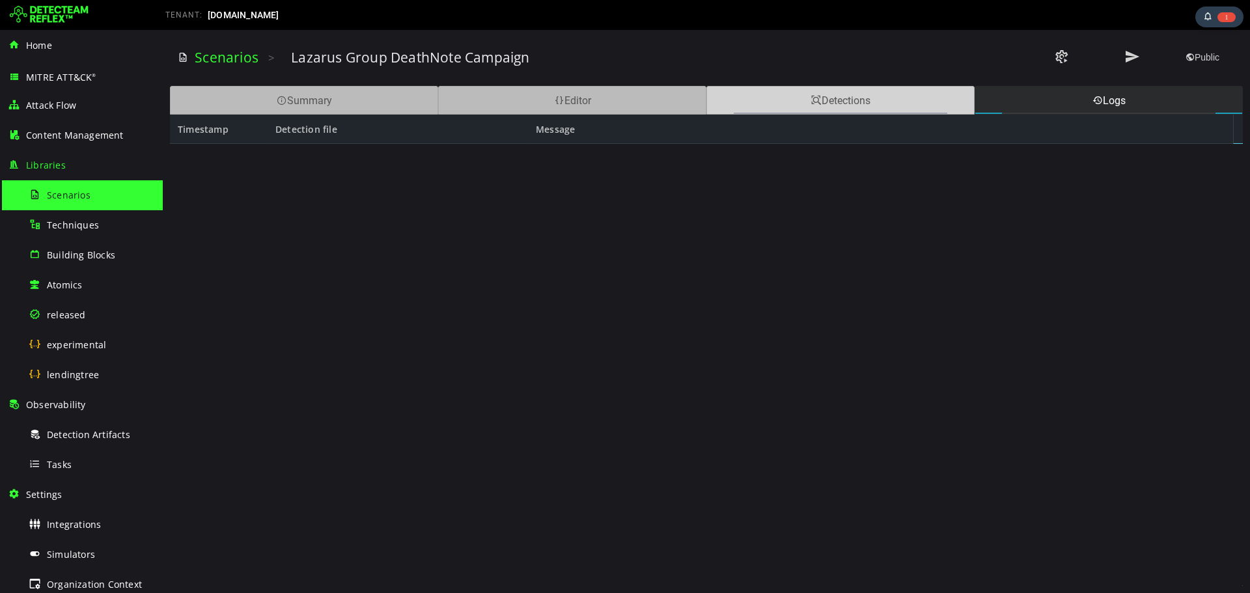
click at [899, 102] on div "Detections" at bounding box center [841, 100] width 268 height 29
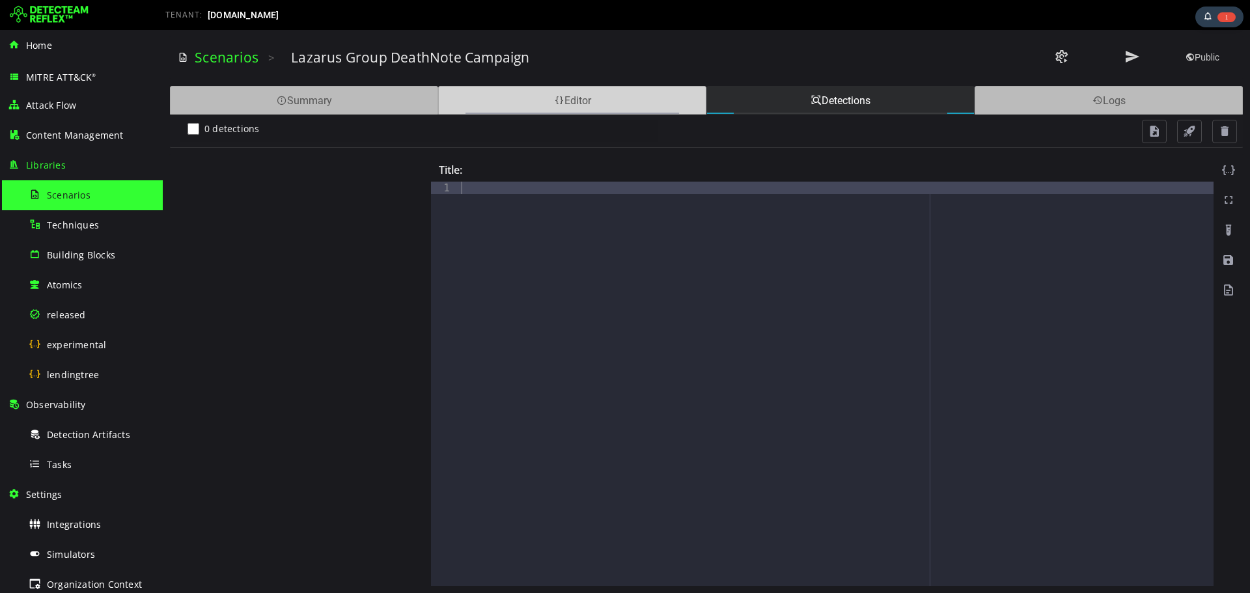
click at [635, 101] on div "Editor" at bounding box center [572, 100] width 268 height 29
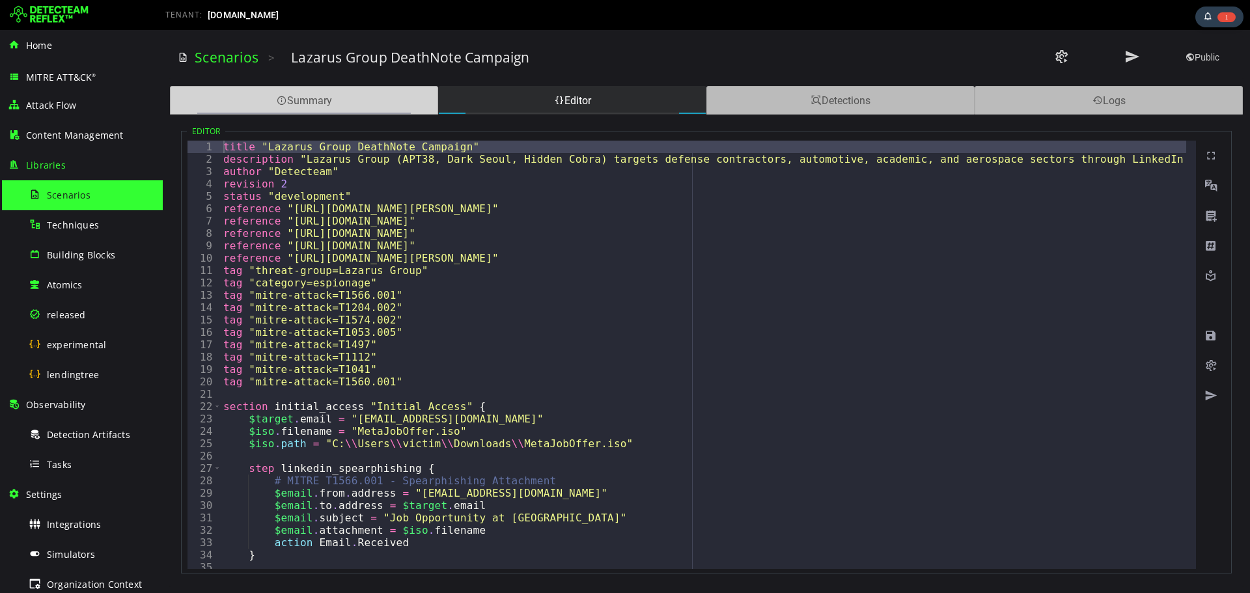
click at [336, 98] on div "Summary" at bounding box center [304, 100] width 268 height 29
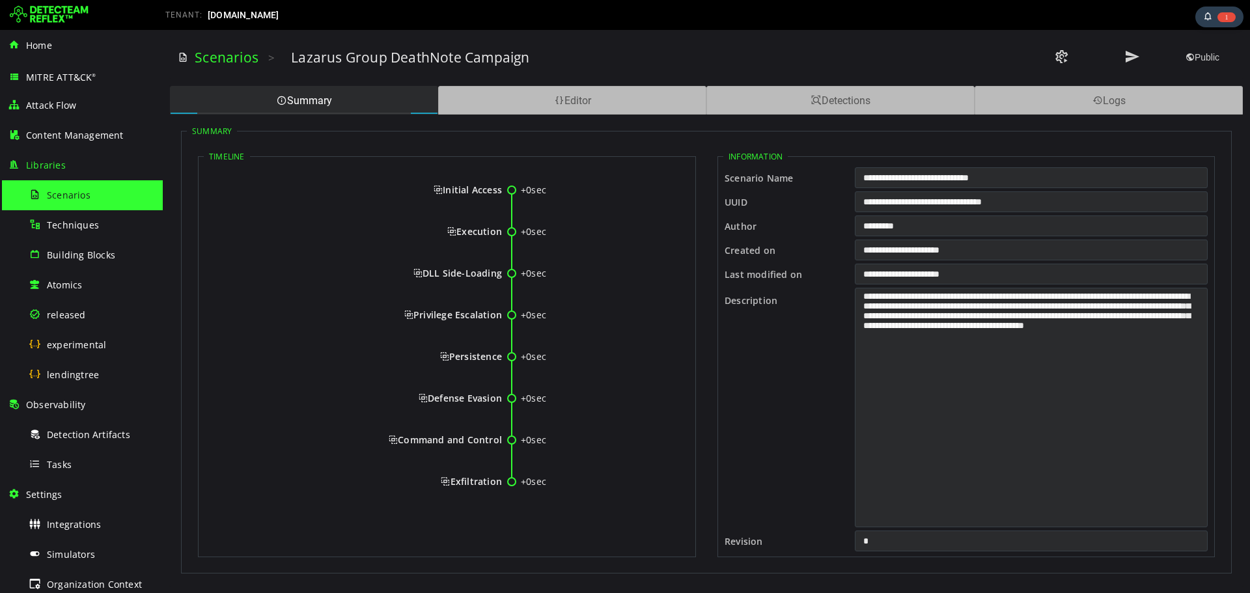
click at [513, 188] on circle at bounding box center [512, 190] width 8 height 8
click at [511, 312] on circle at bounding box center [512, 315] width 8 height 8
click at [513, 232] on circle at bounding box center [512, 232] width 8 height 8
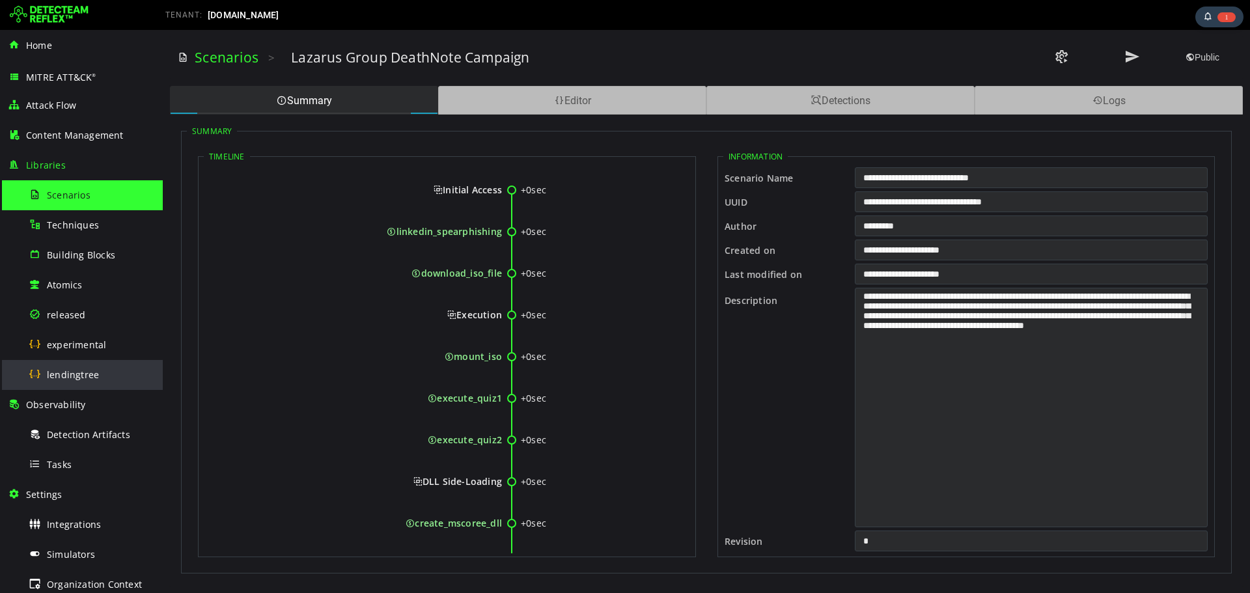
click at [91, 382] on div "lendingtree" at bounding box center [92, 374] width 126 height 29
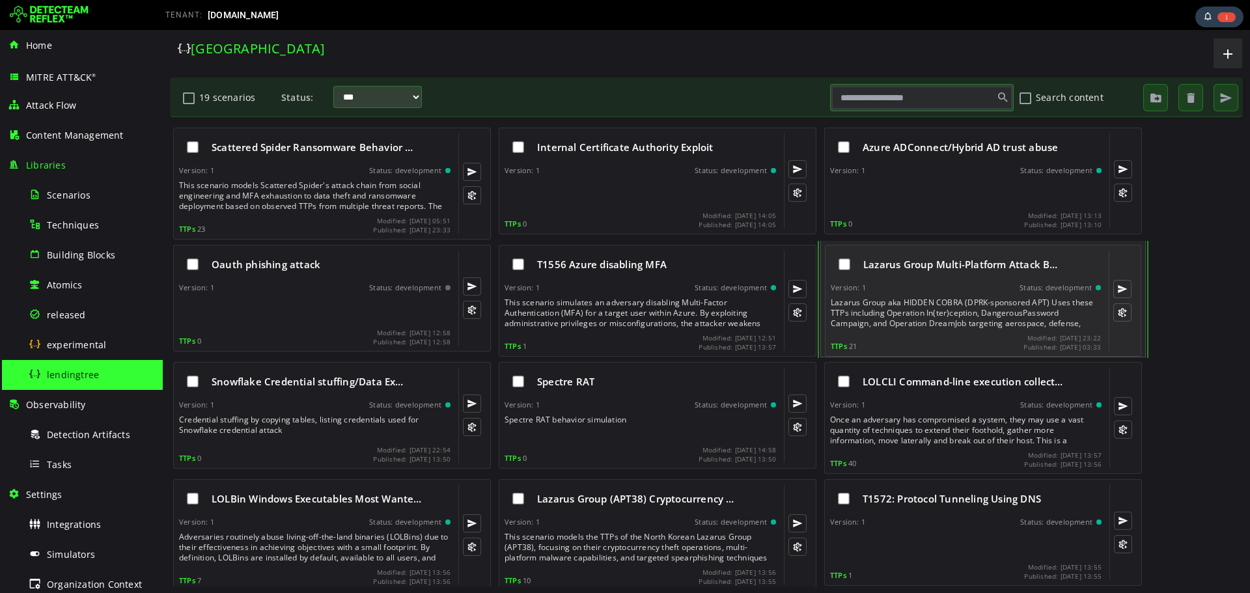
click at [930, 298] on div "Lazarus Group aka HIDDEN COBRA (DPRK-sponsored APT) Uses these TTPs including O…" at bounding box center [967, 313] width 273 height 31
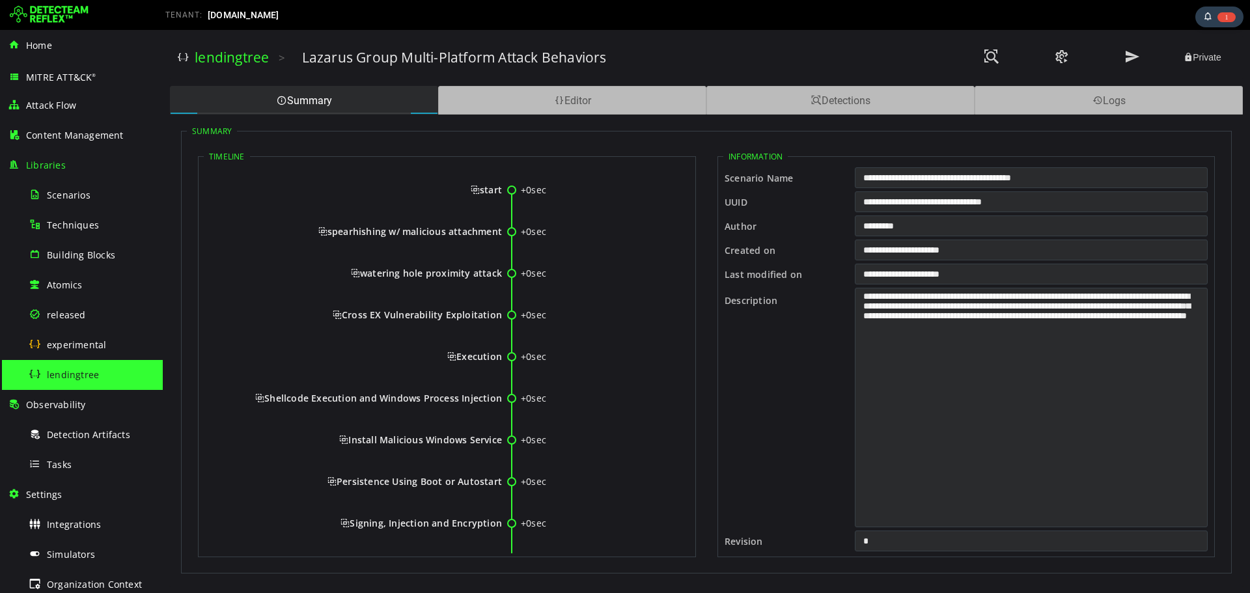
click at [510, 232] on circle at bounding box center [512, 232] width 8 height 8
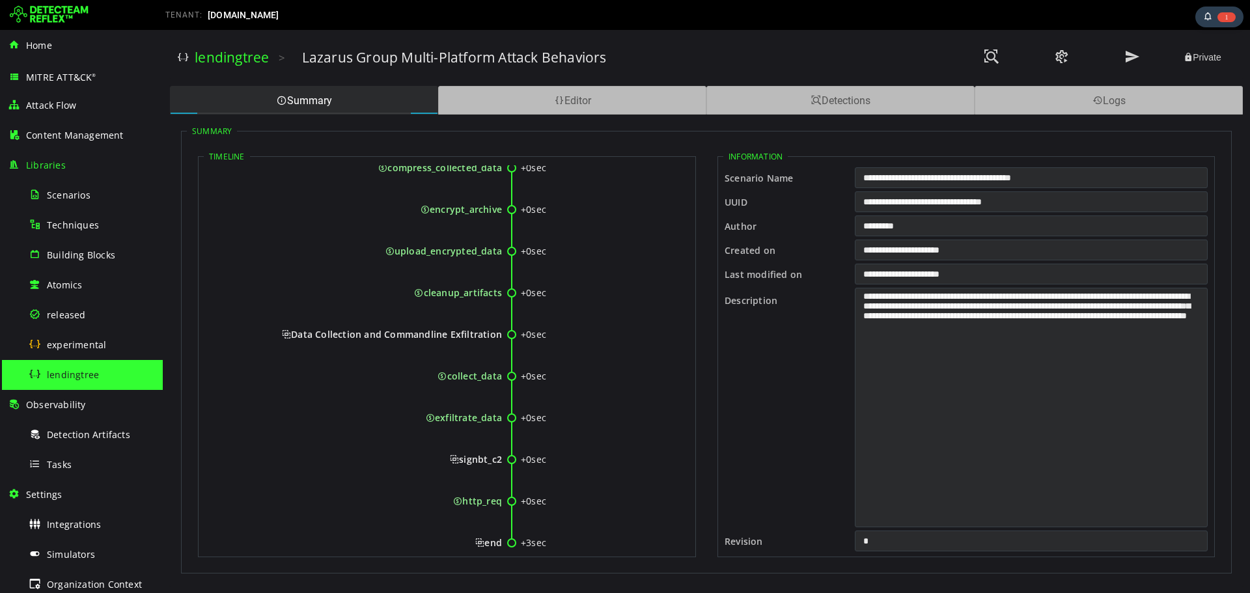
scroll to position [2466, 0]
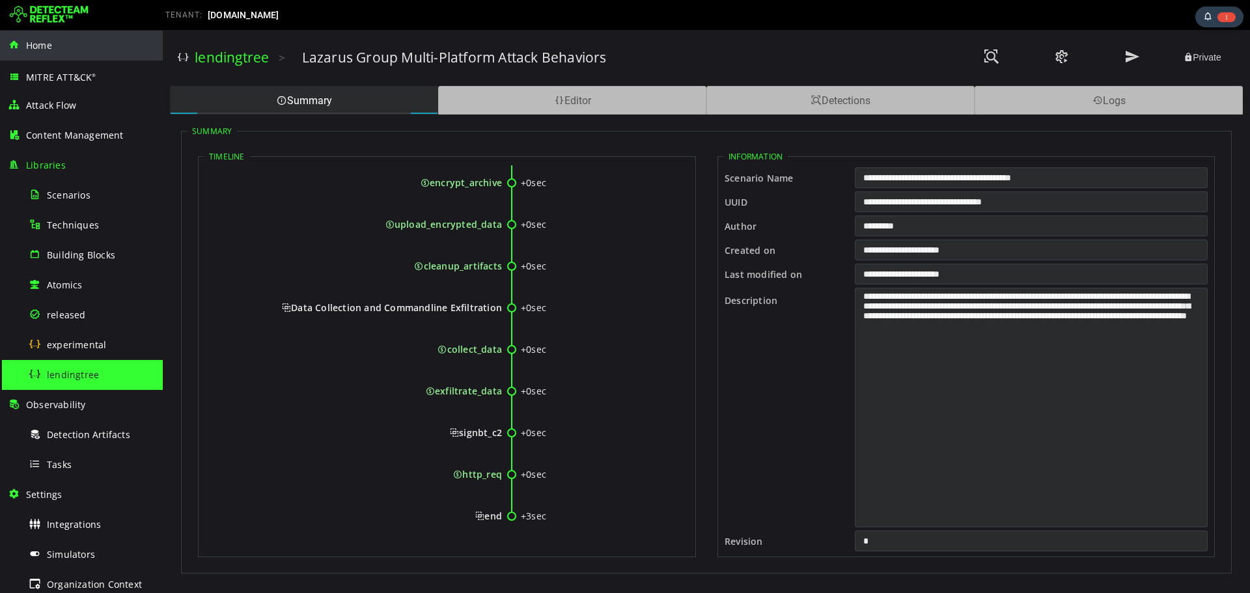
click at [71, 46] on div "Home" at bounding box center [81, 46] width 147 height 30
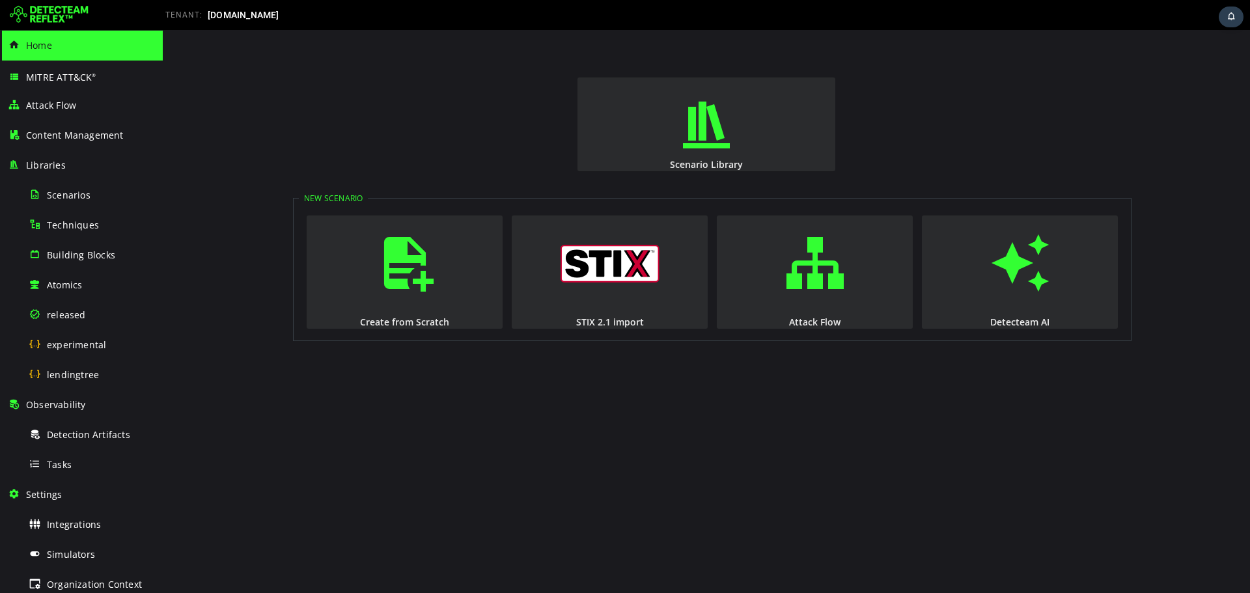
click at [63, 51] on div "Home" at bounding box center [81, 46] width 147 height 30
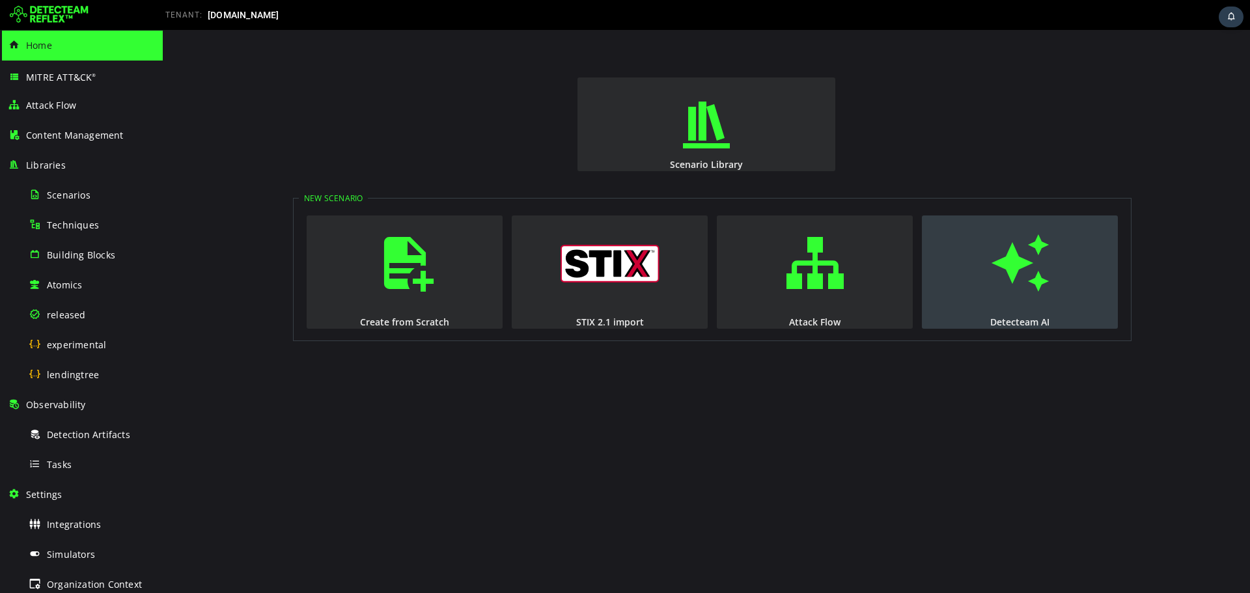
click at [1014, 281] on span "button" at bounding box center [1020, 263] width 13 height 89
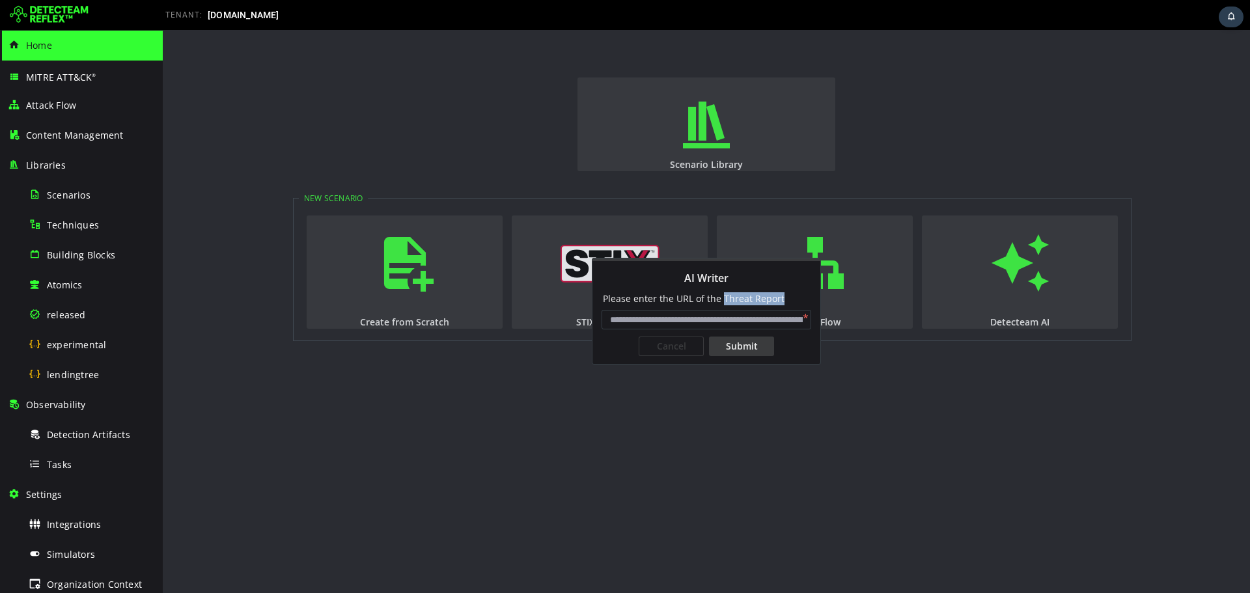
drag, startPoint x: 722, startPoint y: 298, endPoint x: 780, endPoint y: 298, distance: 57.3
click at [780, 298] on span "Please enter the URL of the Threat Report" at bounding box center [694, 298] width 182 height 12
click at [776, 318] on input "AI Writer" at bounding box center [707, 320] width 210 height 20
click at [763, 381] on html "Scenario Library New Scenario Create from Scratch STIX 2.1 import Attack Flow D…" at bounding box center [707, 311] width 1088 height 563
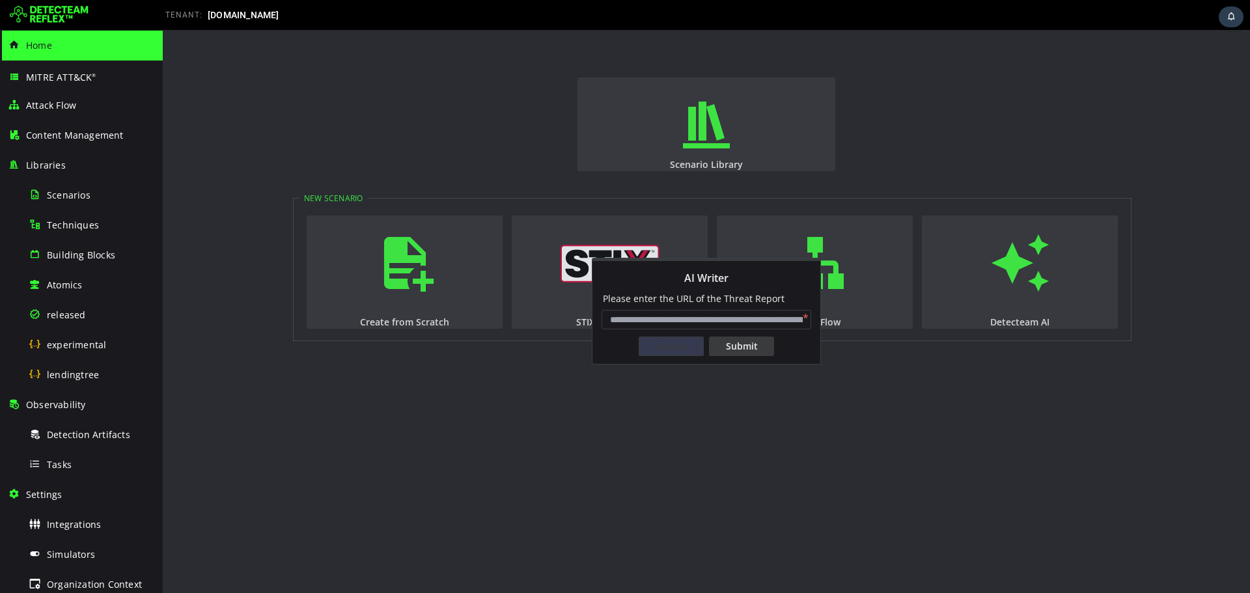
click at [663, 339] on div "Cancel" at bounding box center [671, 347] width 65 height 20
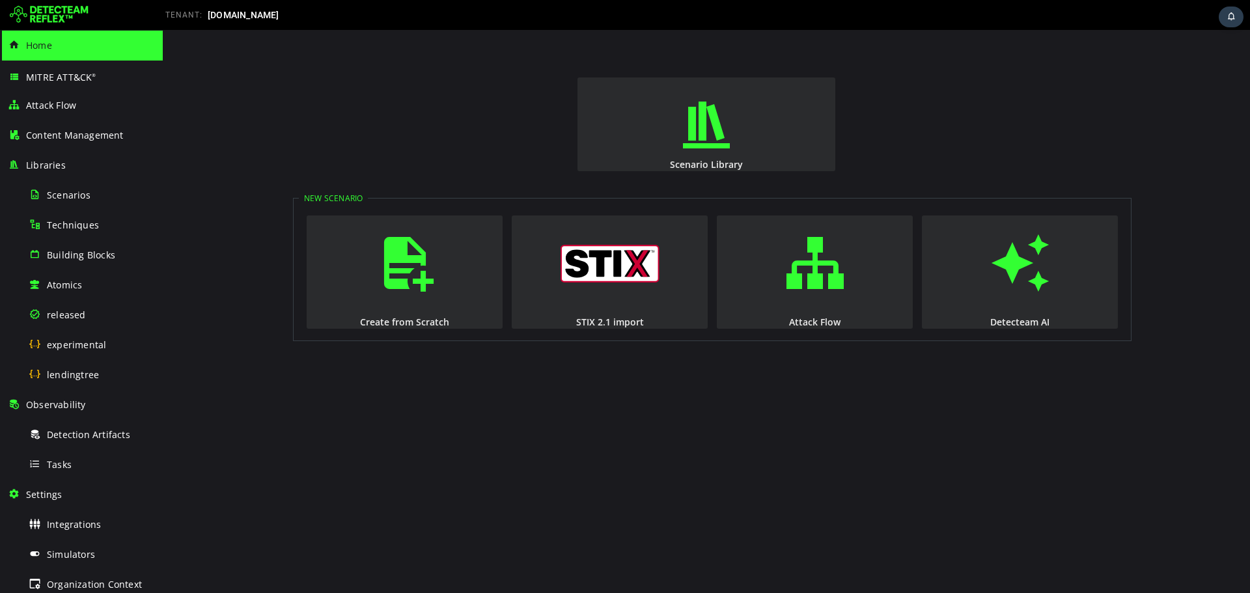
click at [609, 404] on div "Scenario Library New Scenario Create from Scratch STIX 2.1 import Attack Flow D…" at bounding box center [707, 311] width 1088 height 563
click at [359, 544] on div "Scenario Library New Scenario Create from Scratch STIX 2.1 import Attack Flow D…" at bounding box center [707, 311] width 1088 height 563
click at [97, 386] on div "lendingtree" at bounding box center [92, 374] width 126 height 29
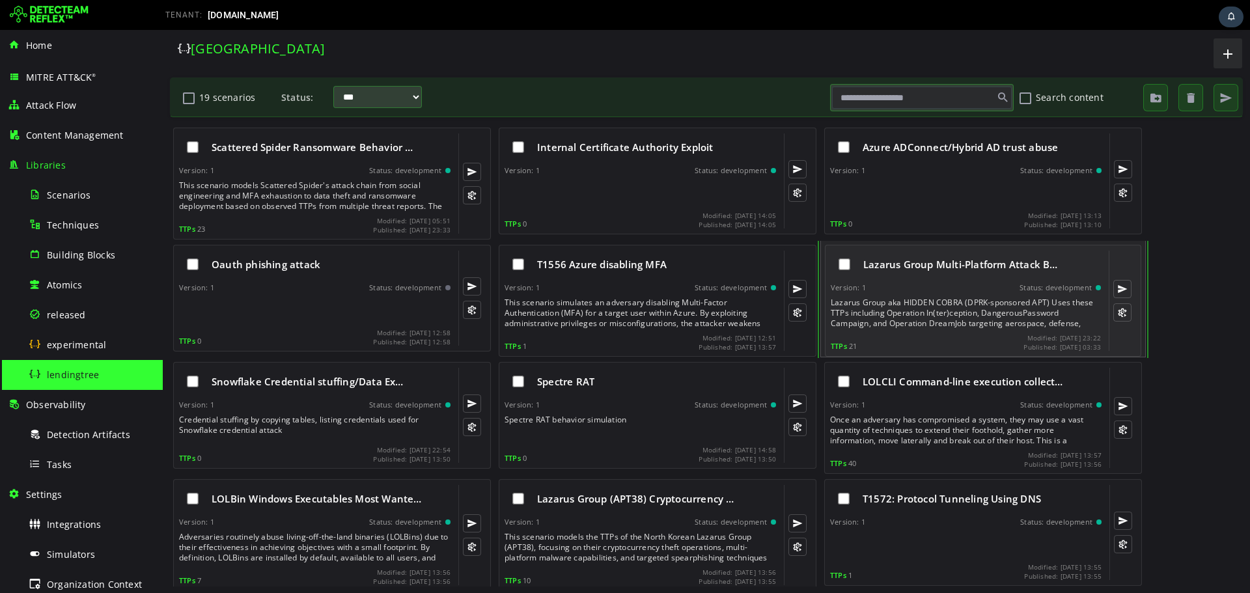
click at [961, 302] on div "Lazarus Group aka HIDDEN COBRA (DPRK-sponsored APT) Uses these TTPs including O…" at bounding box center [967, 313] width 273 height 31
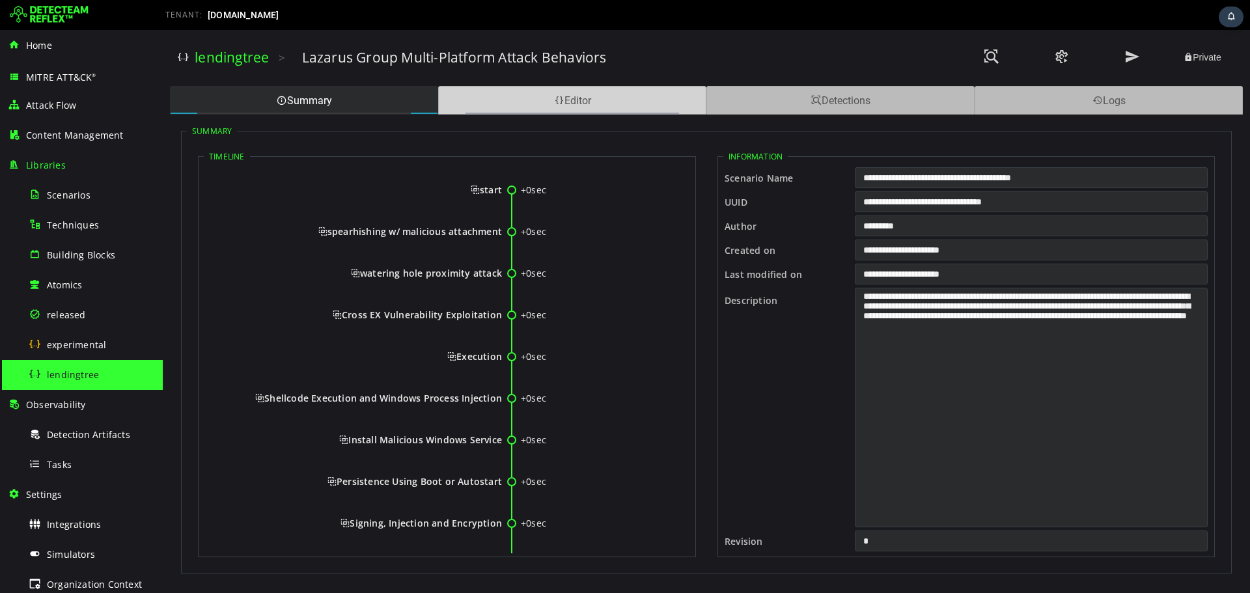
click at [604, 100] on div "Editor" at bounding box center [572, 100] width 268 height 29
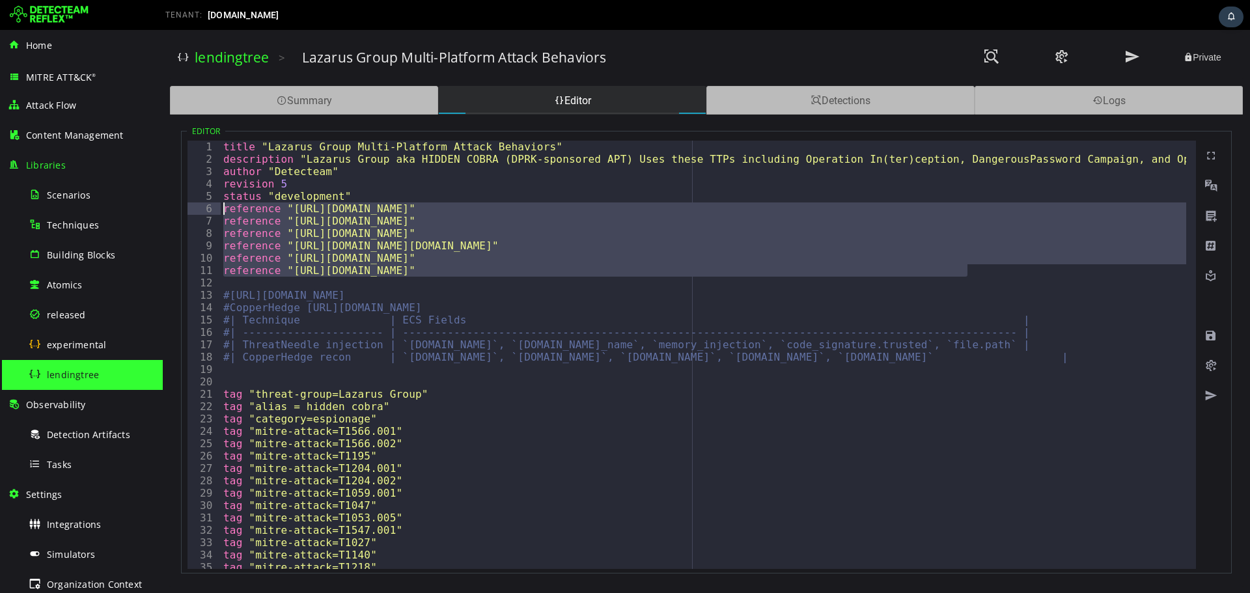
drag, startPoint x: 983, startPoint y: 268, endPoint x: 217, endPoint y: 209, distance: 768.1
click at [217, 209] on div "**********" at bounding box center [692, 355] width 1009 height 429
type textarea "**********"
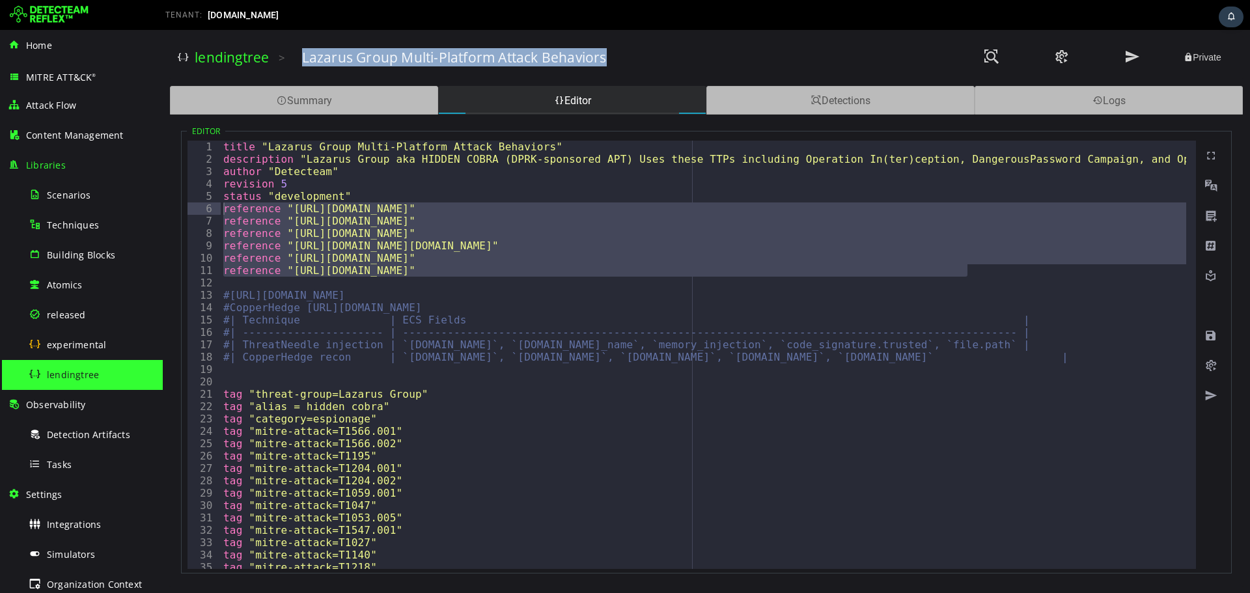
drag, startPoint x: 626, startPoint y: 57, endPoint x: 292, endPoint y: 59, distance: 333.4
click at [292, 59] on div "lendingtree > Lazarus Group Multi-Platform Attack Behaviors Private" at bounding box center [707, 58] width 1058 height 36
copy div "Lazarus Group Multi-Platform Attack Behaviors"
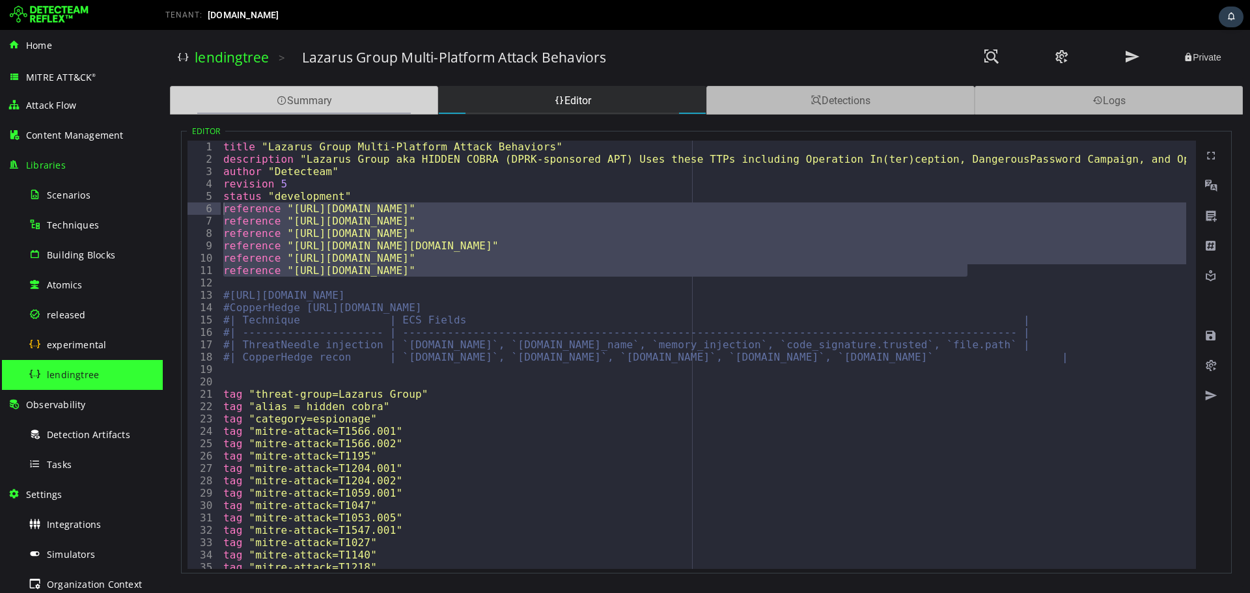
click at [353, 107] on div "Summary" at bounding box center [304, 100] width 268 height 29
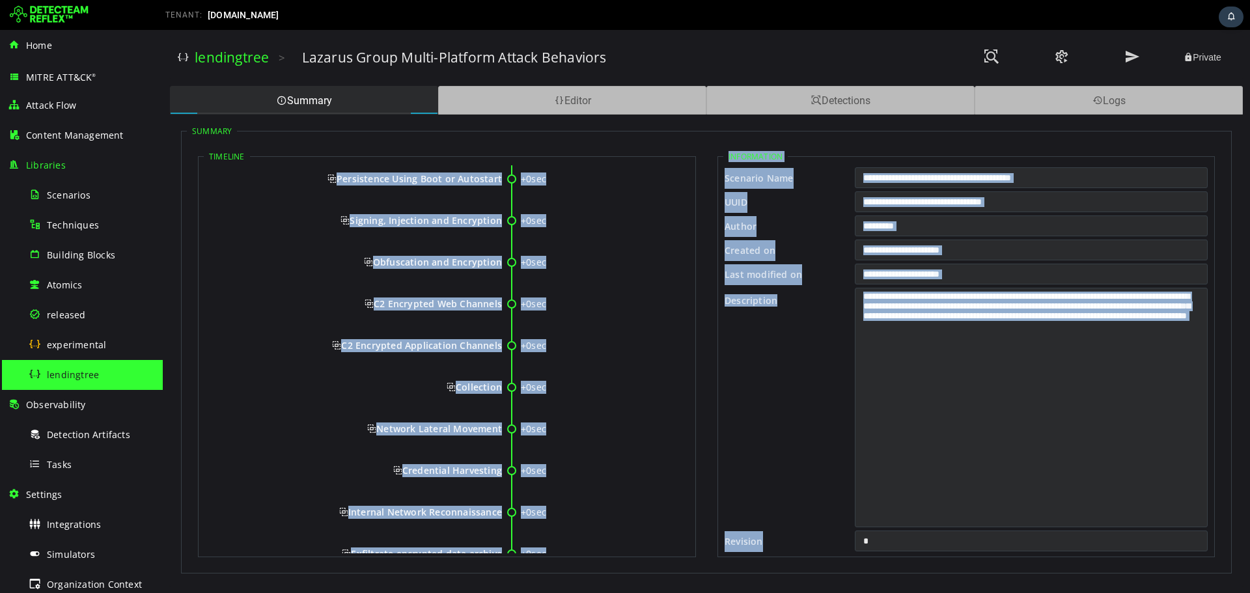
scroll to position [466, 0]
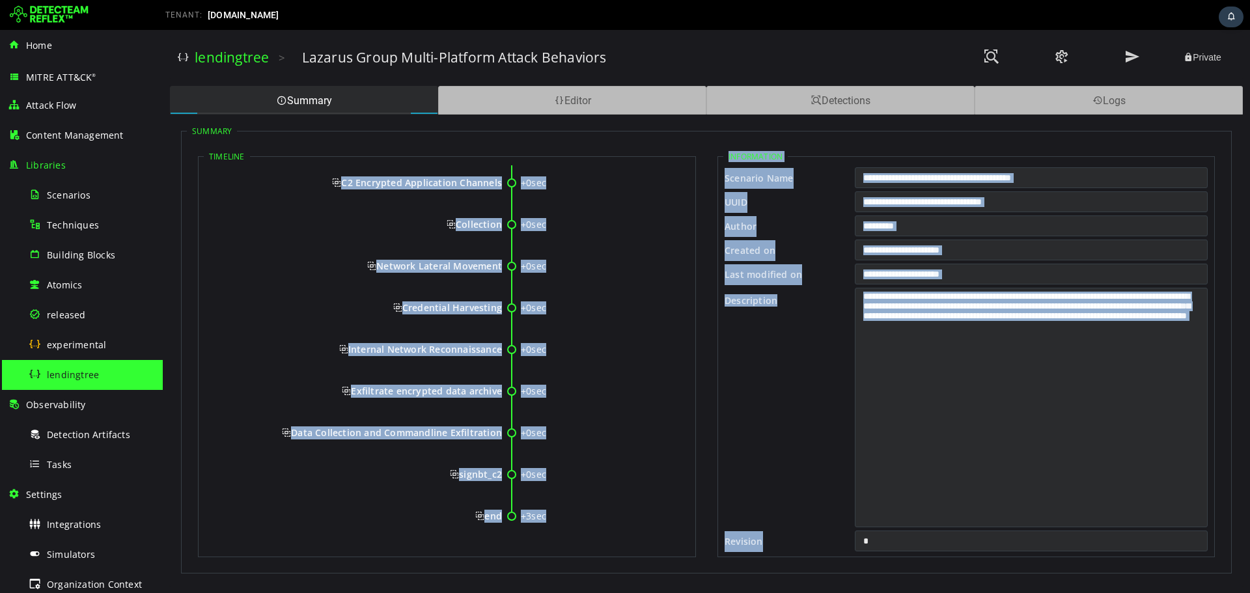
drag, startPoint x: 374, startPoint y: 195, endPoint x: 501, endPoint y: 522, distance: 350.1
click at [501, 522] on div "+0sec start +0sec spearhishing w/ malicious attachment +0sec watering hole prox…" at bounding box center [447, 126] width 486 height 852
copy div "start +0sec spearhishing w/ malicious attachment +0sec watering hole proximity …"
click at [315, 382] on icon at bounding box center [366, 366] width 309 height 42
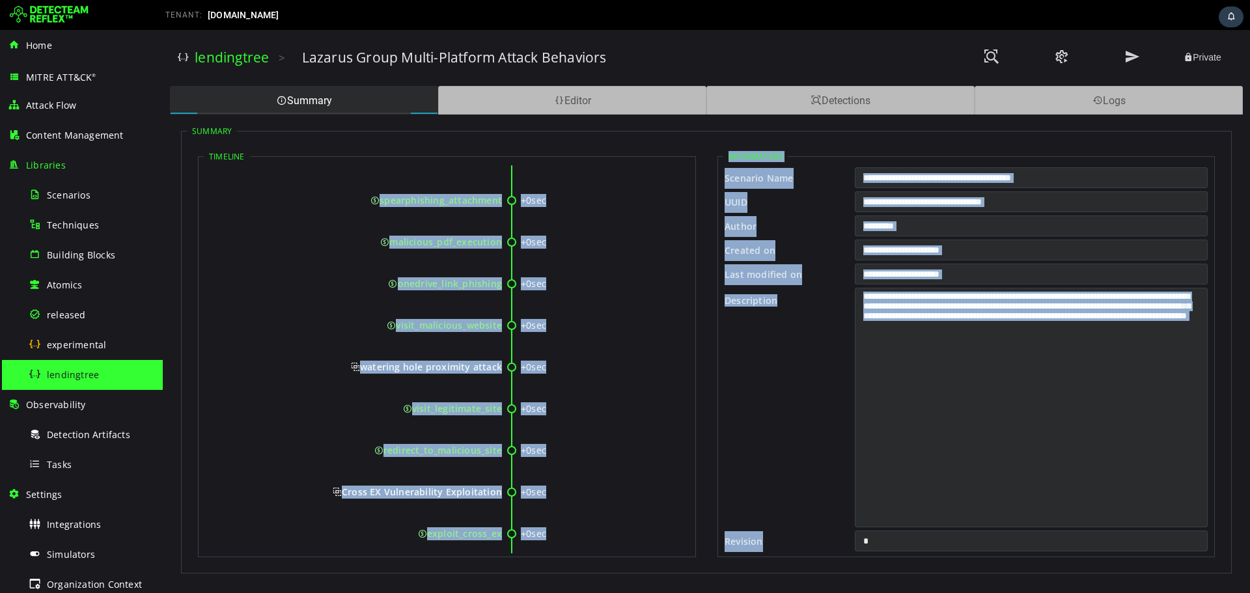
scroll to position [0, 0]
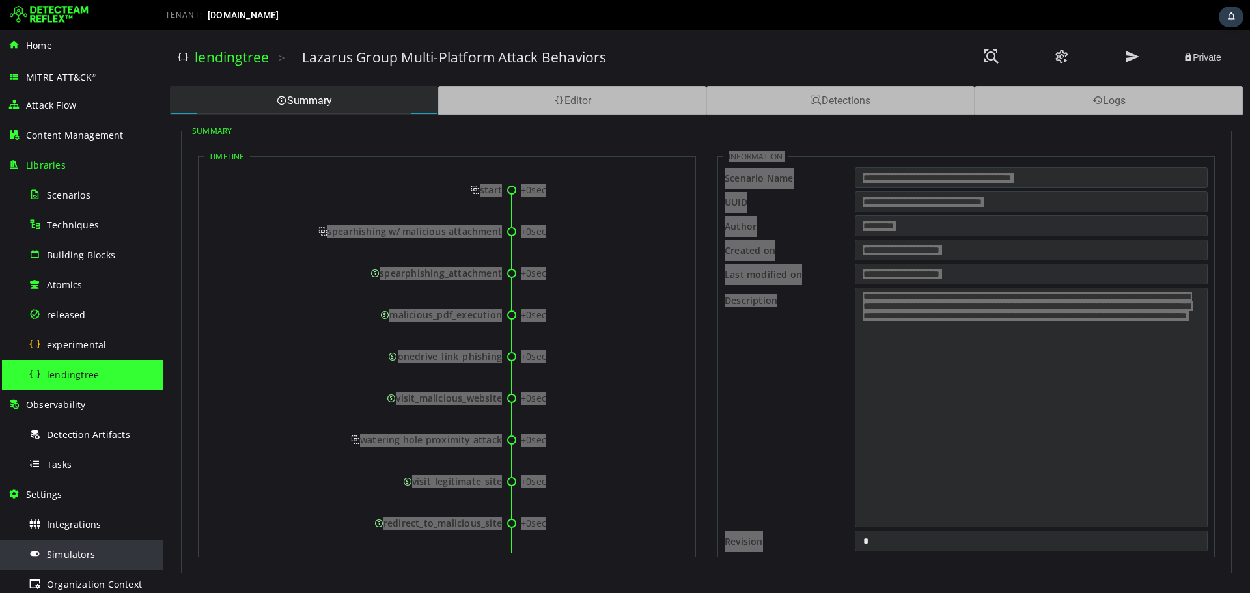
click at [72, 553] on span "Simulators" at bounding box center [71, 554] width 48 height 12
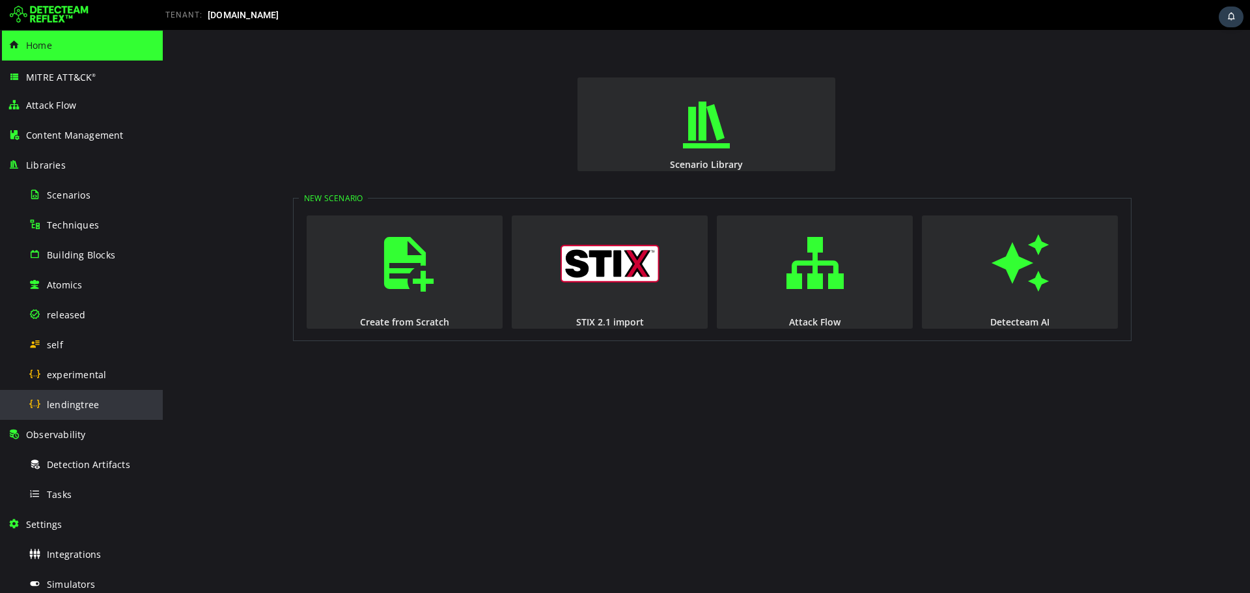
click at [111, 399] on div "lendingtree" at bounding box center [92, 404] width 126 height 29
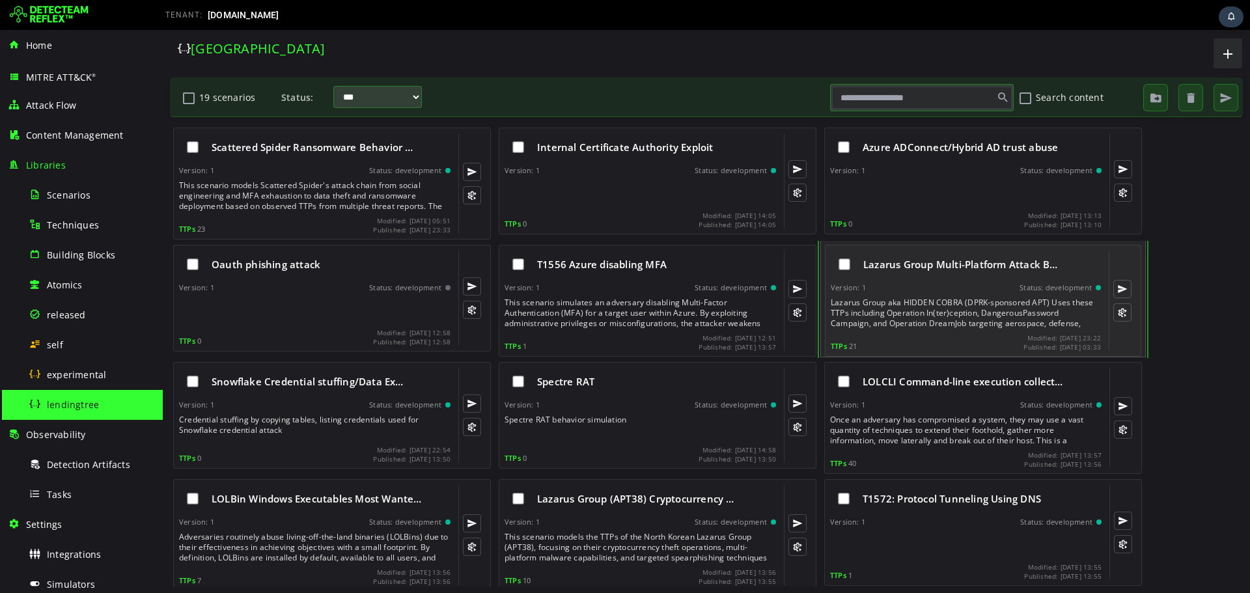
click at [945, 272] on div "Lazarus Group Multi-Platform Attack B…" at bounding box center [966, 264] width 270 height 27
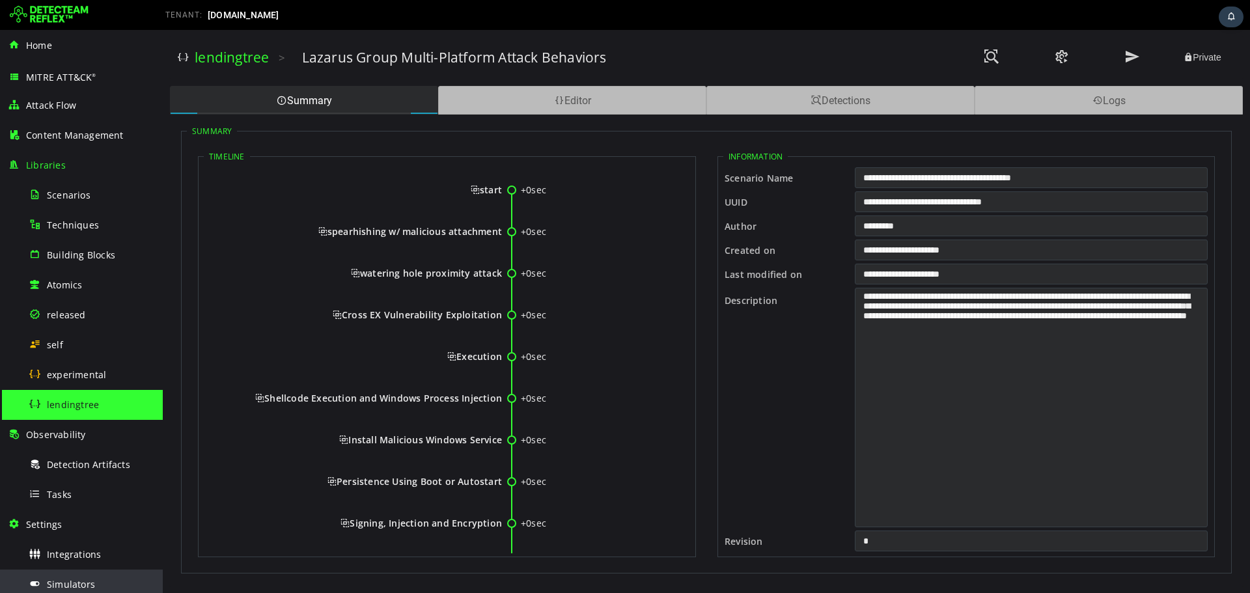
click at [60, 580] on span "Simulators" at bounding box center [71, 584] width 48 height 12
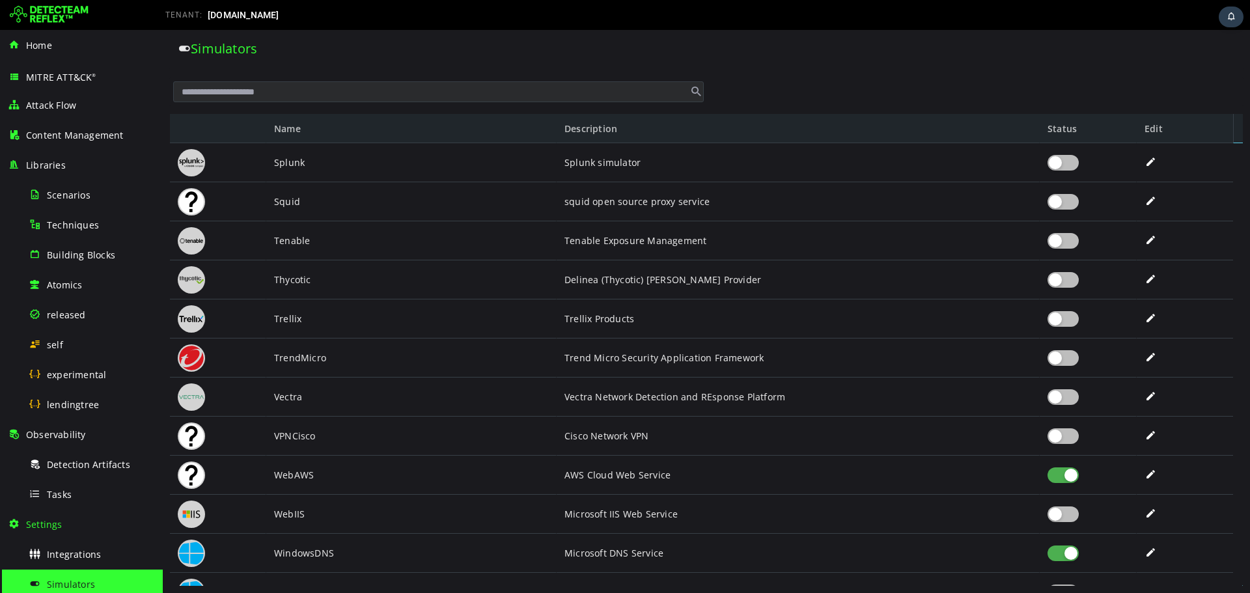
scroll to position [2878, 0]
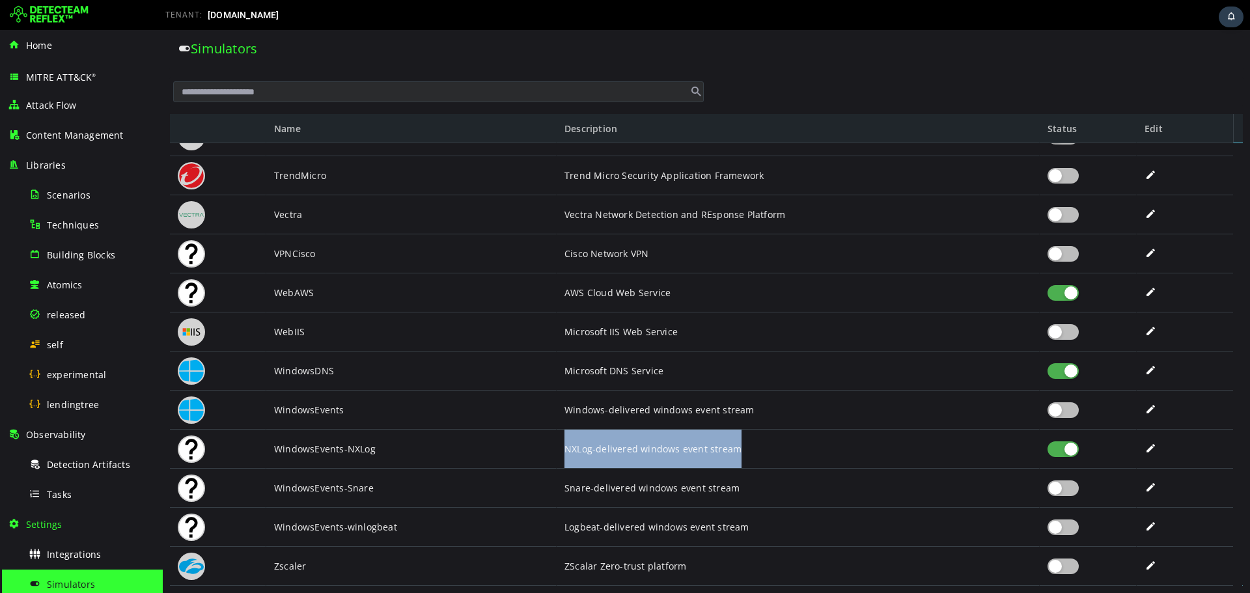
drag, startPoint x: 795, startPoint y: 451, endPoint x: 562, endPoint y: 451, distance: 233.1
click at [562, 451] on div "NXLog-delivered windows event stream" at bounding box center [798, 449] width 483 height 39
click at [626, 446] on div "NXLog-delivered windows event stream" at bounding box center [798, 449] width 467 height 39
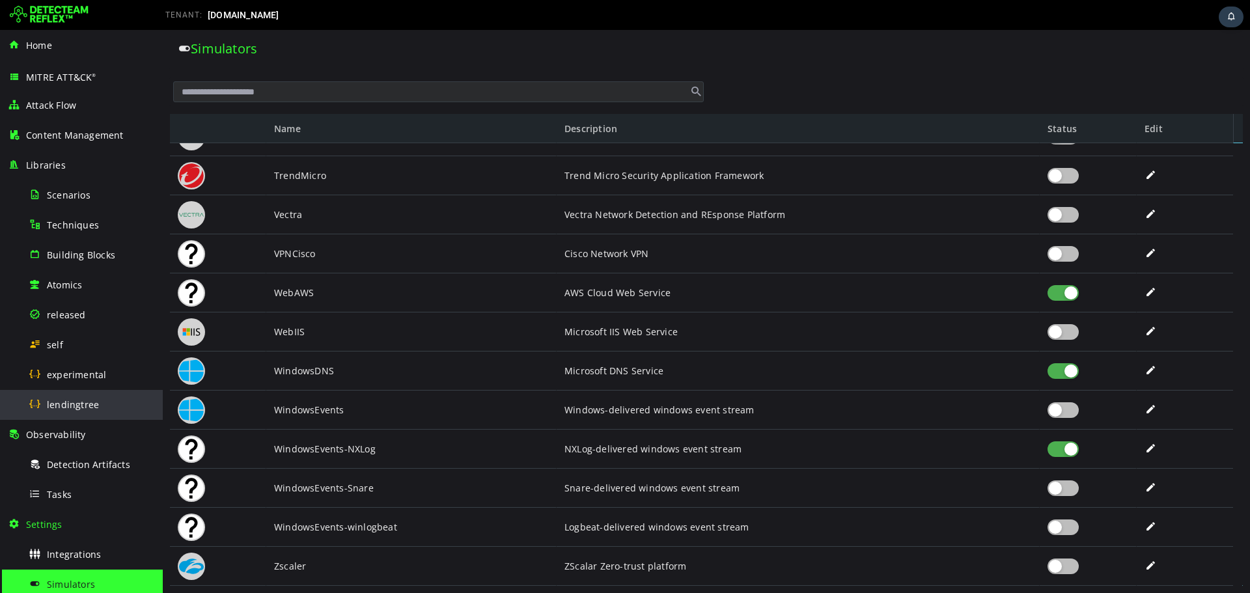
click at [107, 404] on div "lendingtree" at bounding box center [92, 404] width 126 height 29
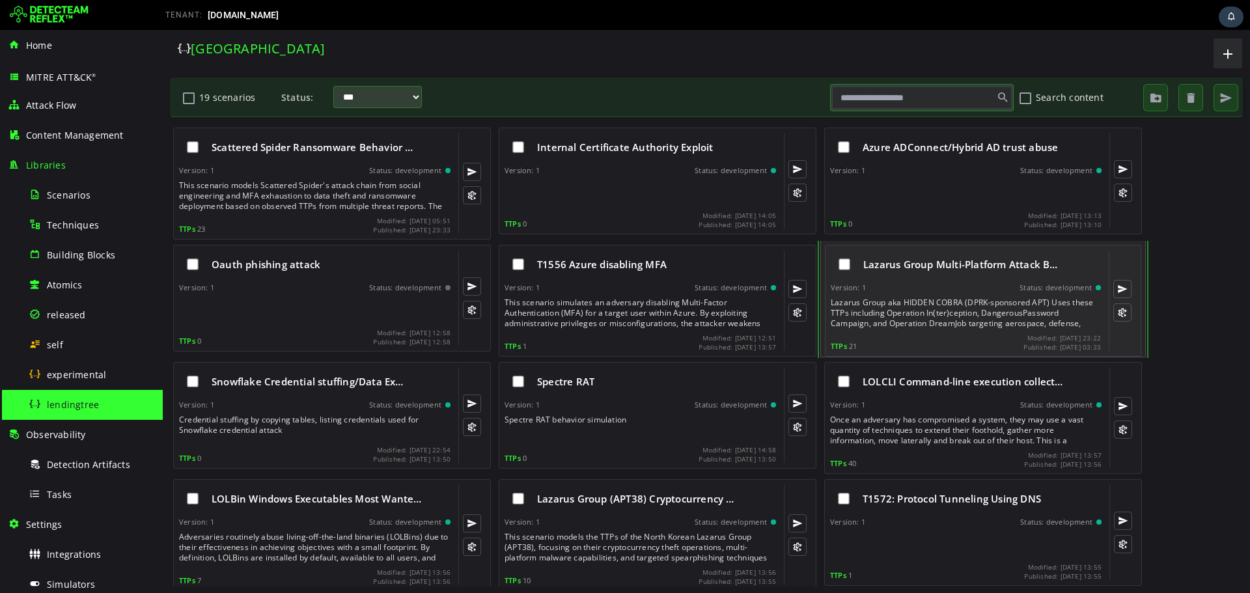
click at [948, 300] on div "Lazarus Group aka HIDDEN COBRA (DPRK-sponsored APT) Uses these TTPs including O…" at bounding box center [967, 313] width 273 height 31
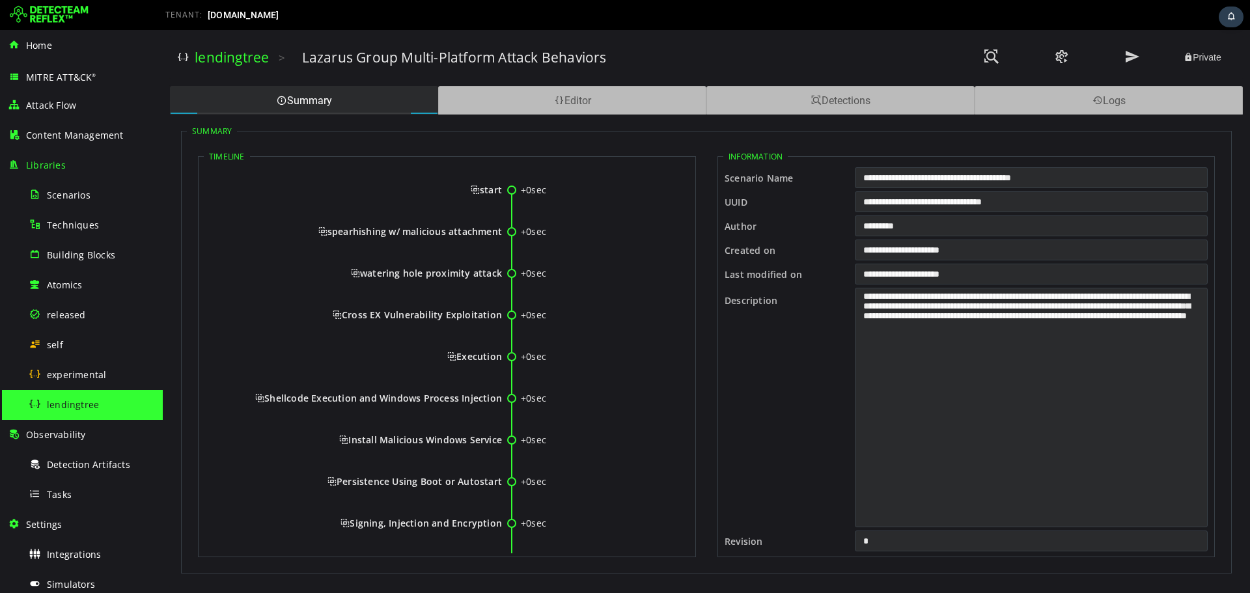
click at [511, 190] on circle at bounding box center [512, 190] width 8 height 8
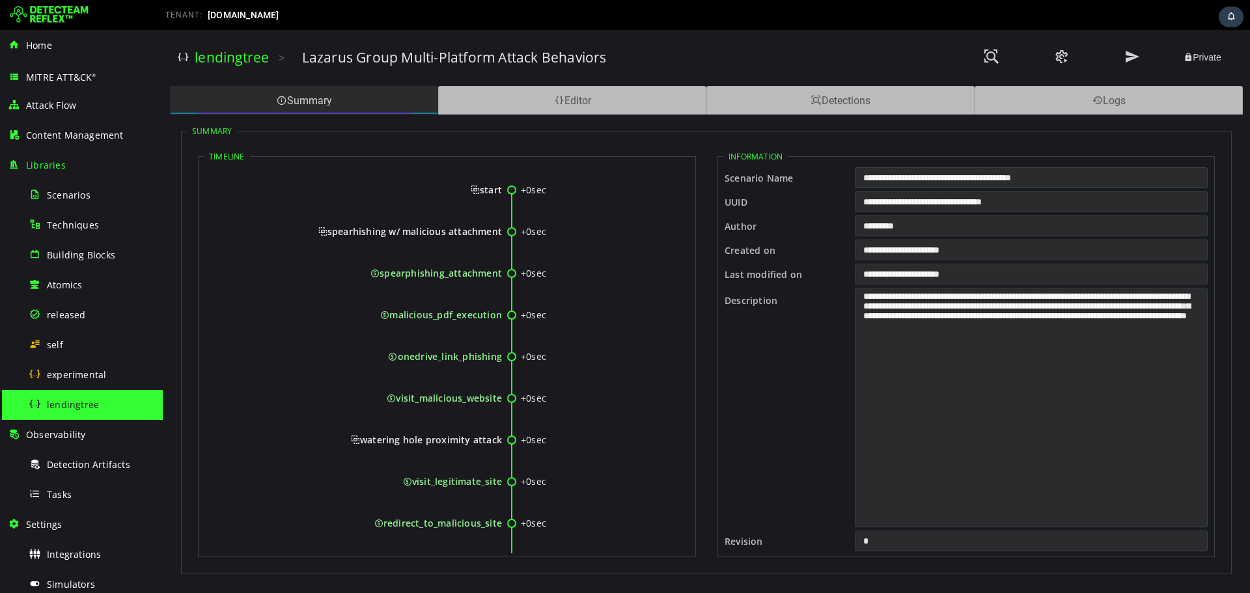
click at [338, 95] on div "Summary" at bounding box center [304, 100] width 268 height 29
click at [70, 581] on span "Simulators" at bounding box center [71, 584] width 48 height 12
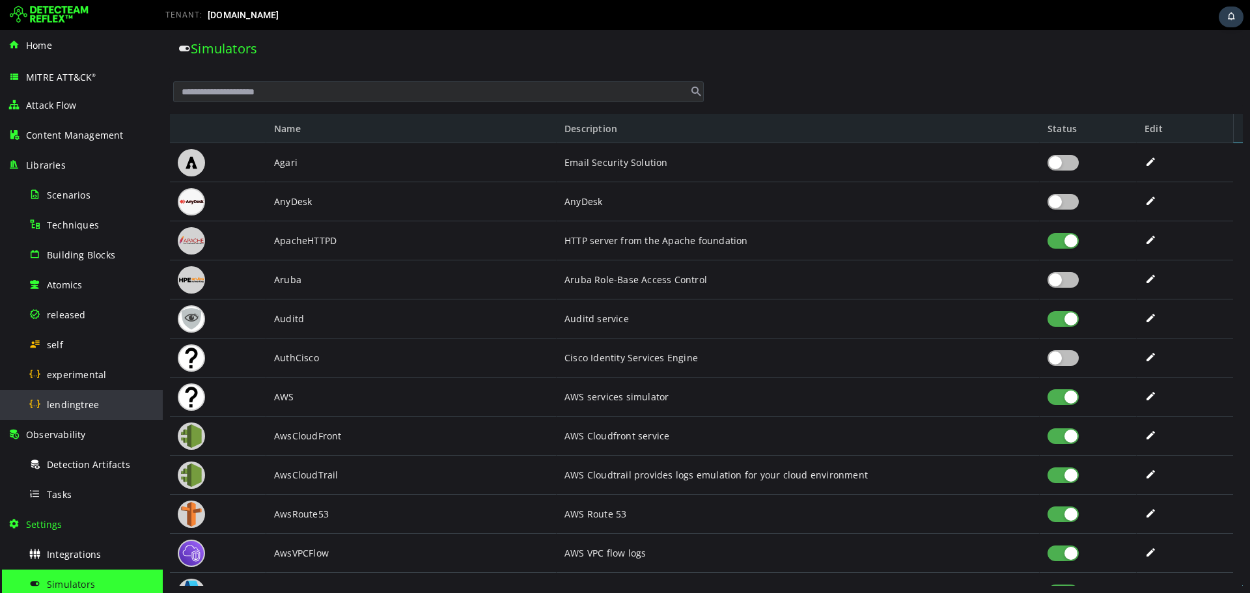
click at [92, 404] on span "lendingtree" at bounding box center [73, 405] width 52 height 12
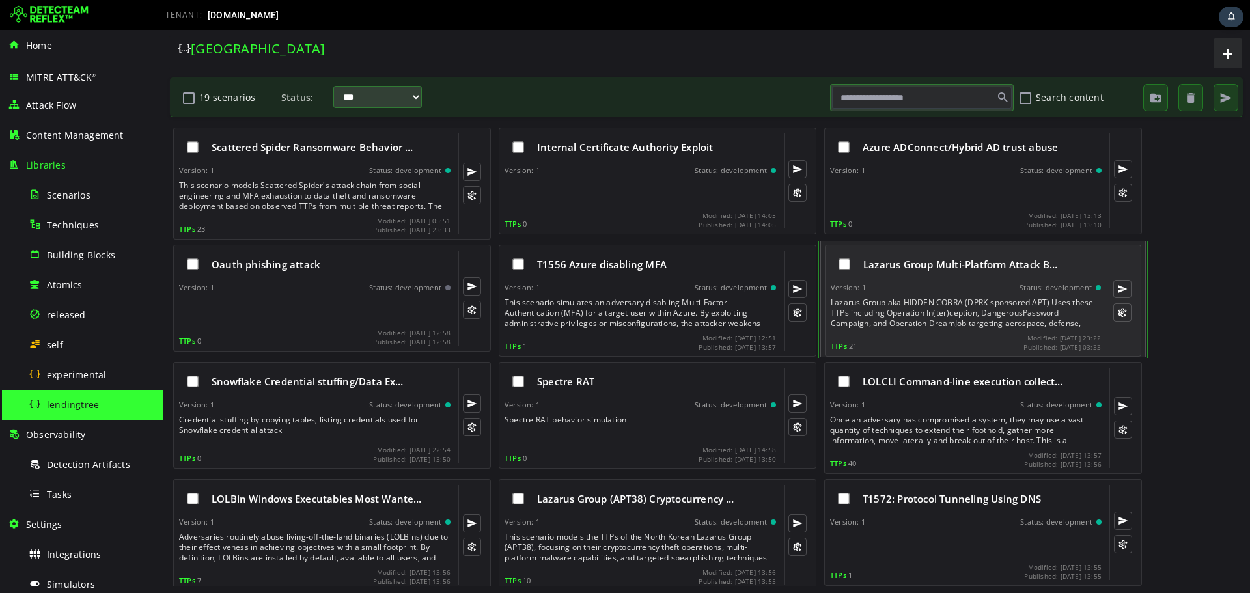
click at [909, 296] on div "Lazarus Group Multi-Platform Attack B… Version: 1 Status: development Lazarus G…" at bounding box center [966, 301] width 270 height 100
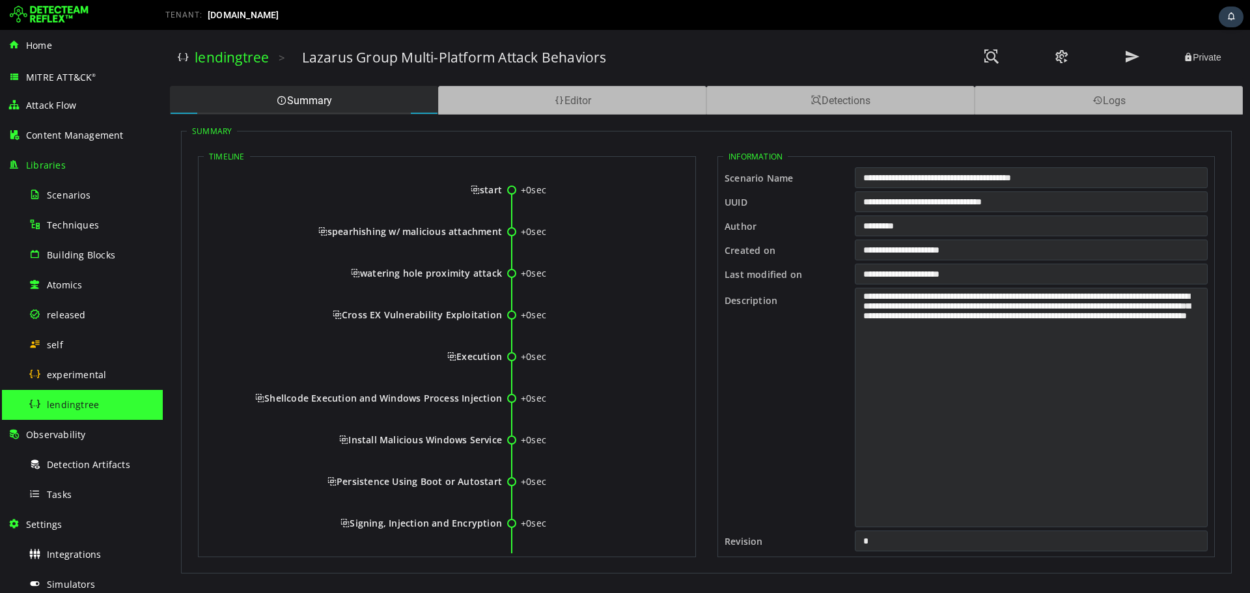
click at [490, 184] on span "start" at bounding box center [486, 190] width 31 height 12
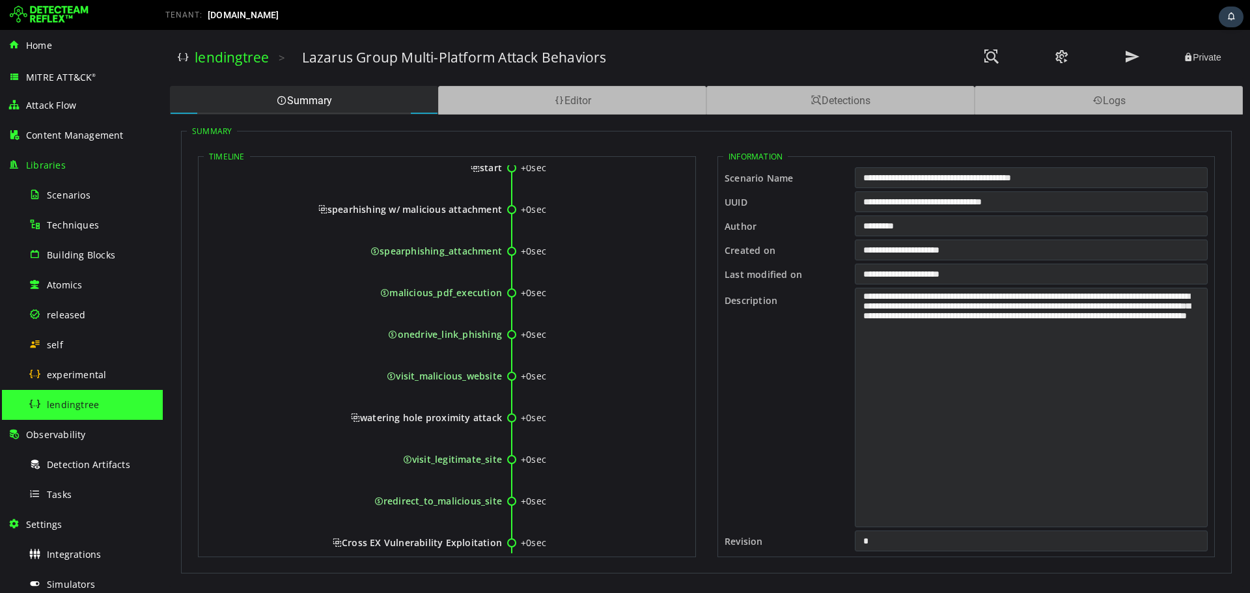
scroll to position [23, 0]
click at [640, 97] on div "Editor" at bounding box center [572, 100] width 268 height 29
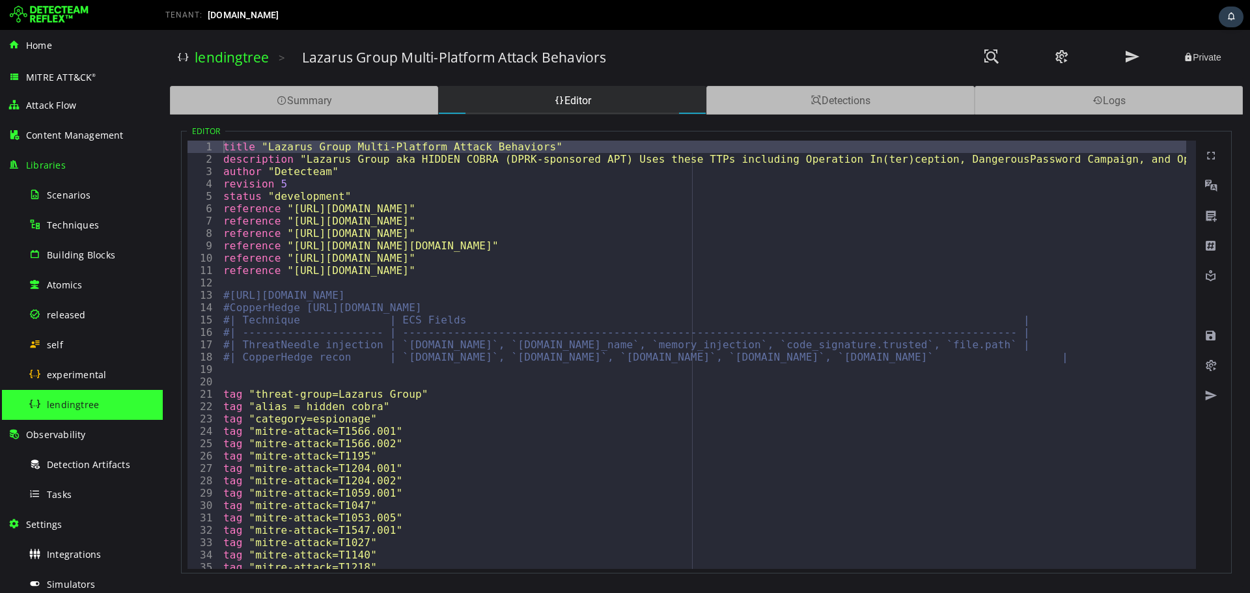
type textarea "**********"
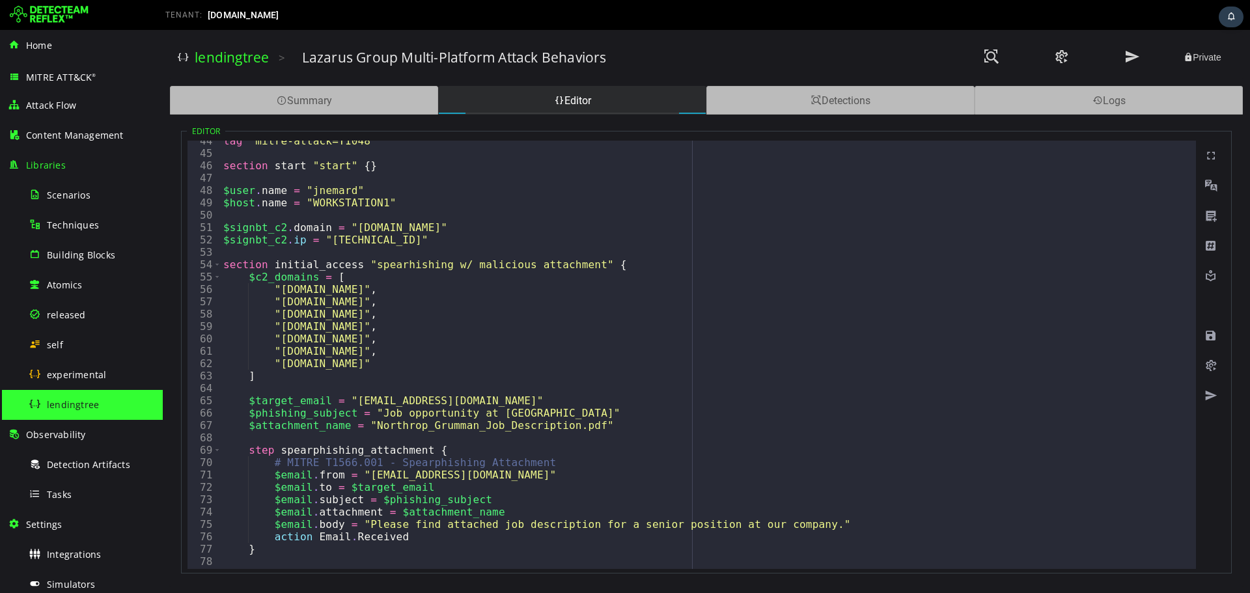
scroll to position [537, 0]
click at [334, 87] on div "Summary" at bounding box center [304, 100] width 268 height 29
